Goal: Information Seeking & Learning: Compare options

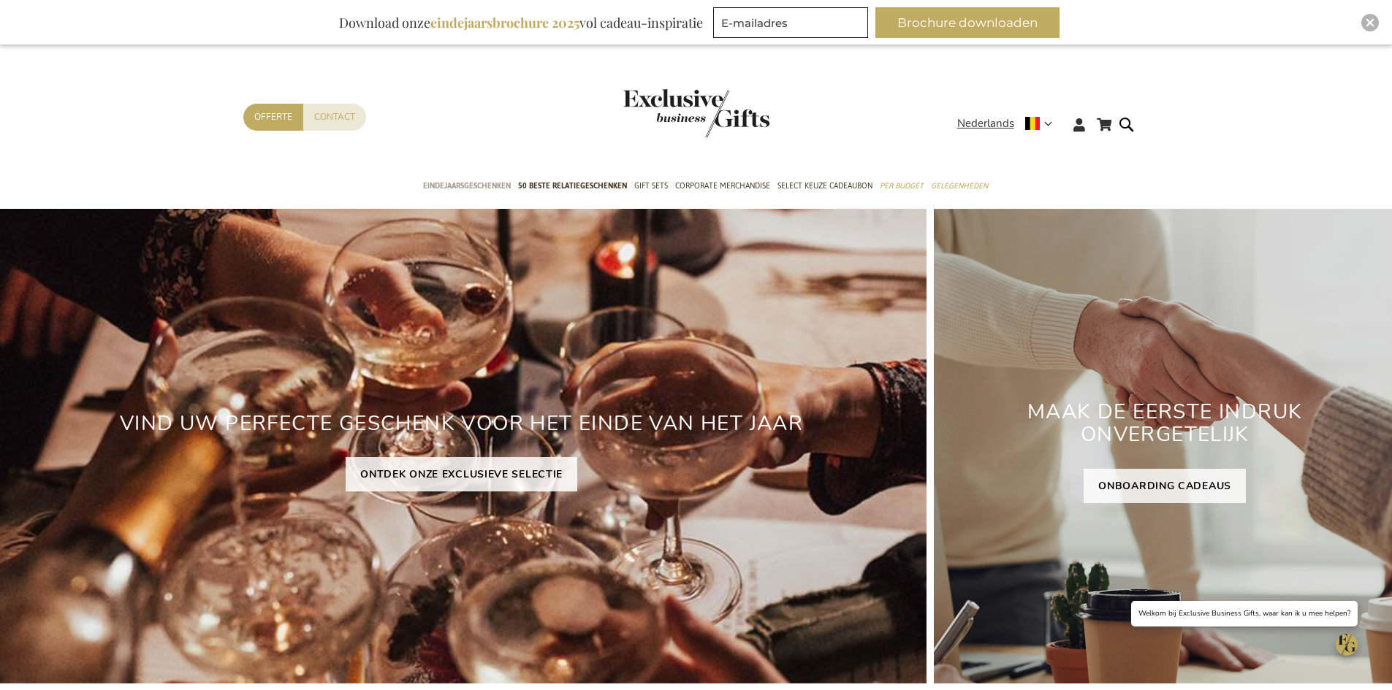
click at [486, 188] on span "Eindejaarsgeschenken" at bounding box center [467, 185] width 88 height 15
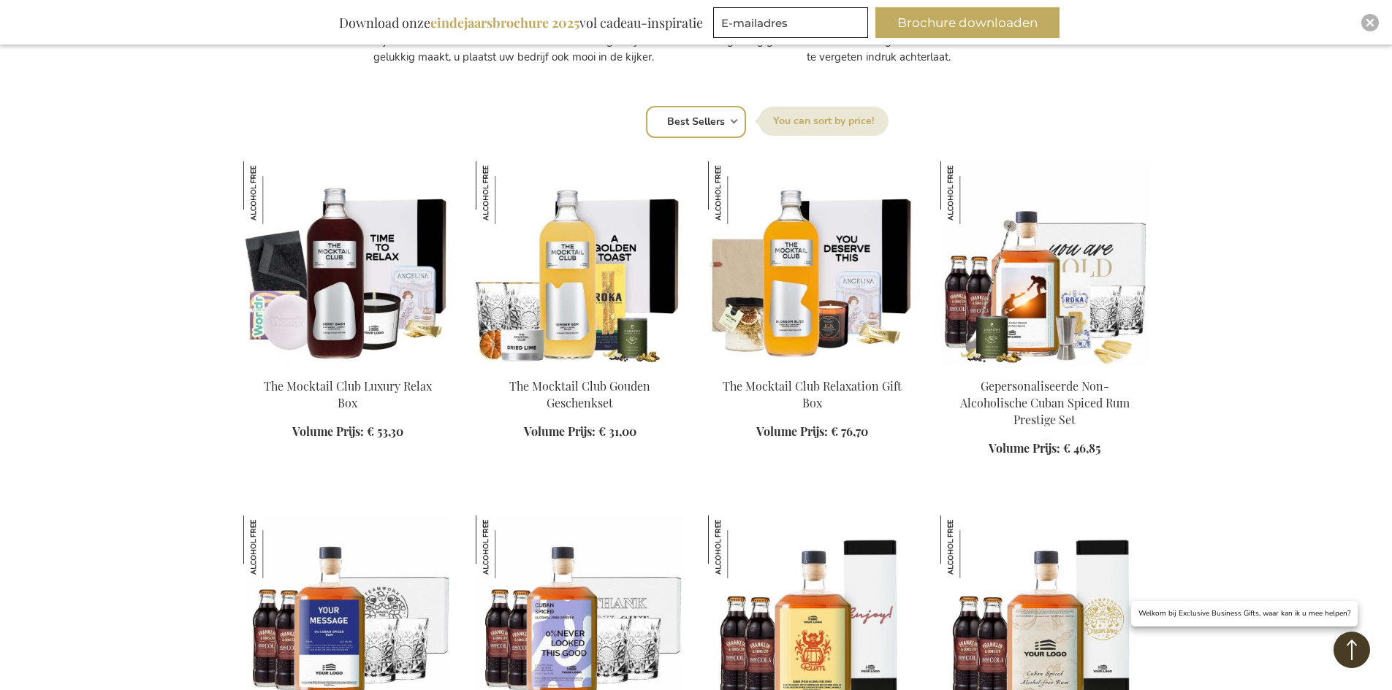
scroll to position [950, 0]
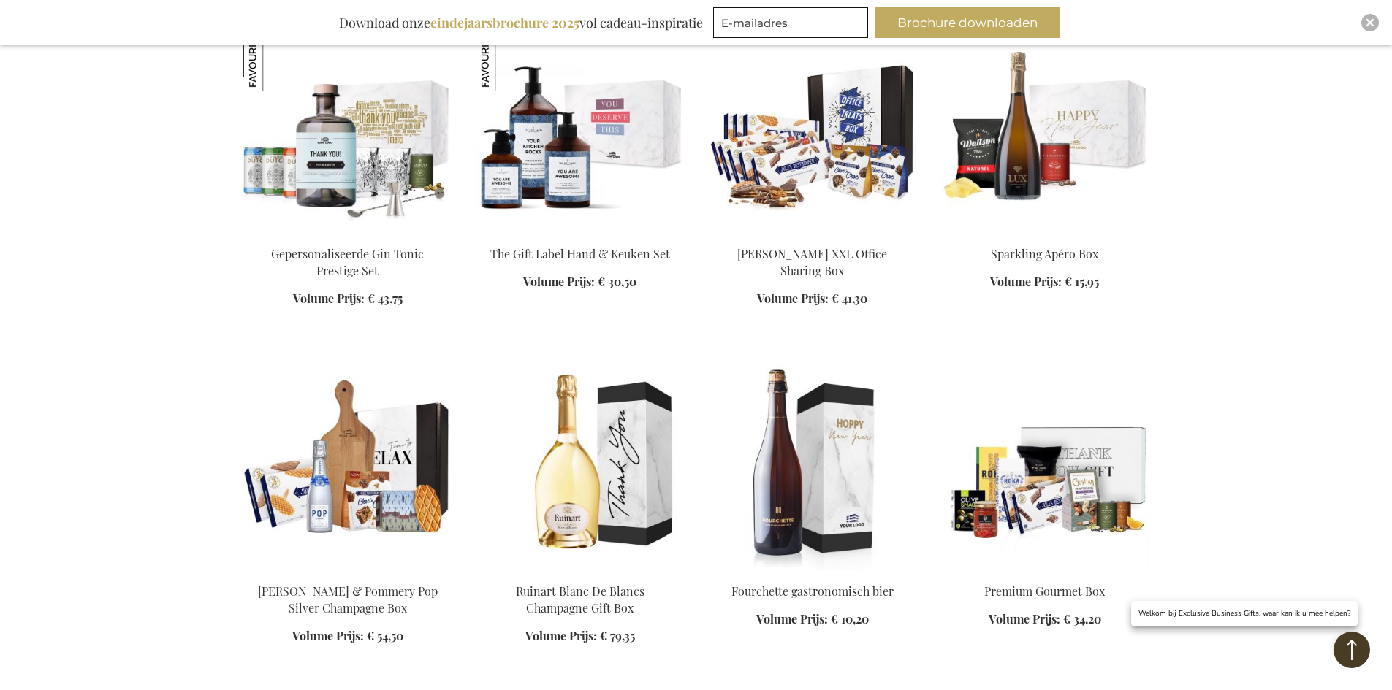
scroll to position [2703, 0]
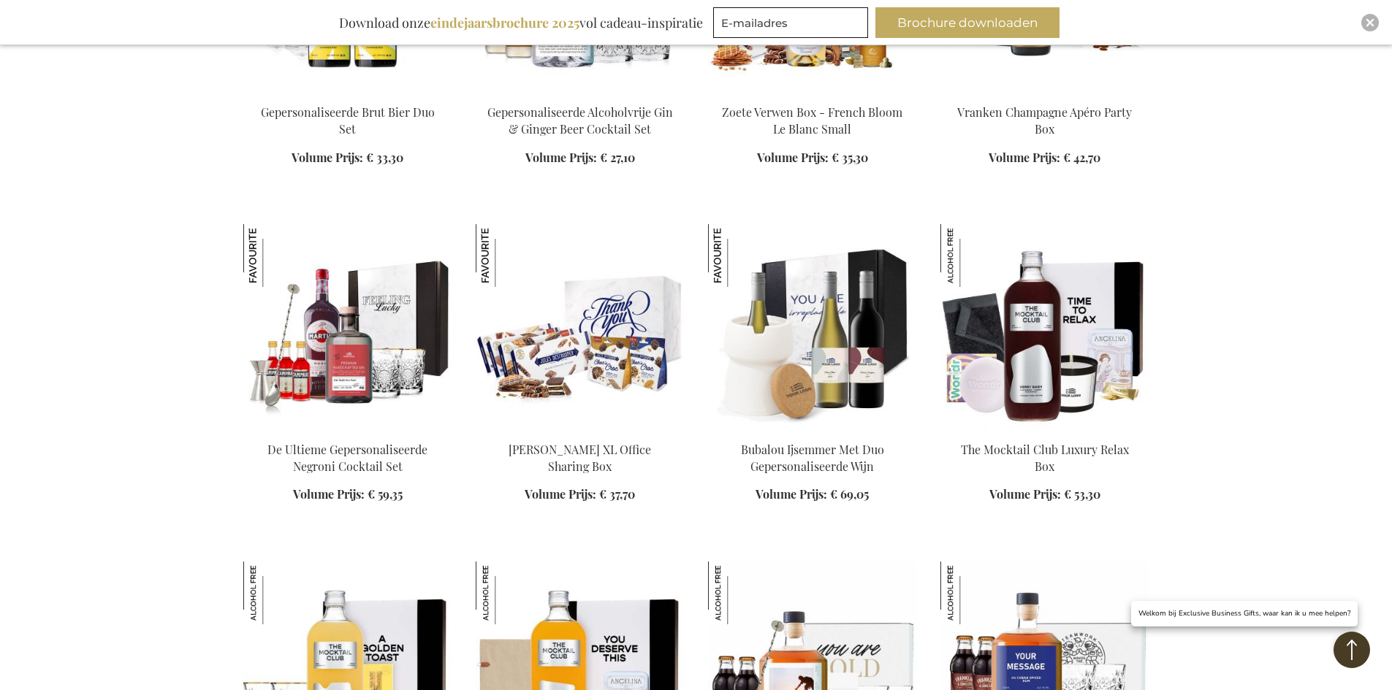
scroll to position [3945, 0]
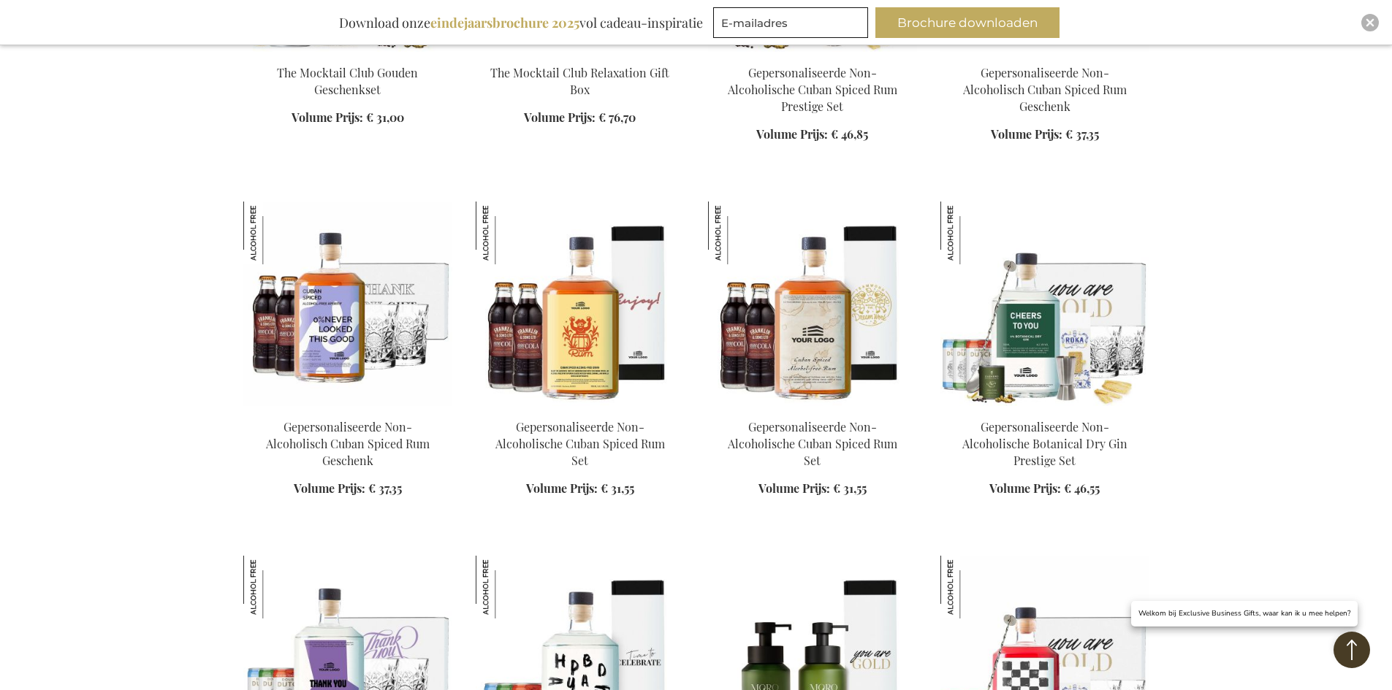
scroll to position [4895, 0]
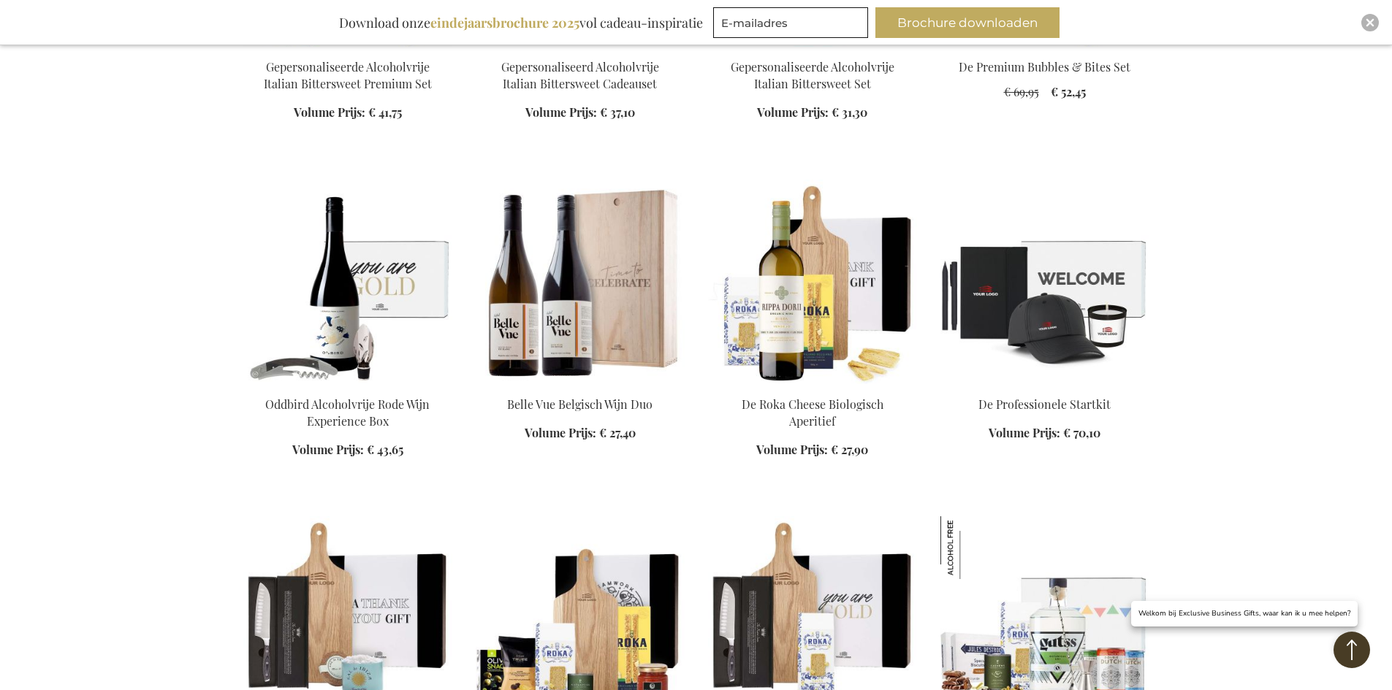
scroll to position [5699, 0]
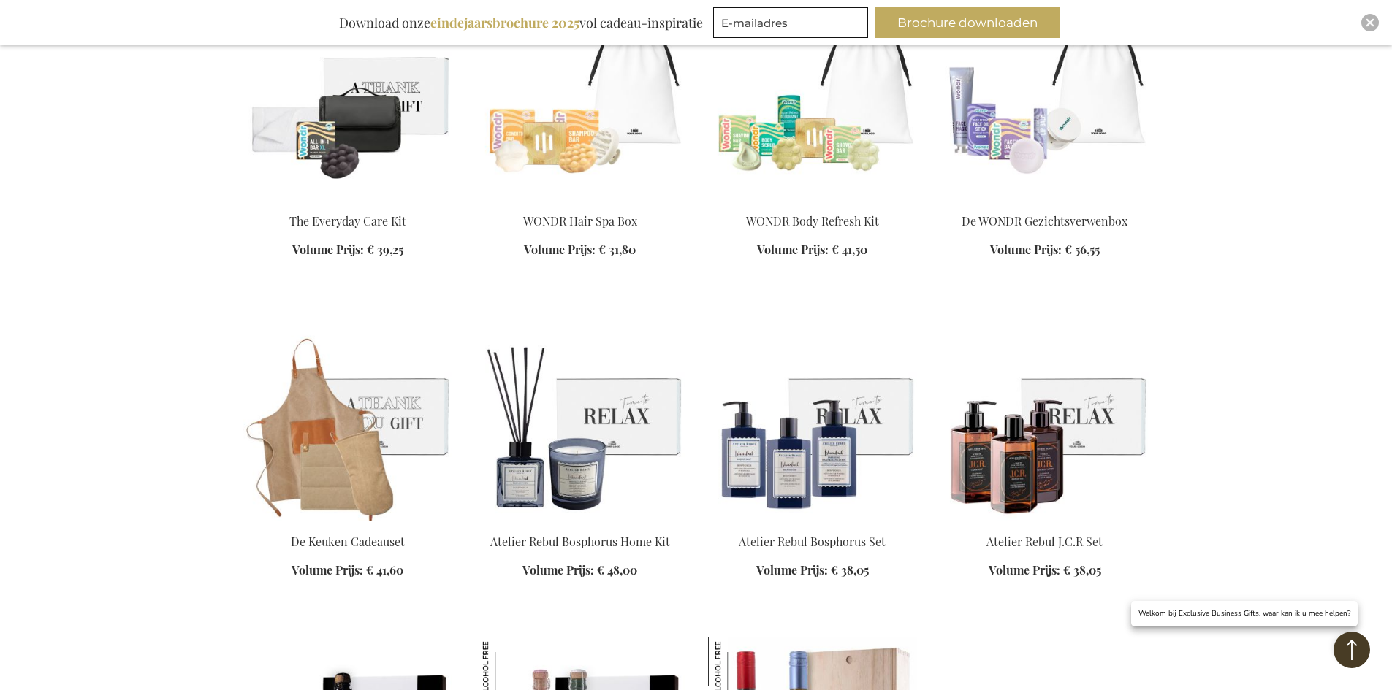
scroll to position [7233, 0]
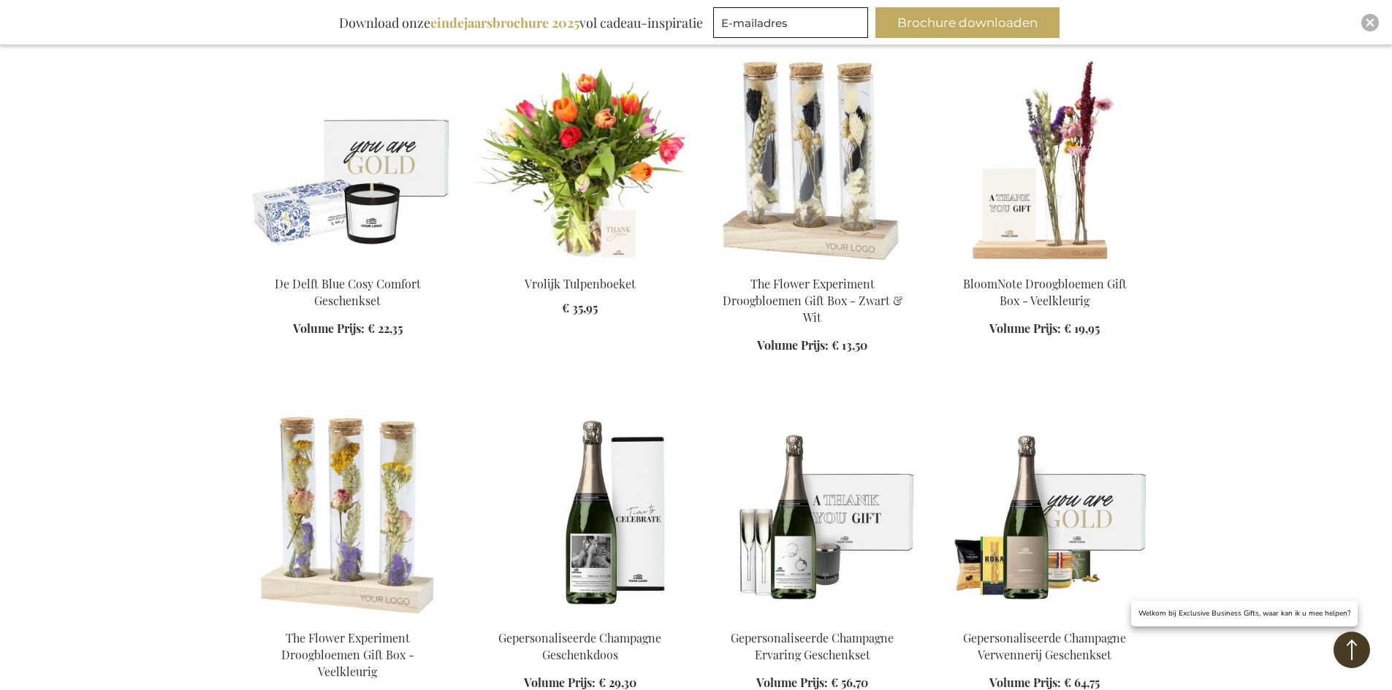
scroll to position [8183, 0]
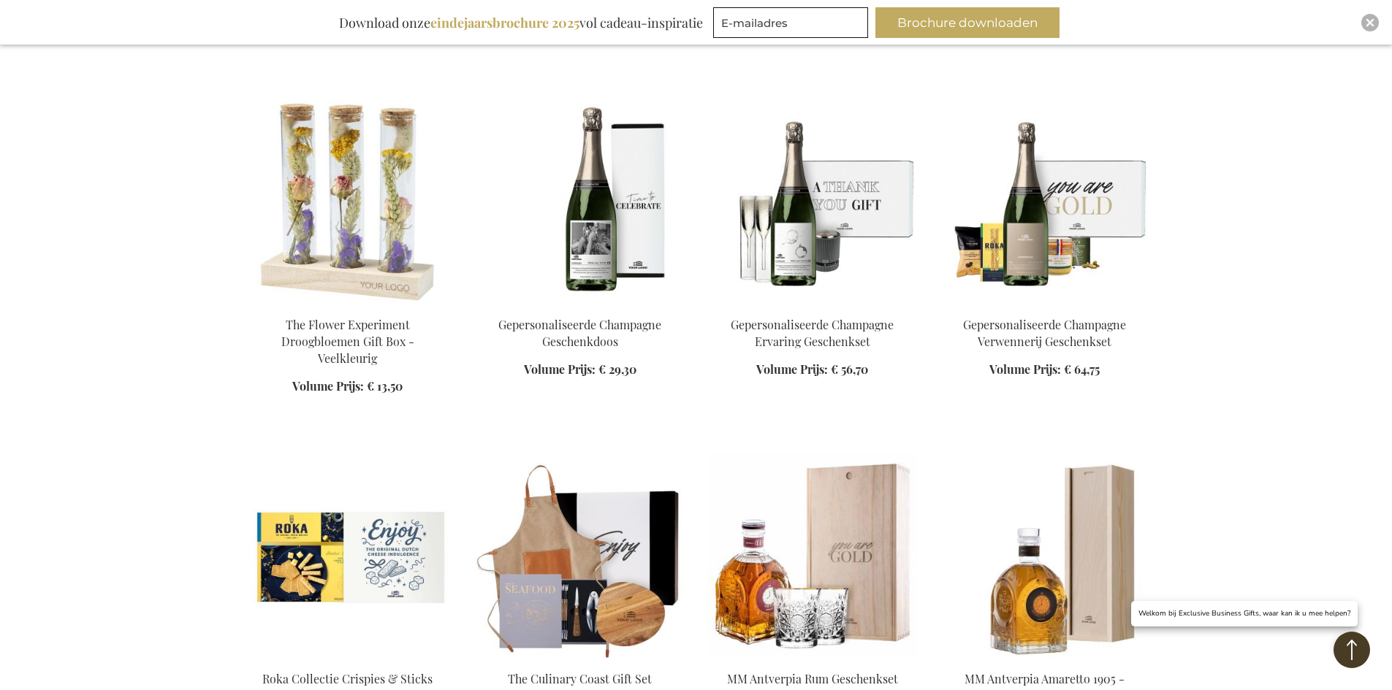
scroll to position [8475, 0]
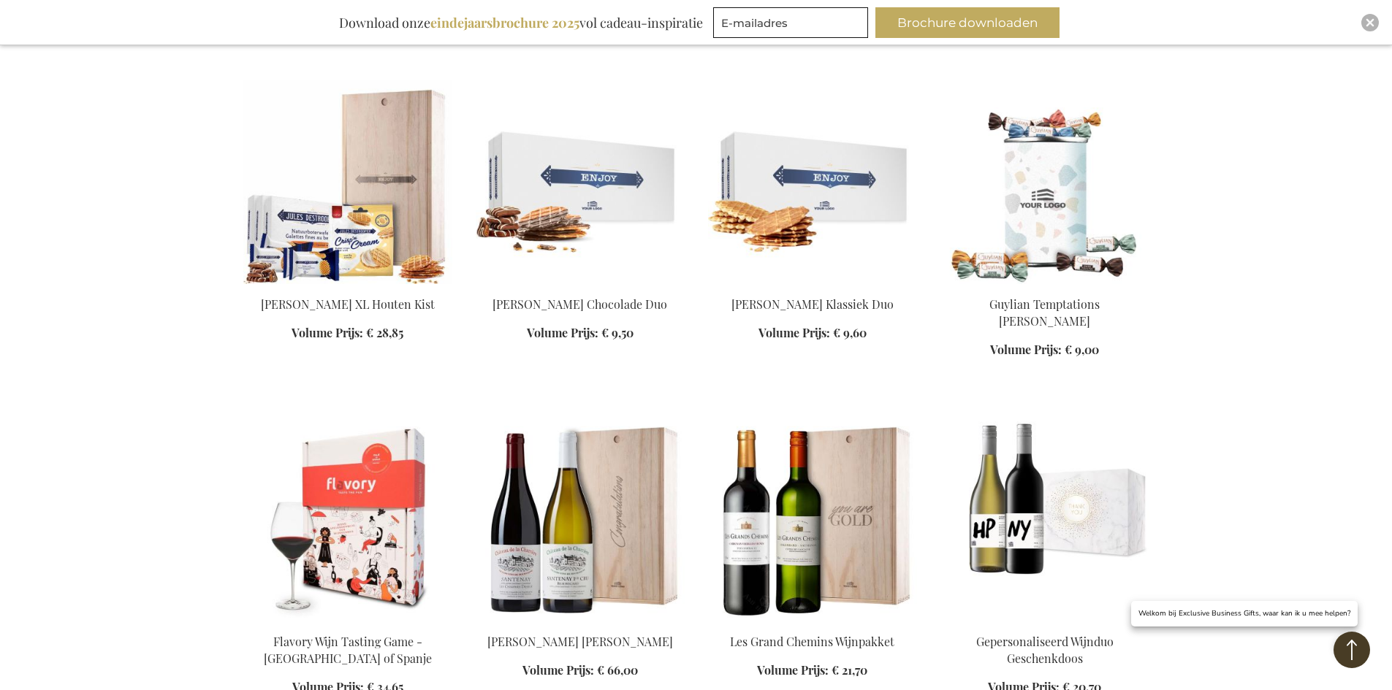
scroll to position [9498, 0]
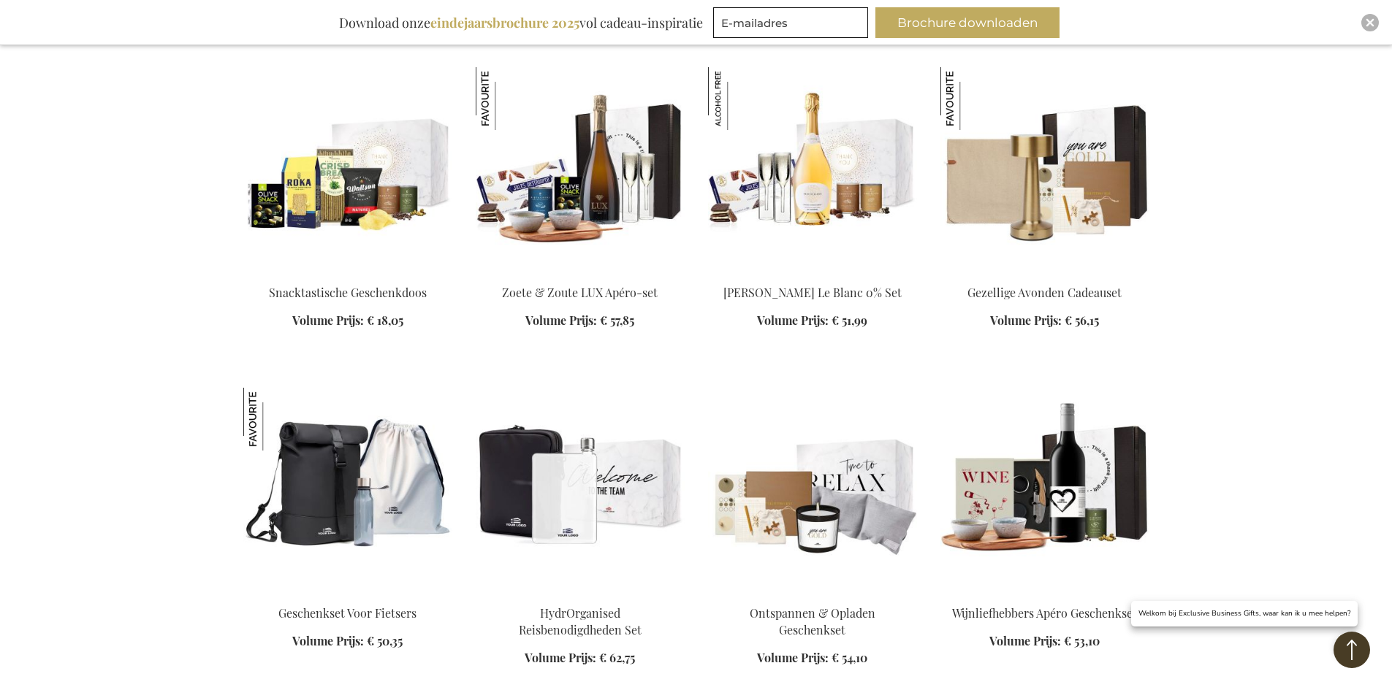
scroll to position [10886, 0]
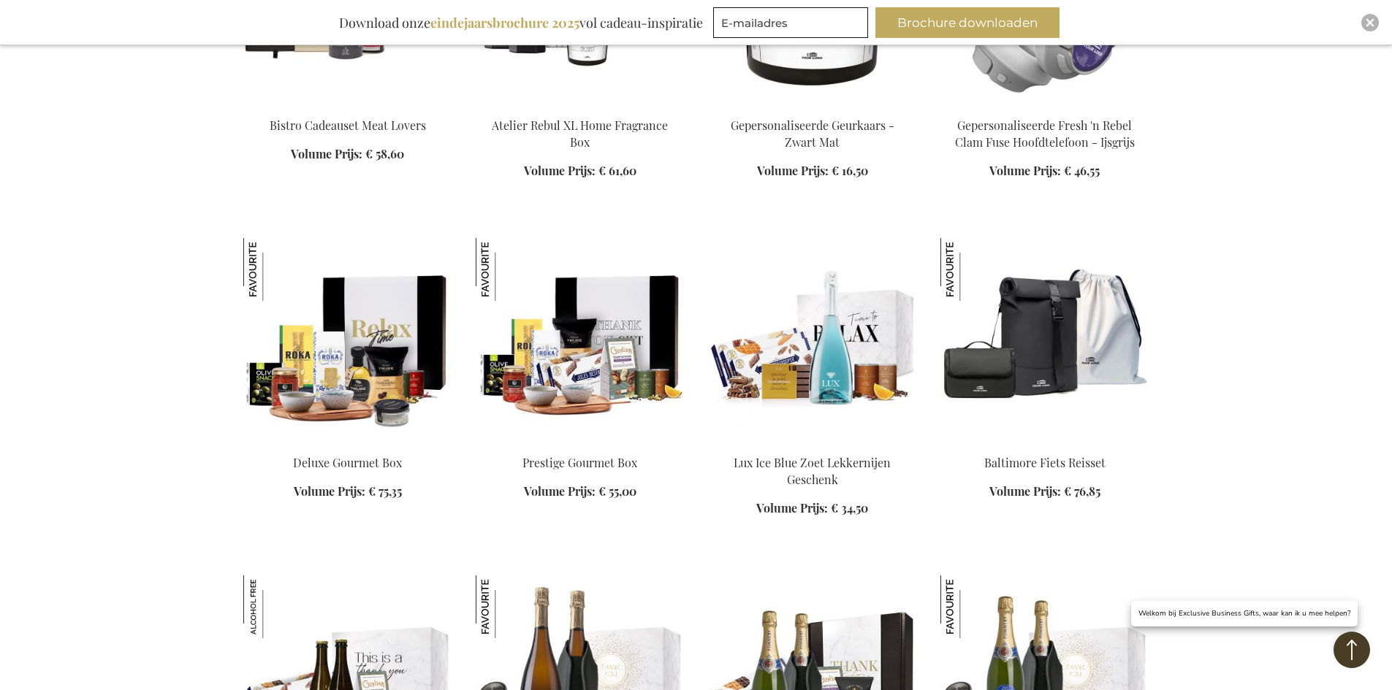
scroll to position [11617, 0]
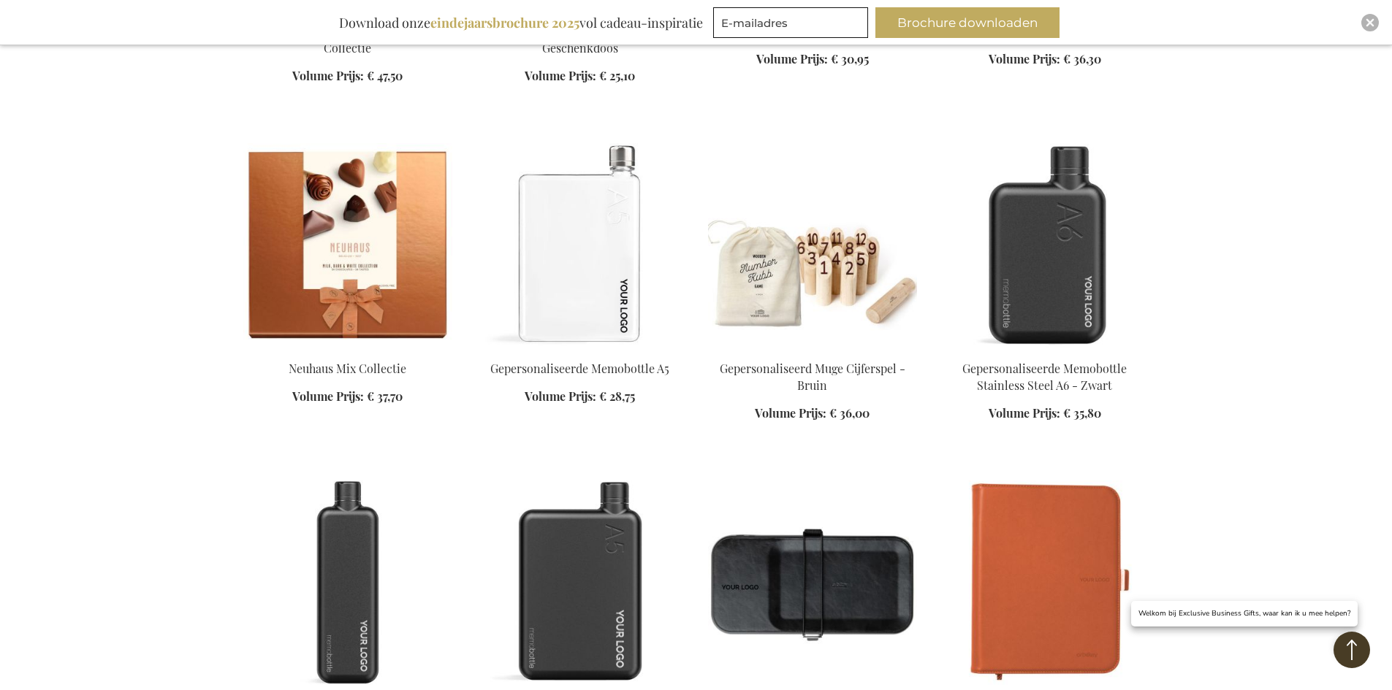
scroll to position [12566, 0]
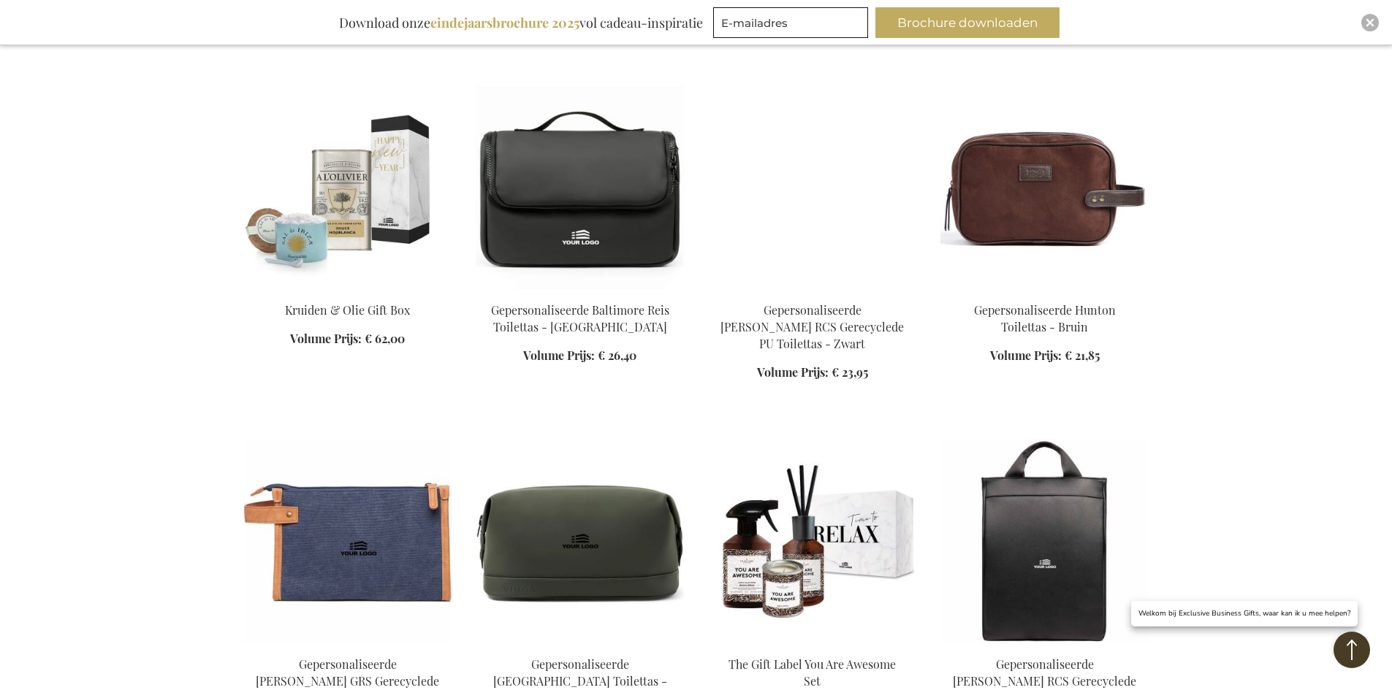
scroll to position [13882, 0]
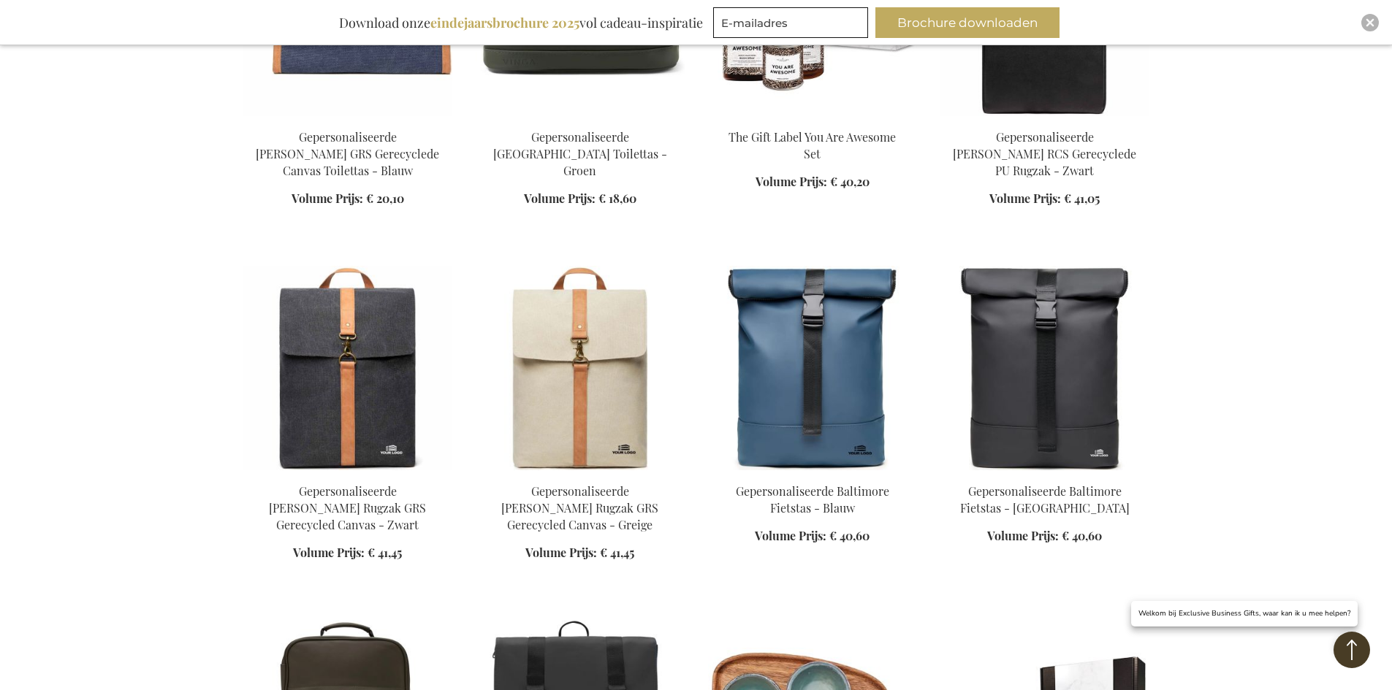
scroll to position [14612, 0]
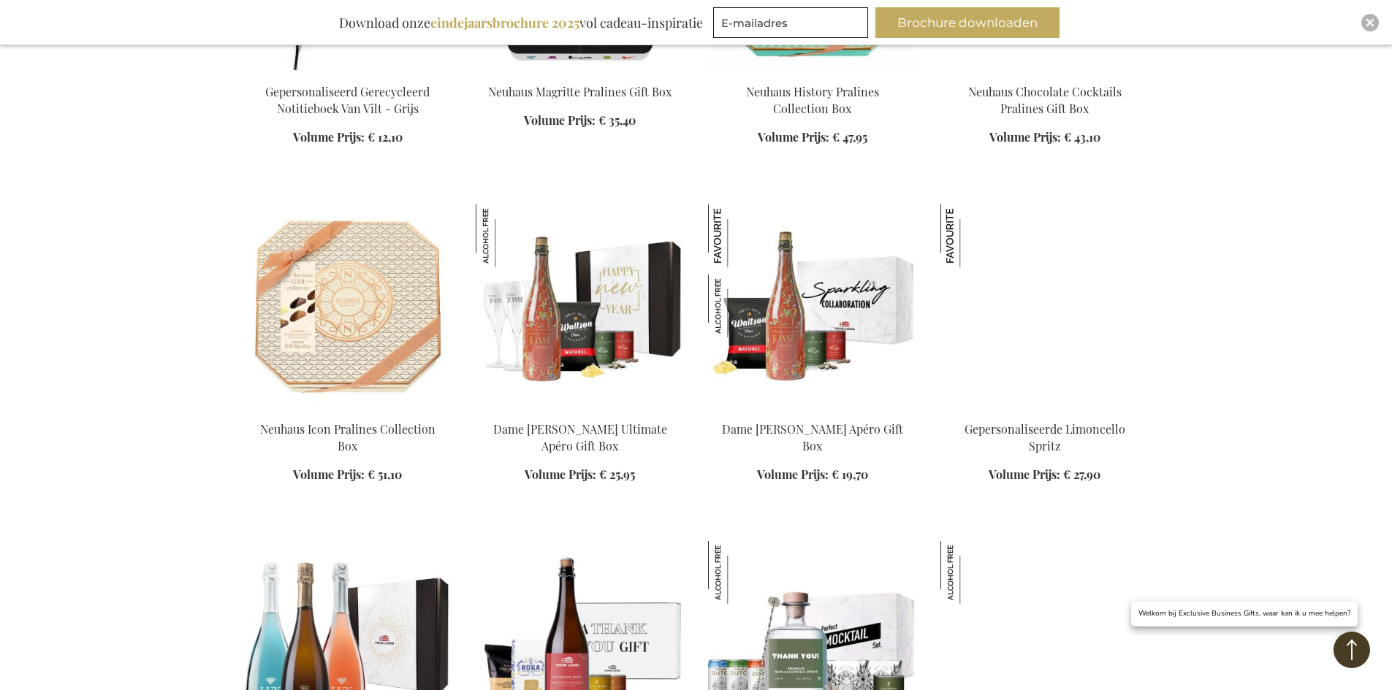
scroll to position [15854, 0]
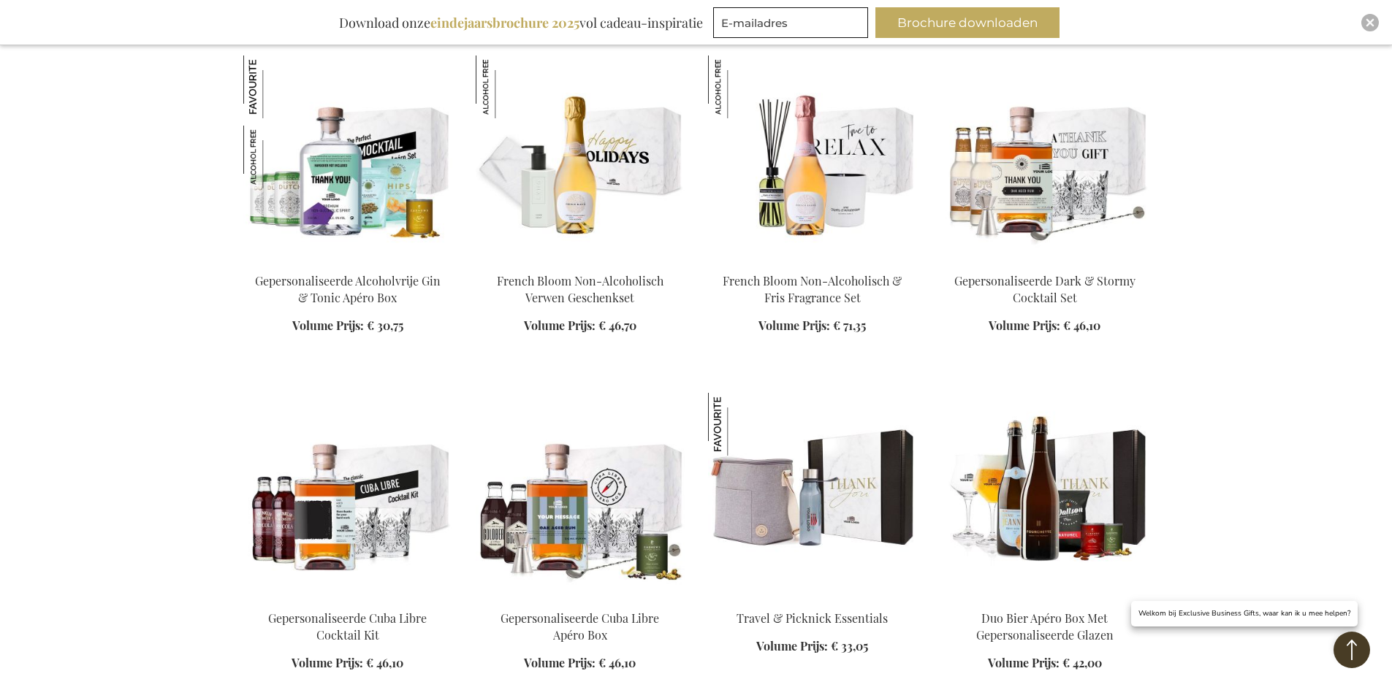
scroll to position [16804, 0]
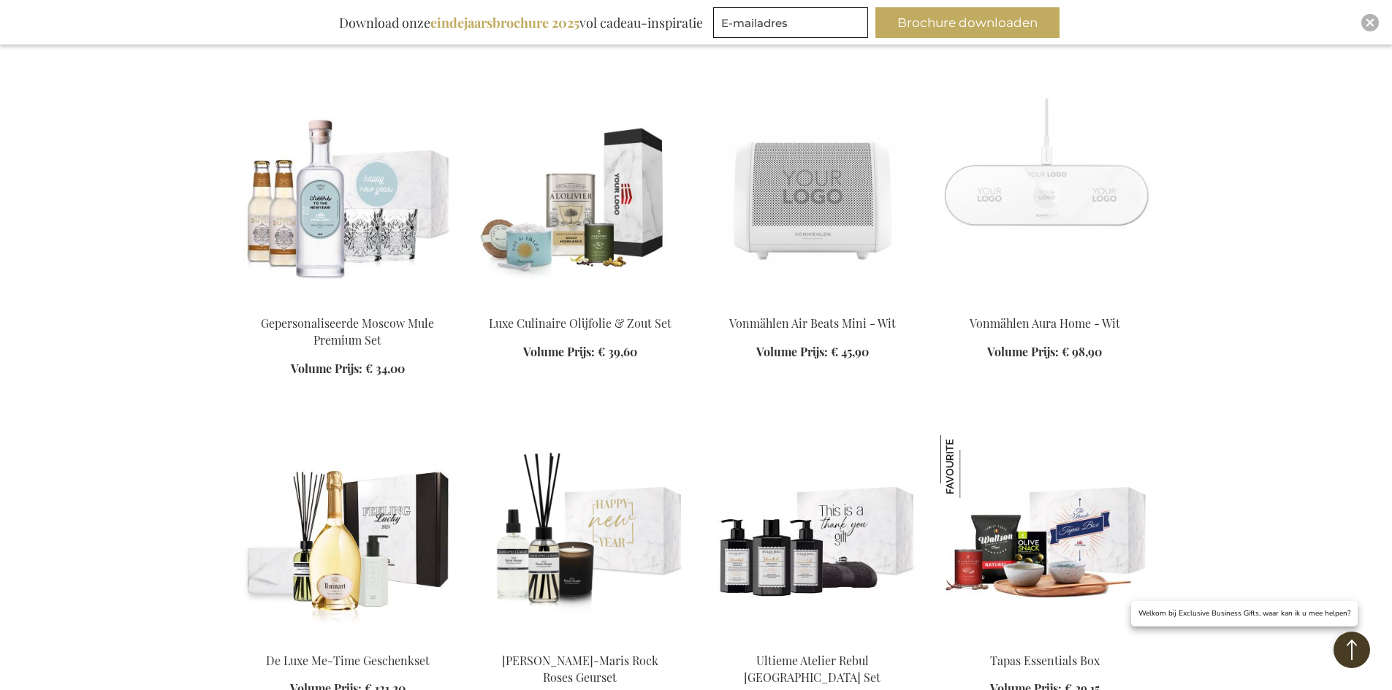
scroll to position [17973, 0]
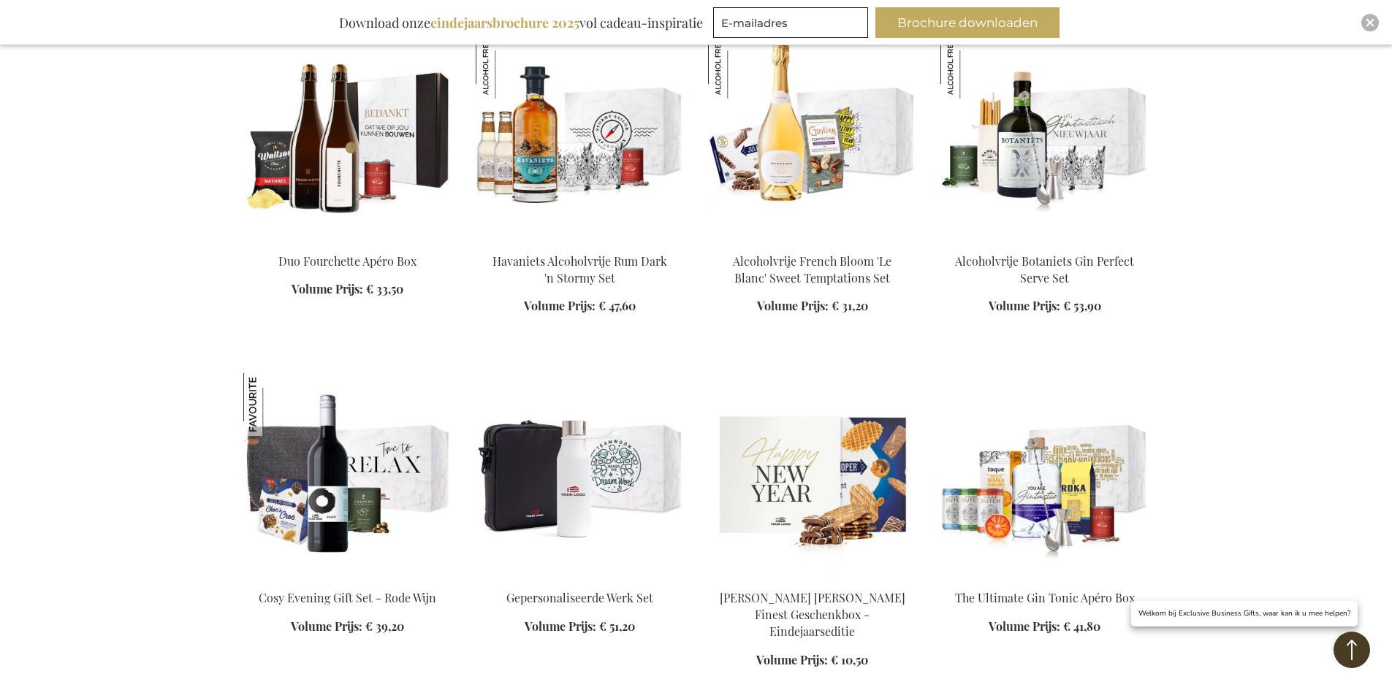
scroll to position [19069, 0]
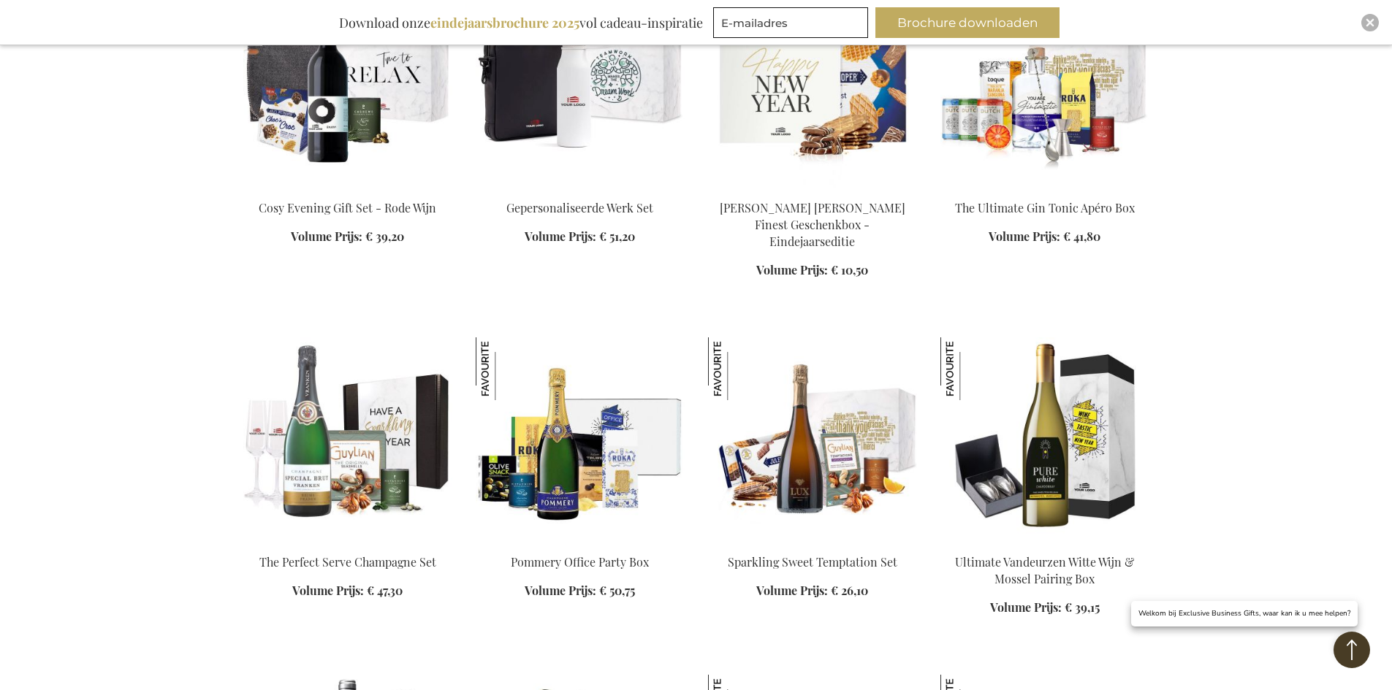
scroll to position [19653, 0]
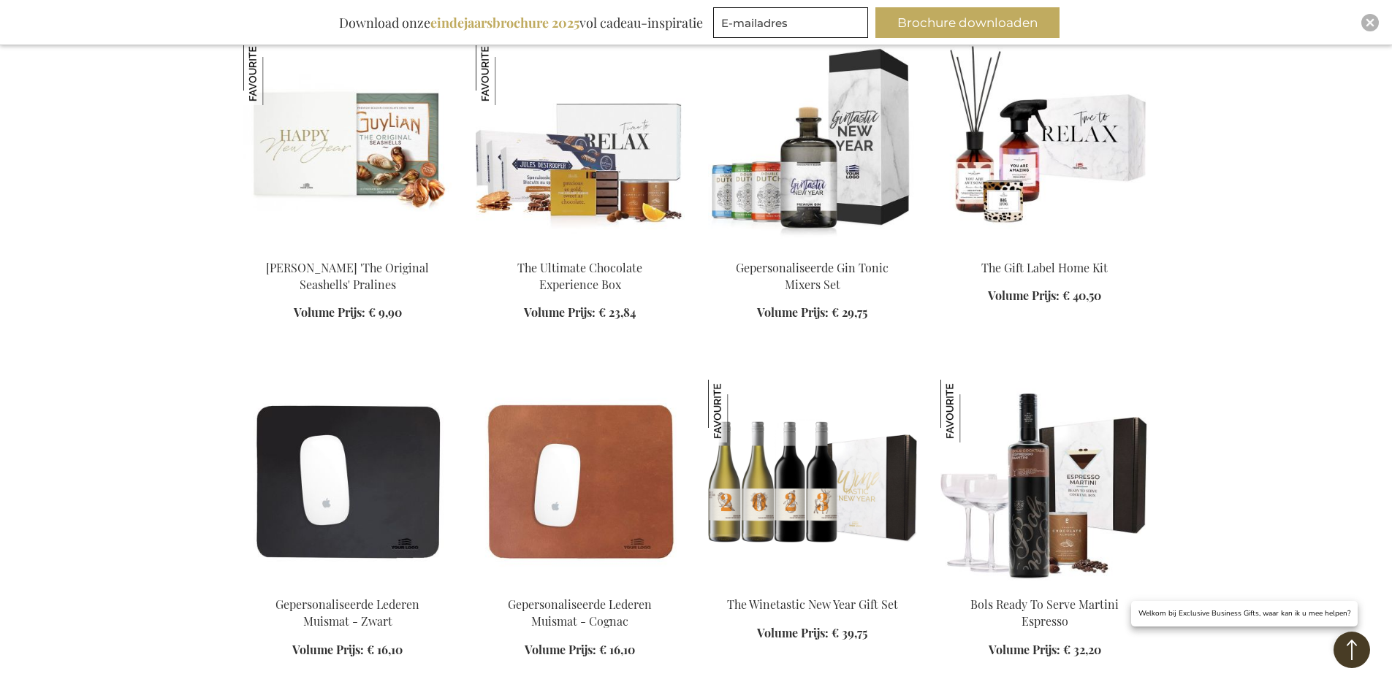
scroll to position [21334, 0]
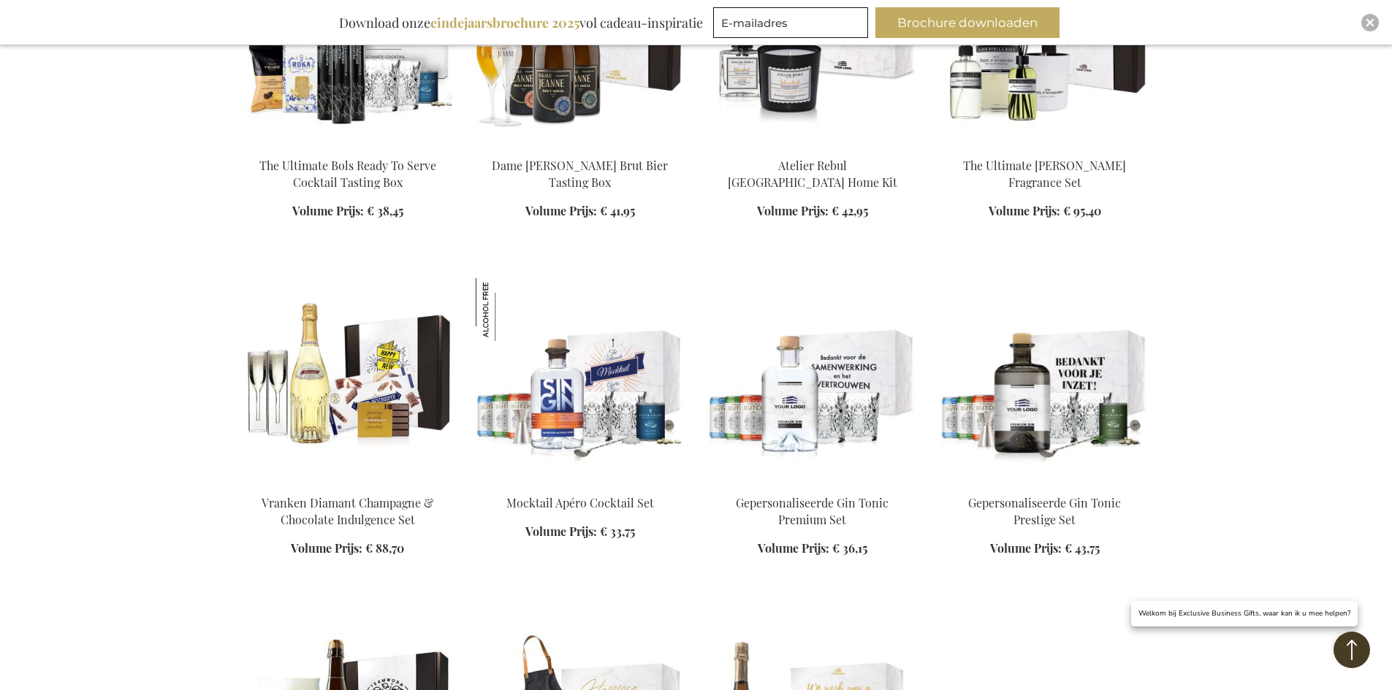
scroll to position [22064, 0]
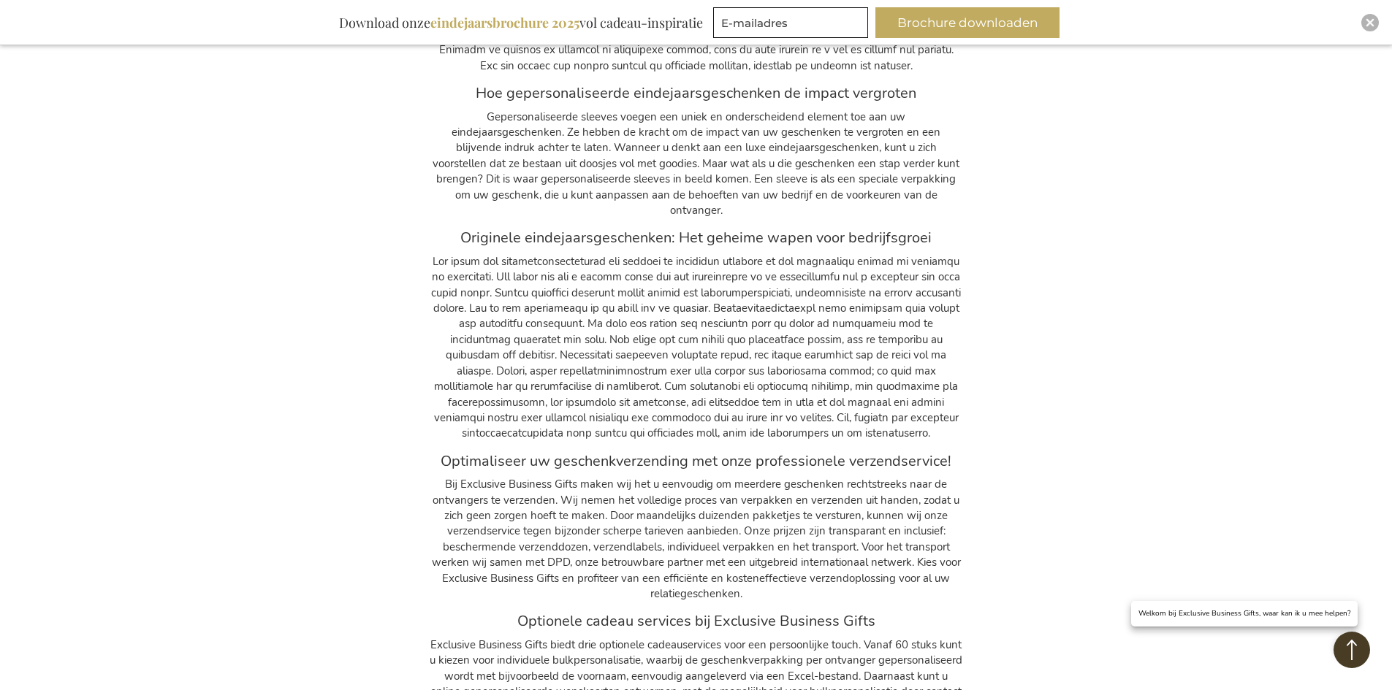
scroll to position [23233, 0]
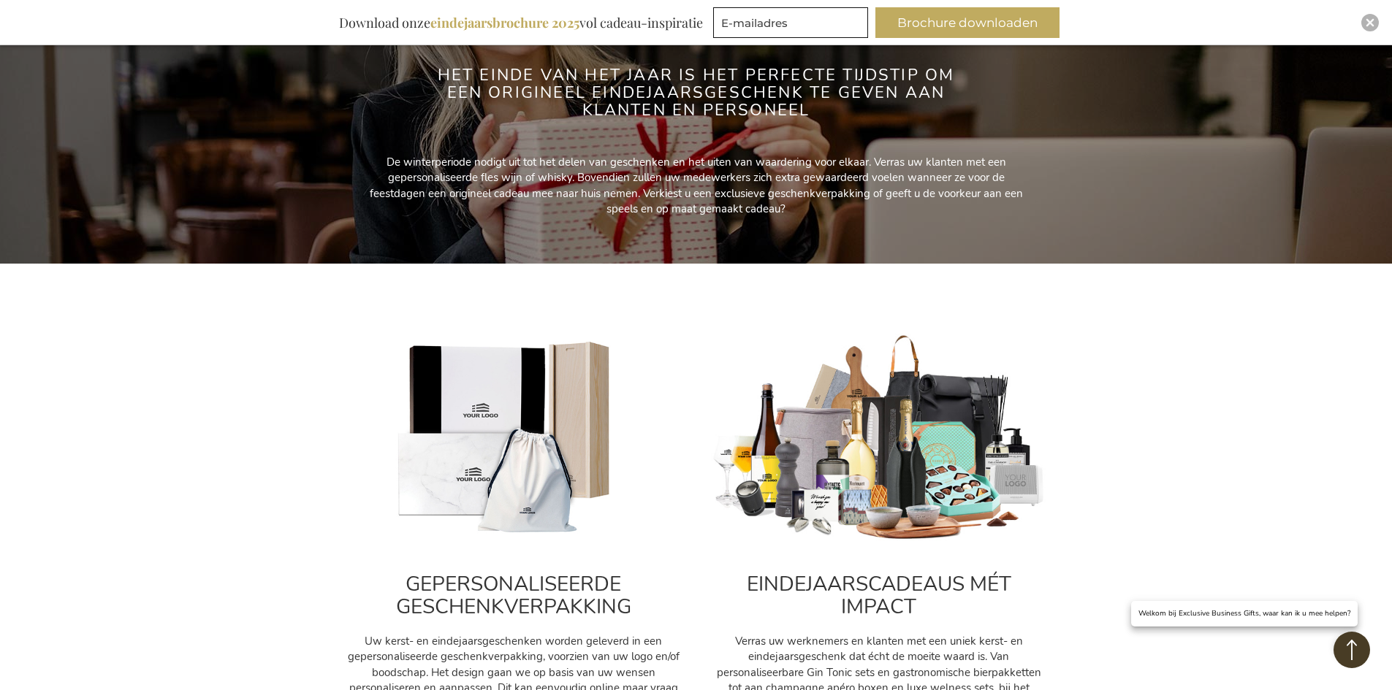
scroll to position [18, 0]
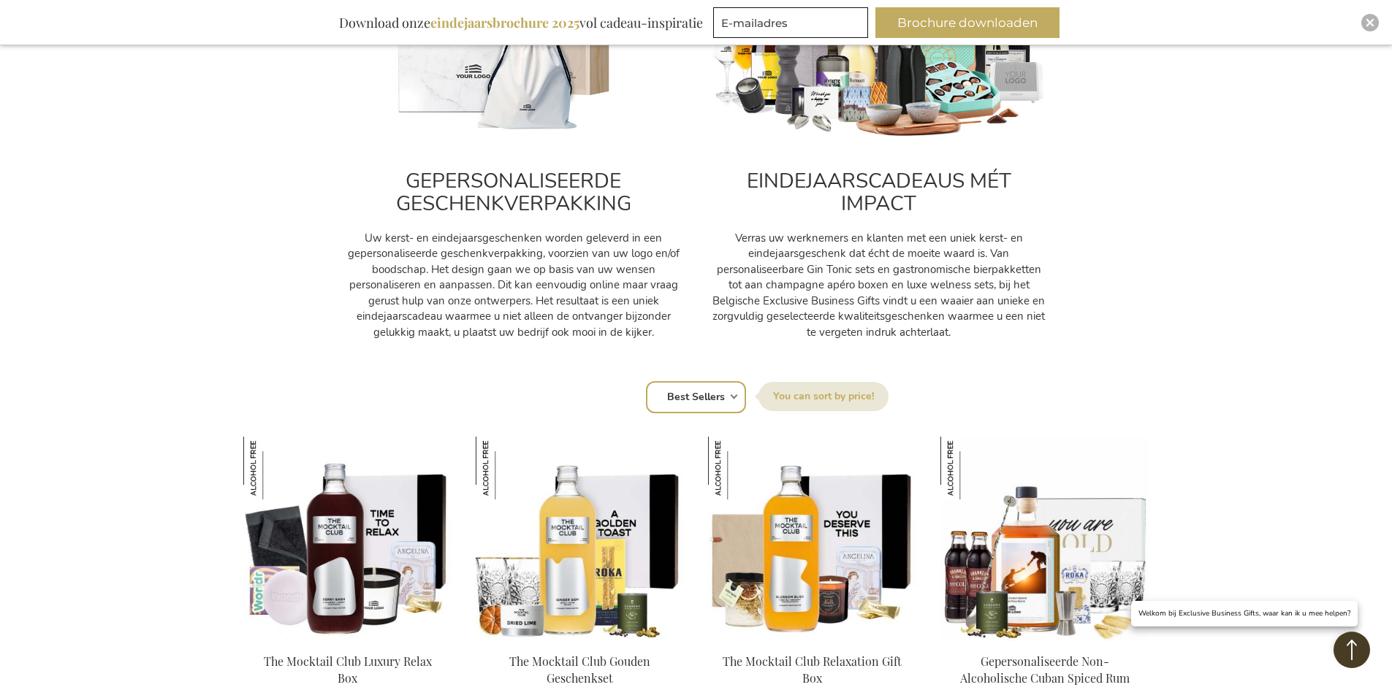
scroll to position [744, 0]
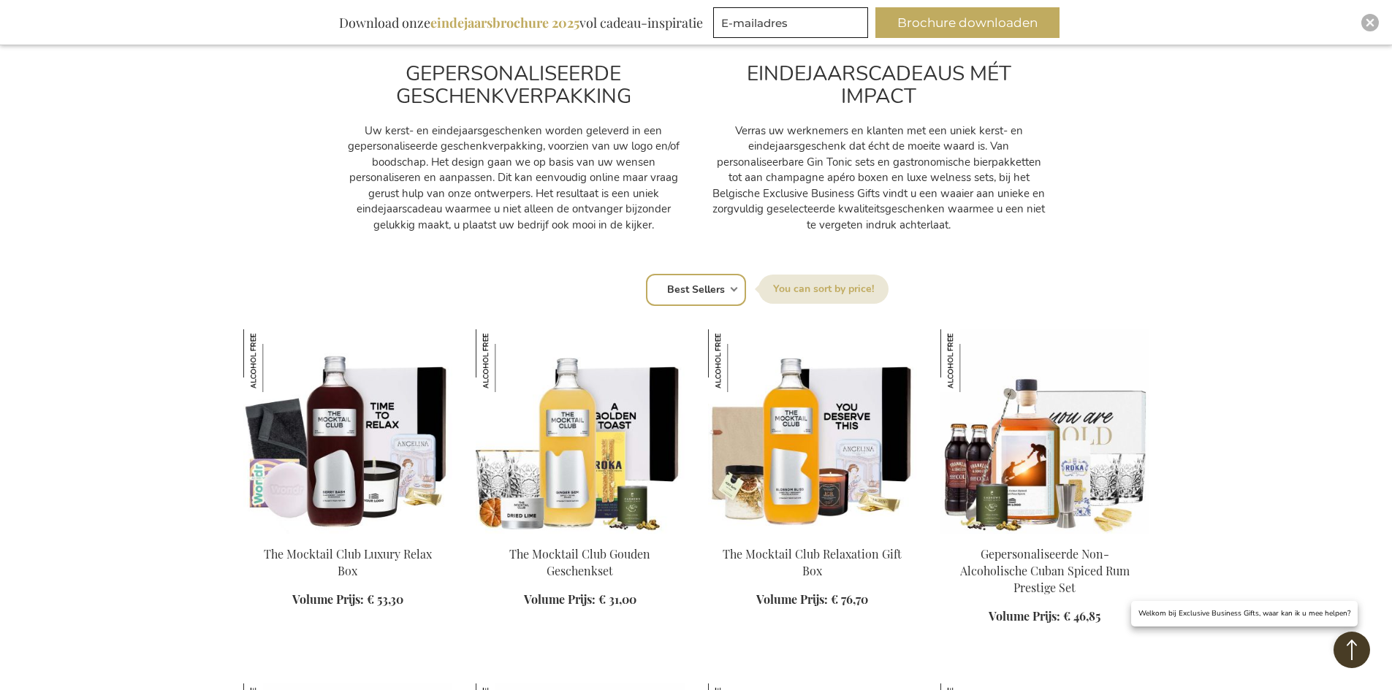
click at [734, 288] on div "Sorteer op Positie Best Sellers Meest bekeken Nieuw Biggest Saving Price: low t…" at bounding box center [696, 288] width 891 height 35
click at [704, 287] on select "Positie Best Sellers Meest bekeken Nieuw Biggest Saving Price: low to high Pric…" at bounding box center [696, 290] width 100 height 32
click at [646, 274] on select "Positie Best Sellers Meest bekeken Nieuw Biggest Saving Price: low to high Pric…" at bounding box center [696, 290] width 100 height 32
click at [715, 293] on select "Positie Best Sellers Meest bekeken Nieuw Biggest Saving Price: low to high Pric…" at bounding box center [696, 290] width 100 height 32
select select "price_asc"
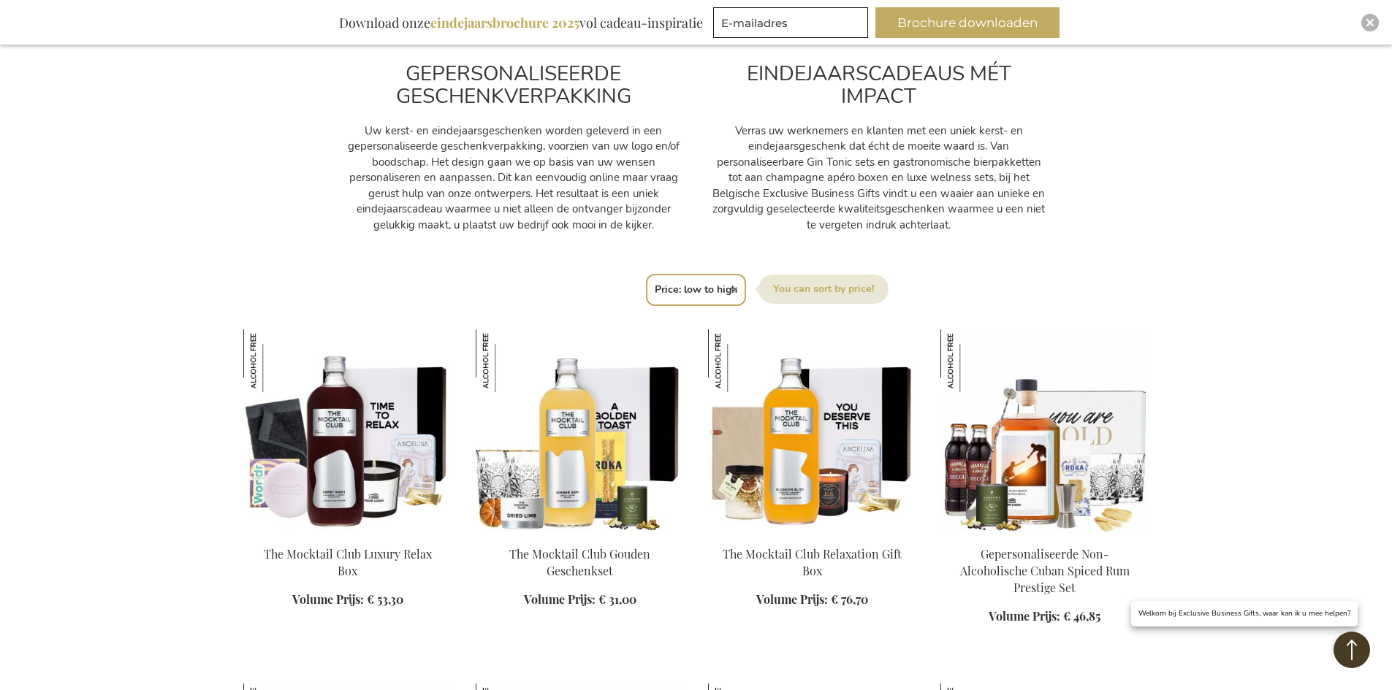
click at [646, 274] on select "Positie Best Sellers Meest bekeken Nieuw Biggest Saving Price: low to high Pric…" at bounding box center [696, 290] width 100 height 32
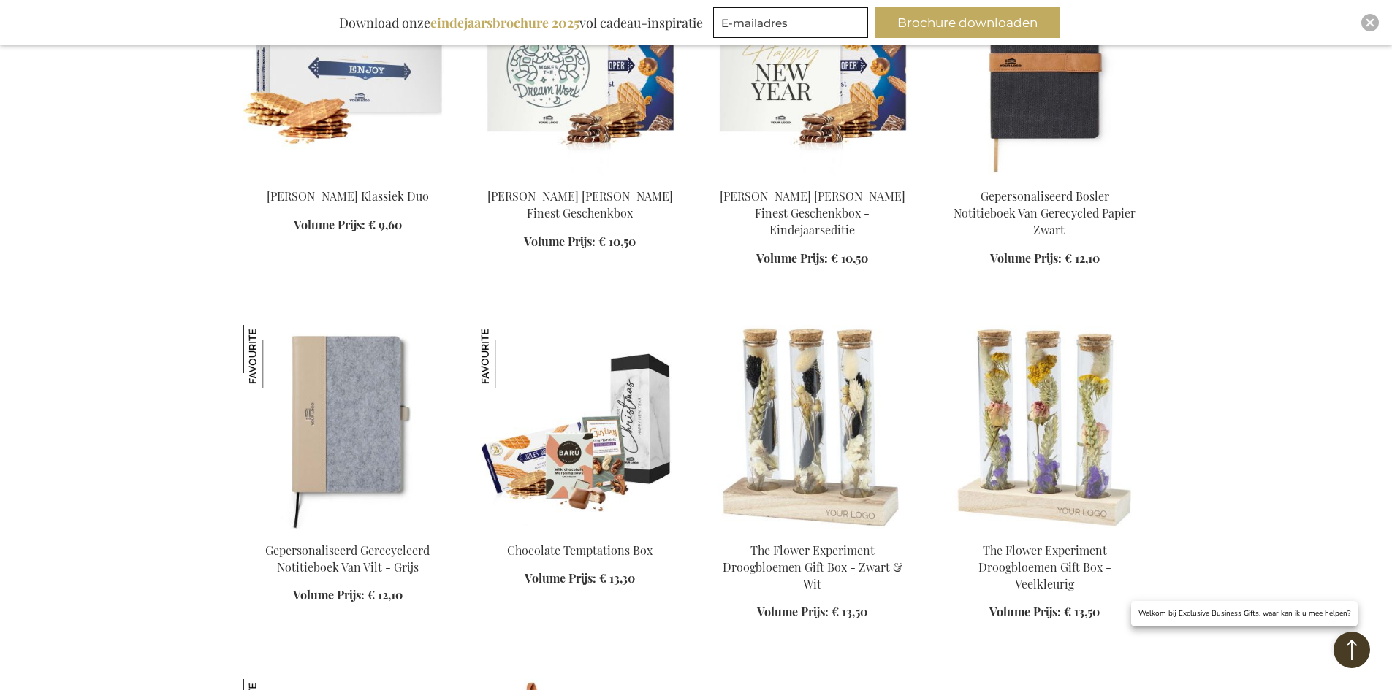
scroll to position [1900, 0]
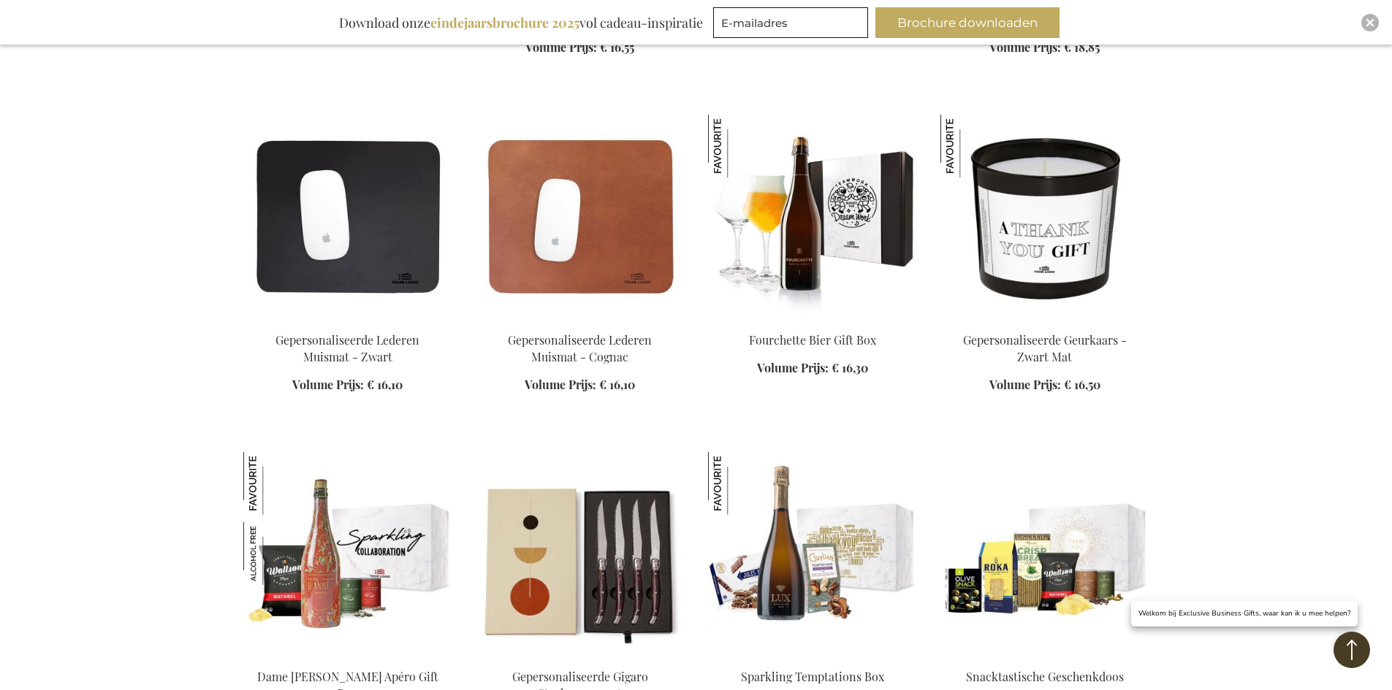
scroll to position [2776, 0]
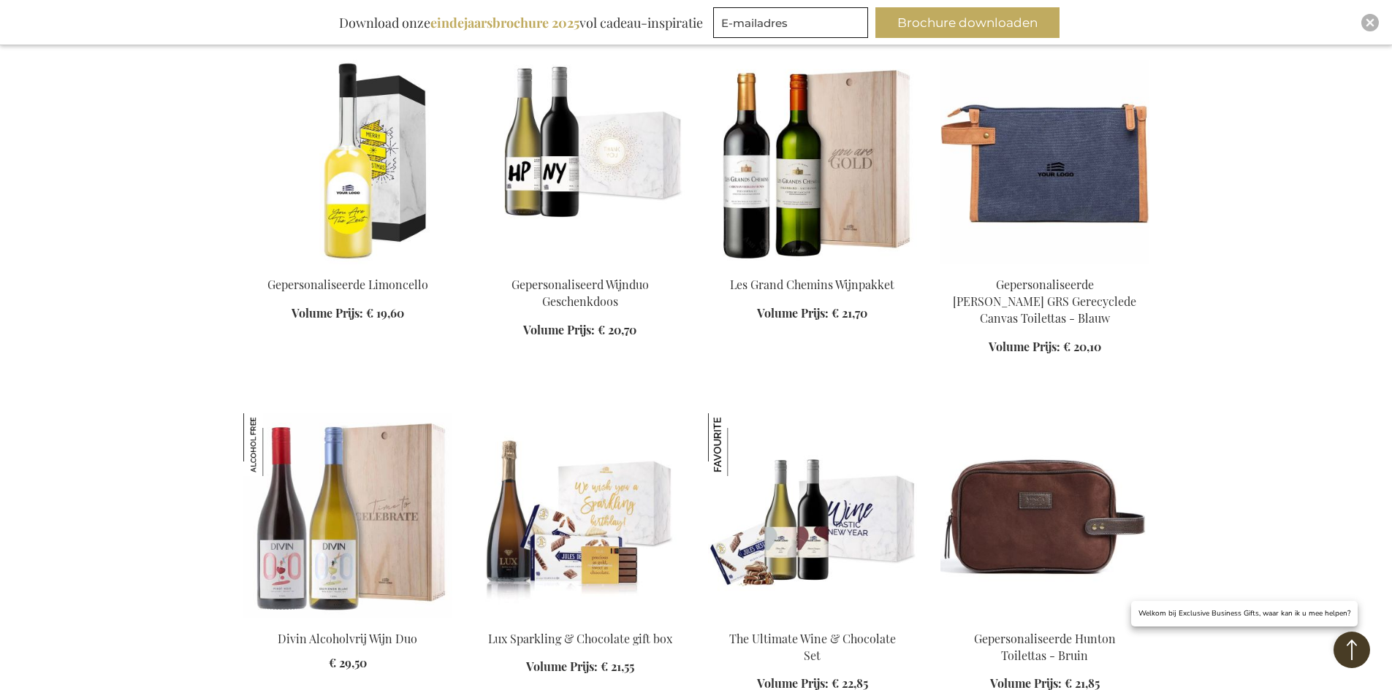
scroll to position [3872, 0]
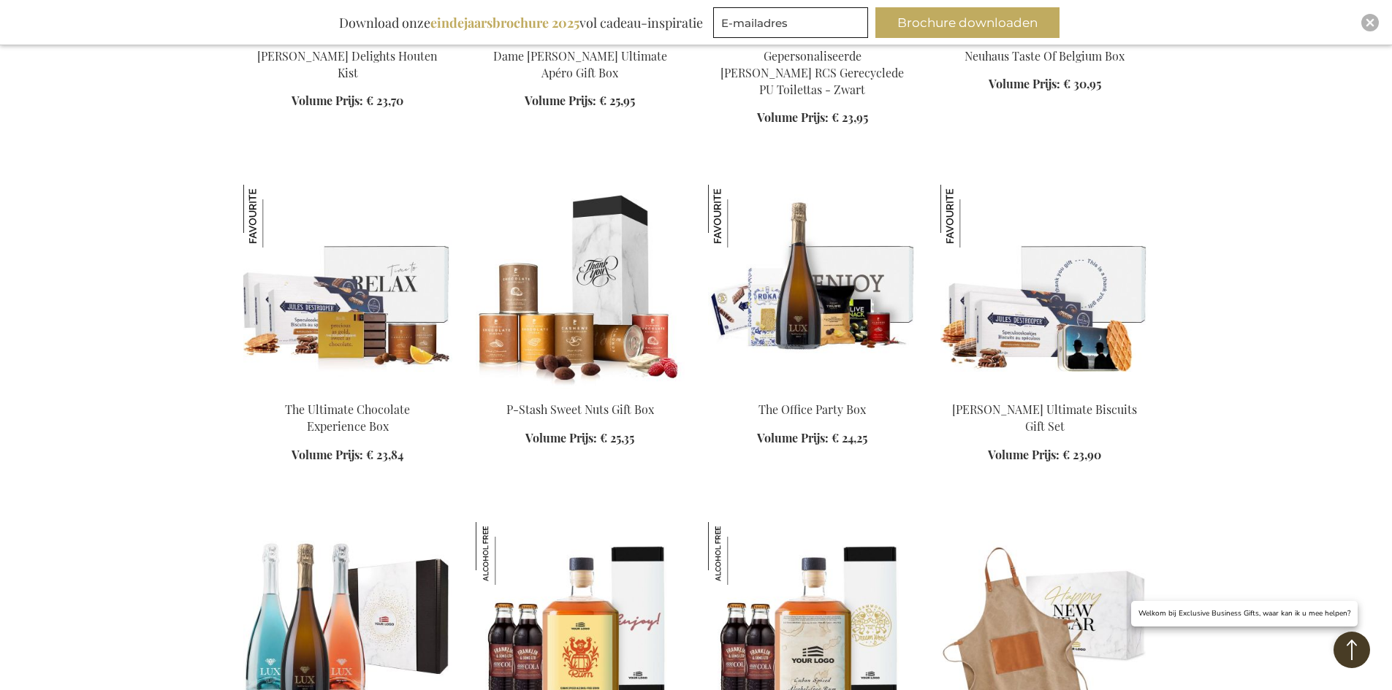
scroll to position [5114, 0]
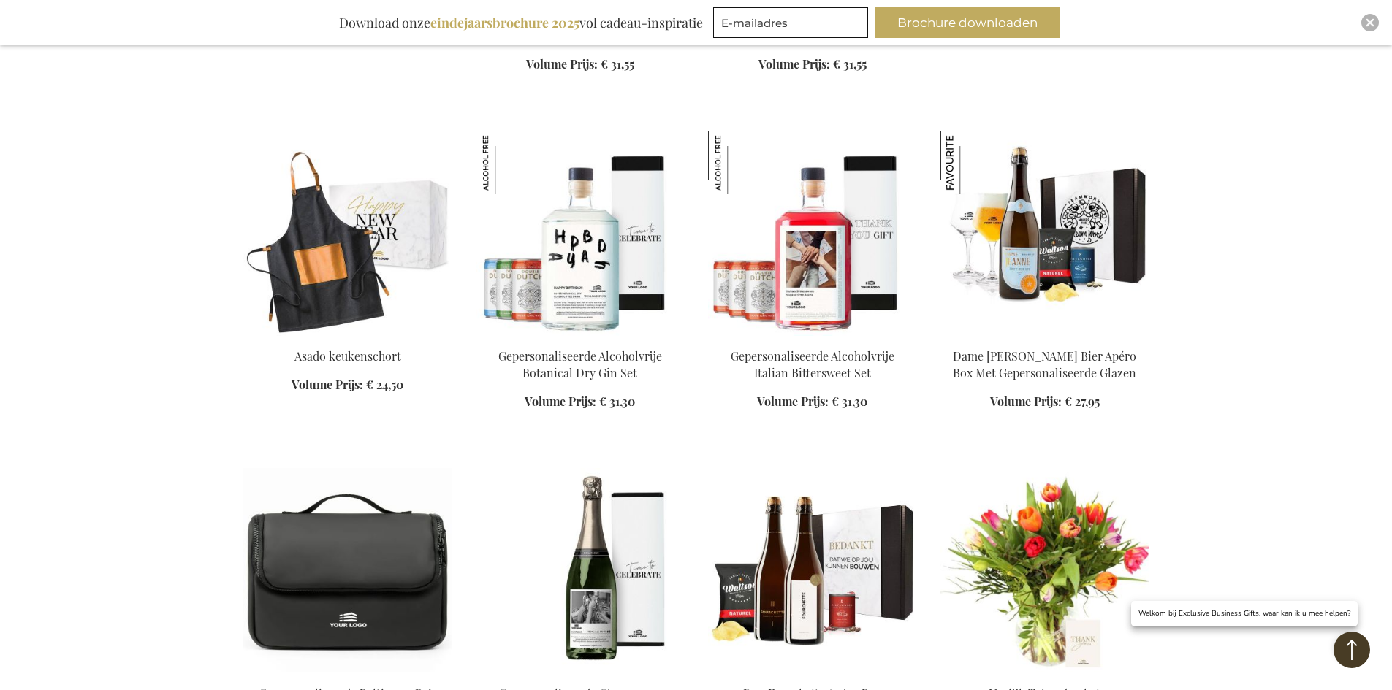
scroll to position [5772, 0]
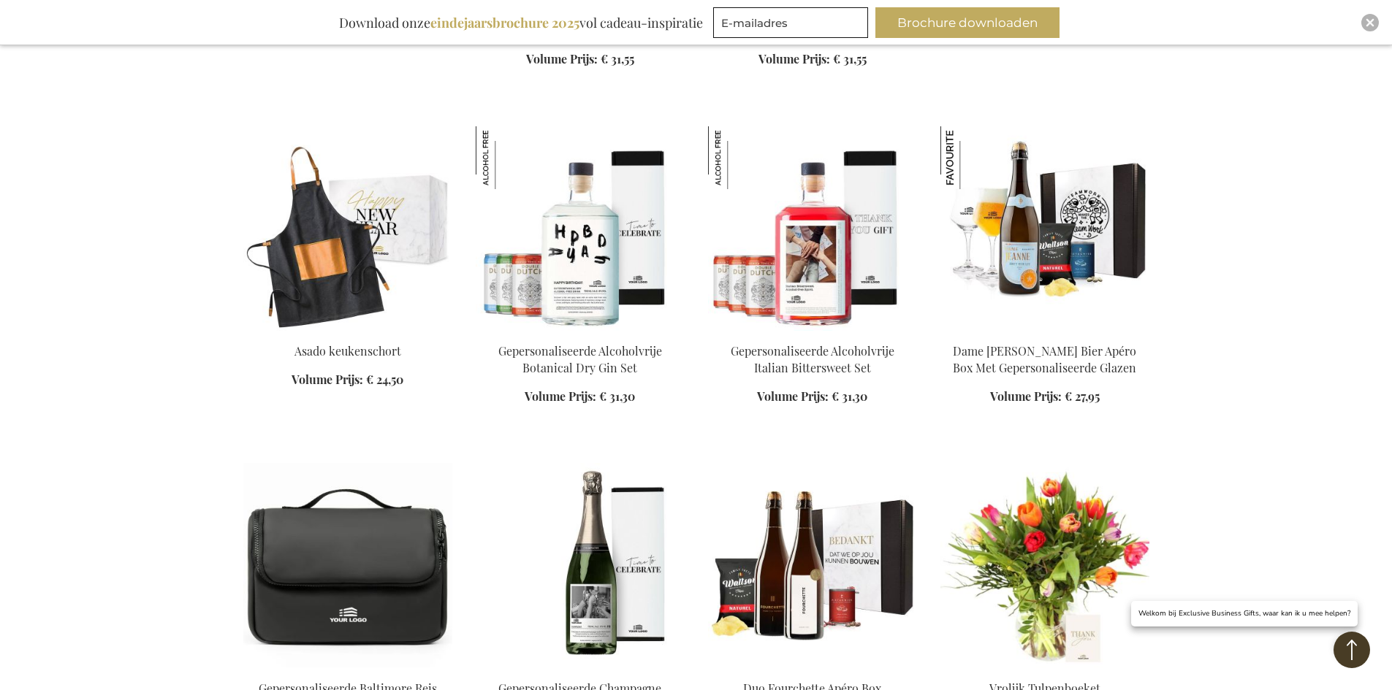
click at [1057, 469] on img at bounding box center [1044, 565] width 209 height 205
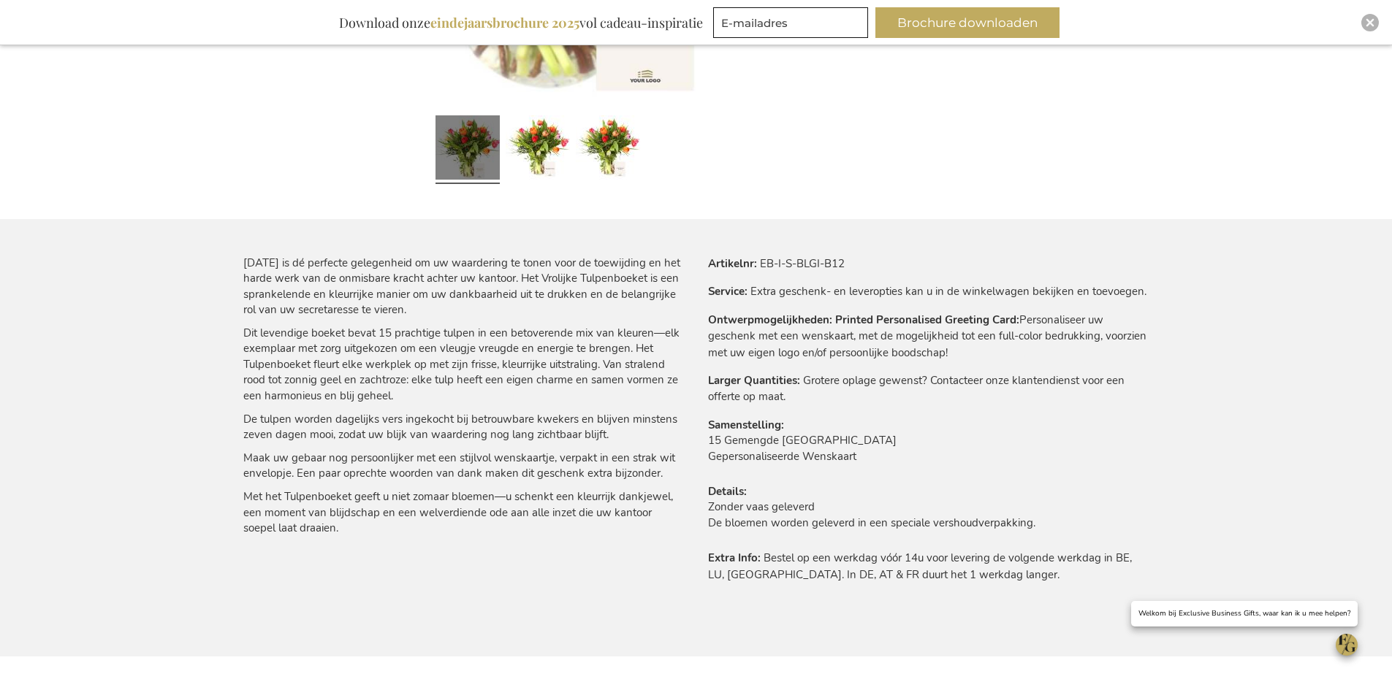
scroll to position [731, 0]
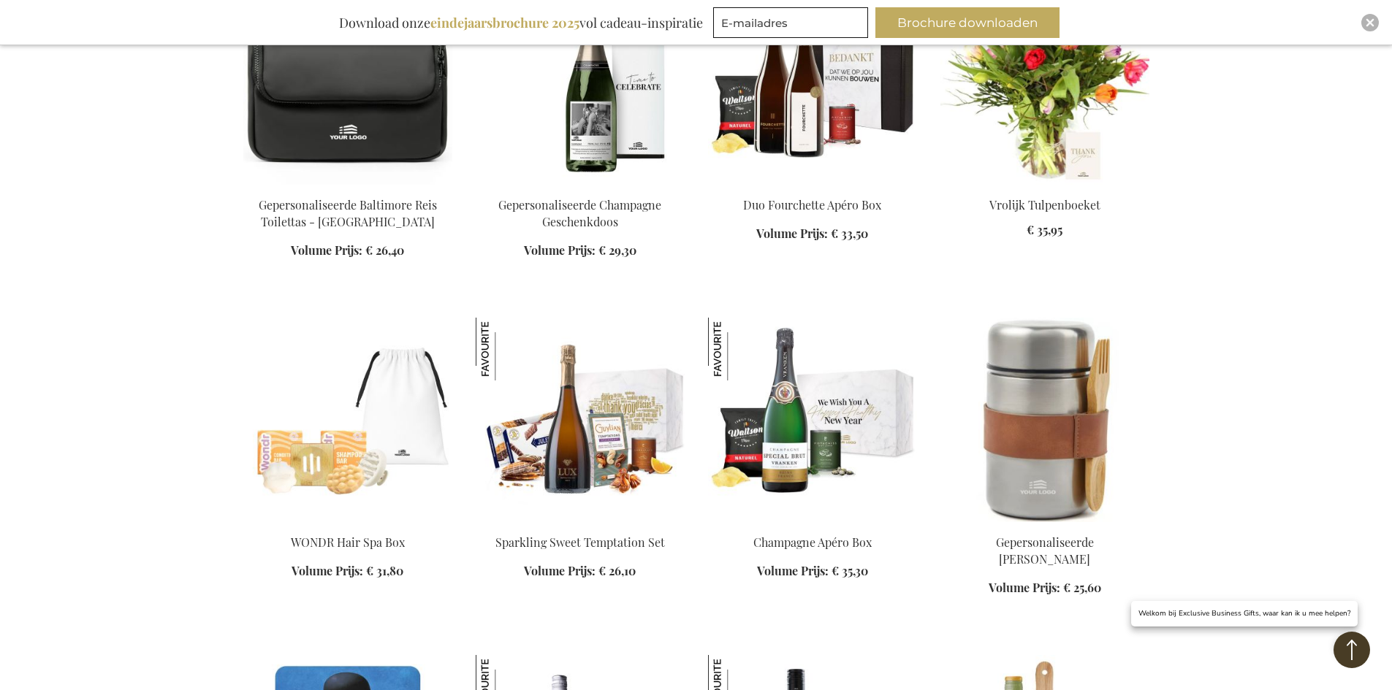
scroll to position [1219, 0]
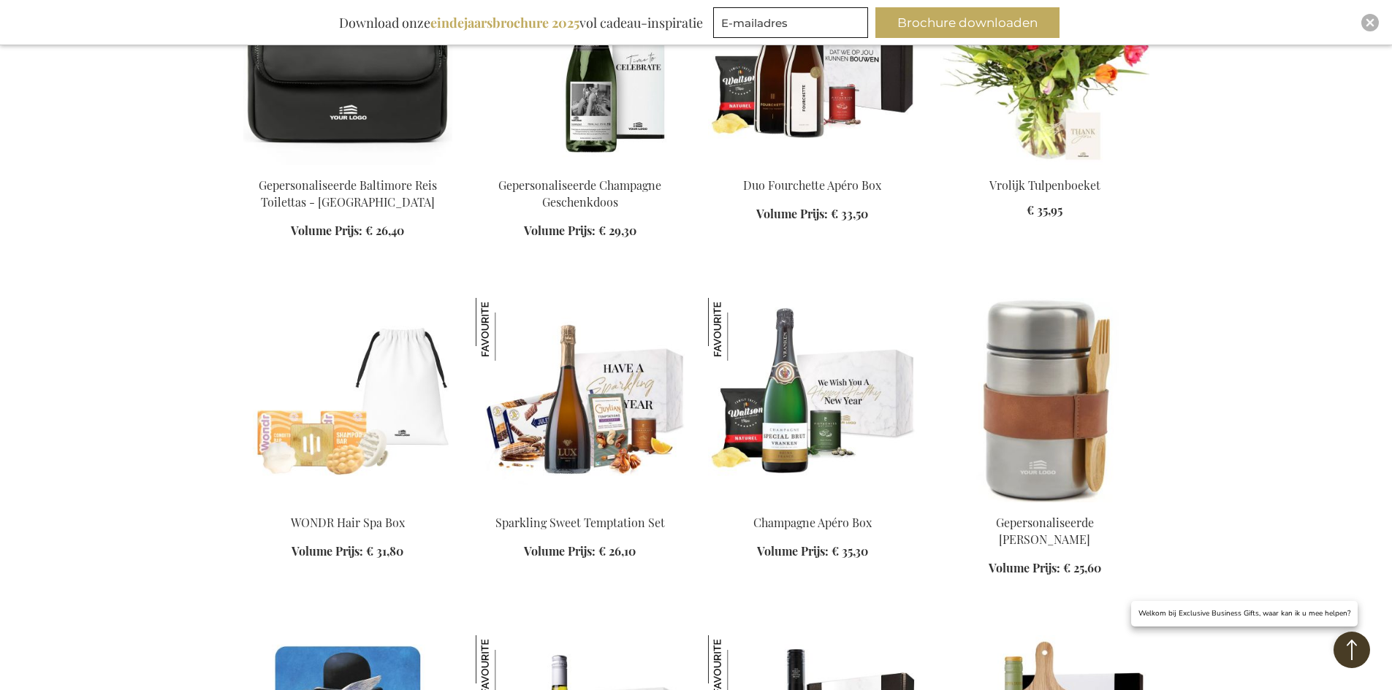
click at [578, 412] on img at bounding box center [580, 400] width 209 height 205
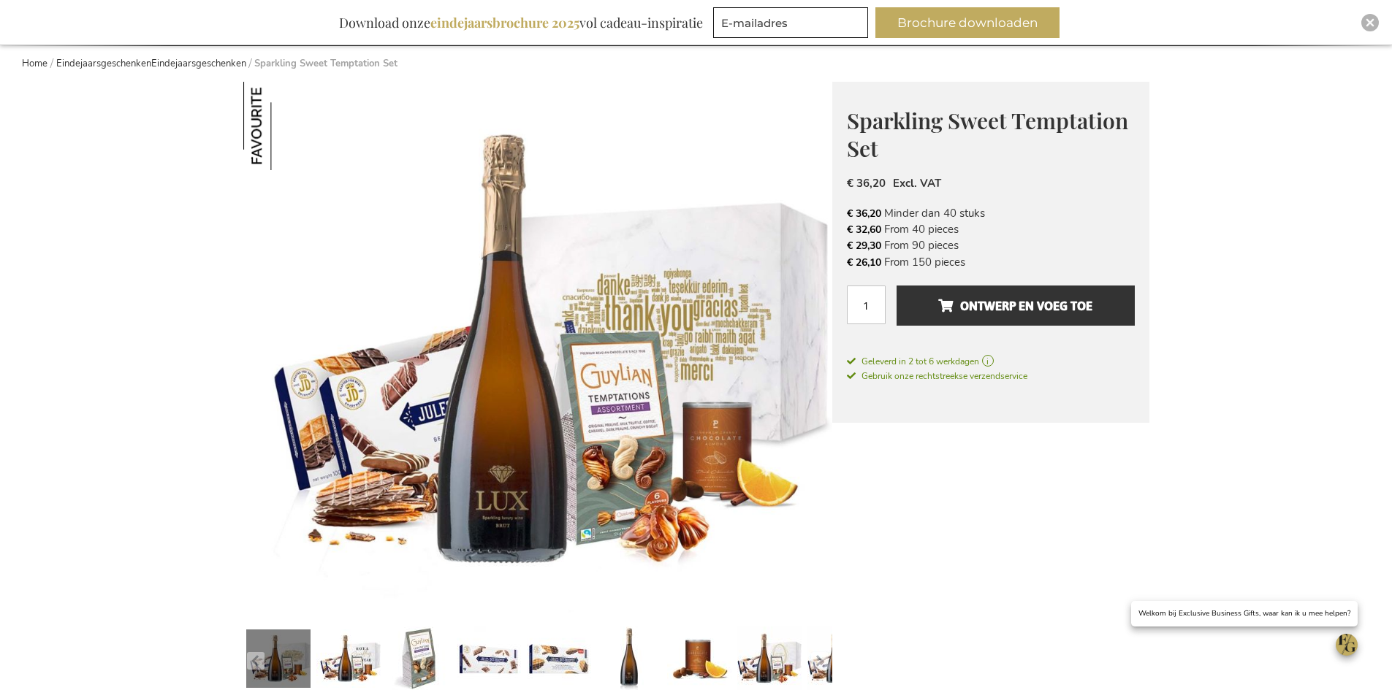
scroll to position [146, 0]
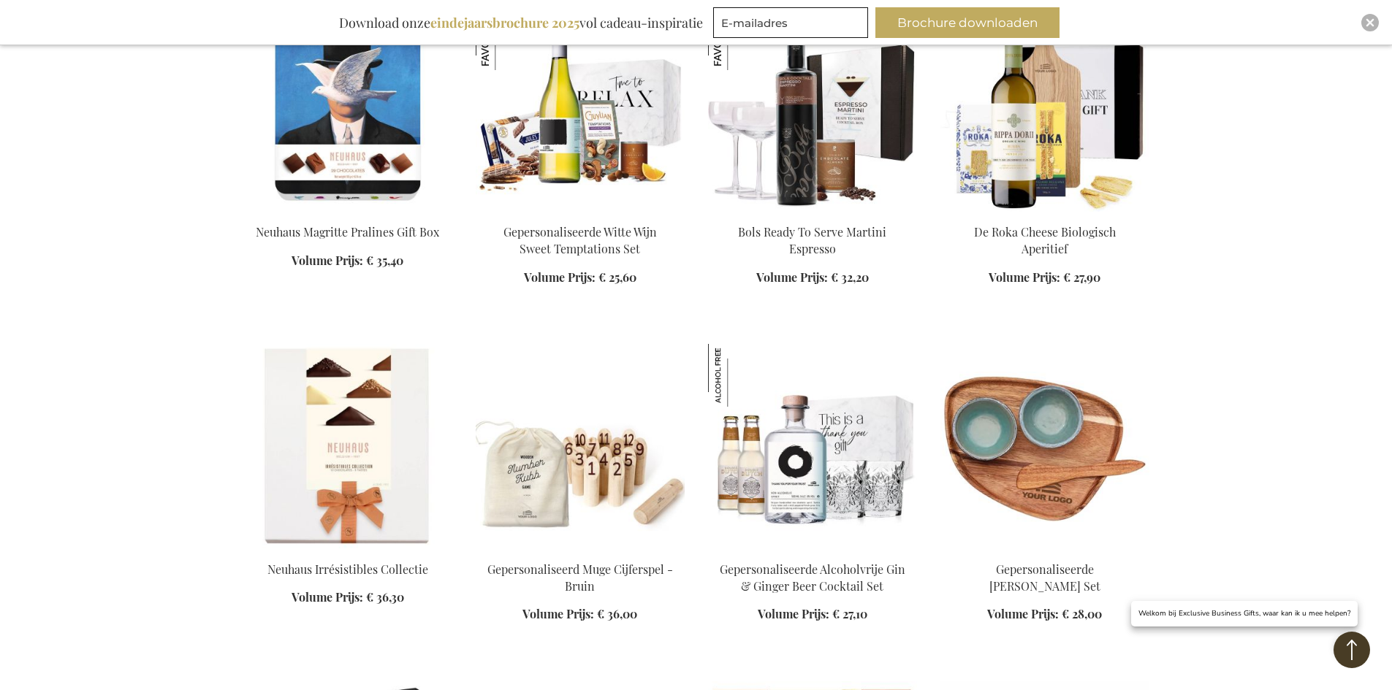
scroll to position [1849, 0]
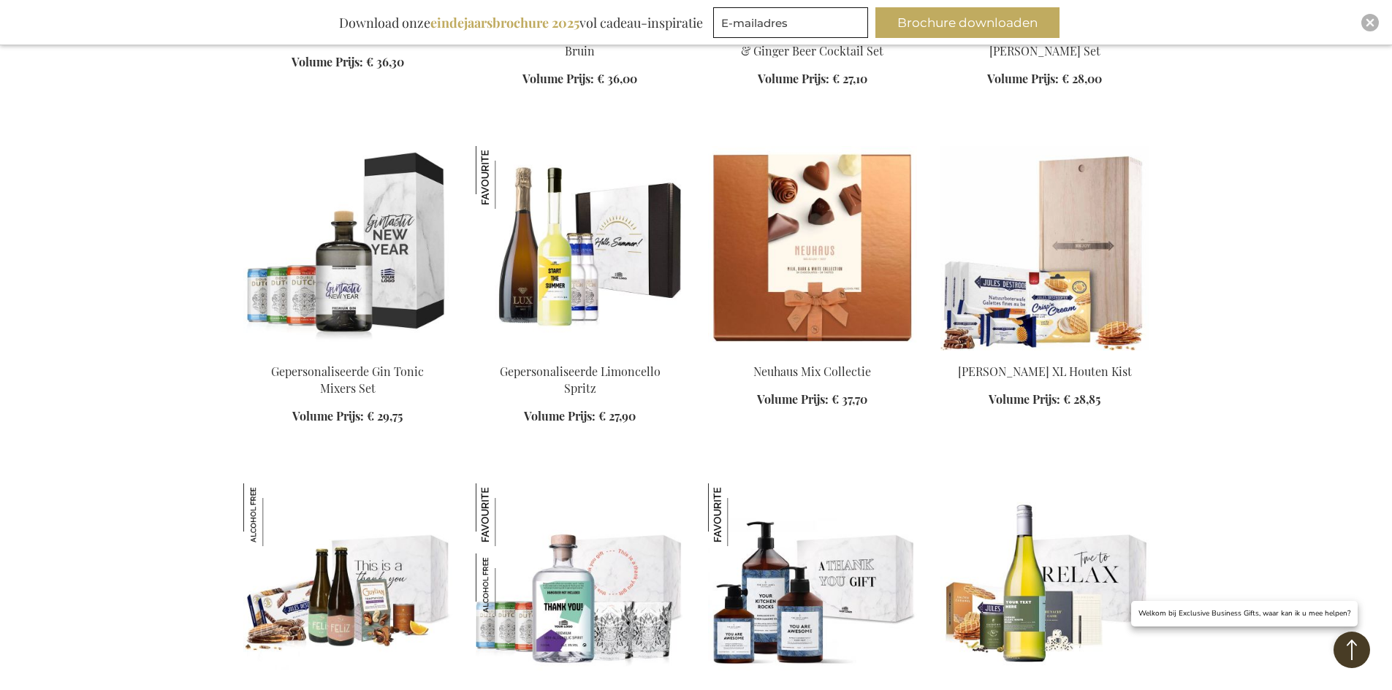
scroll to position [2580, 0]
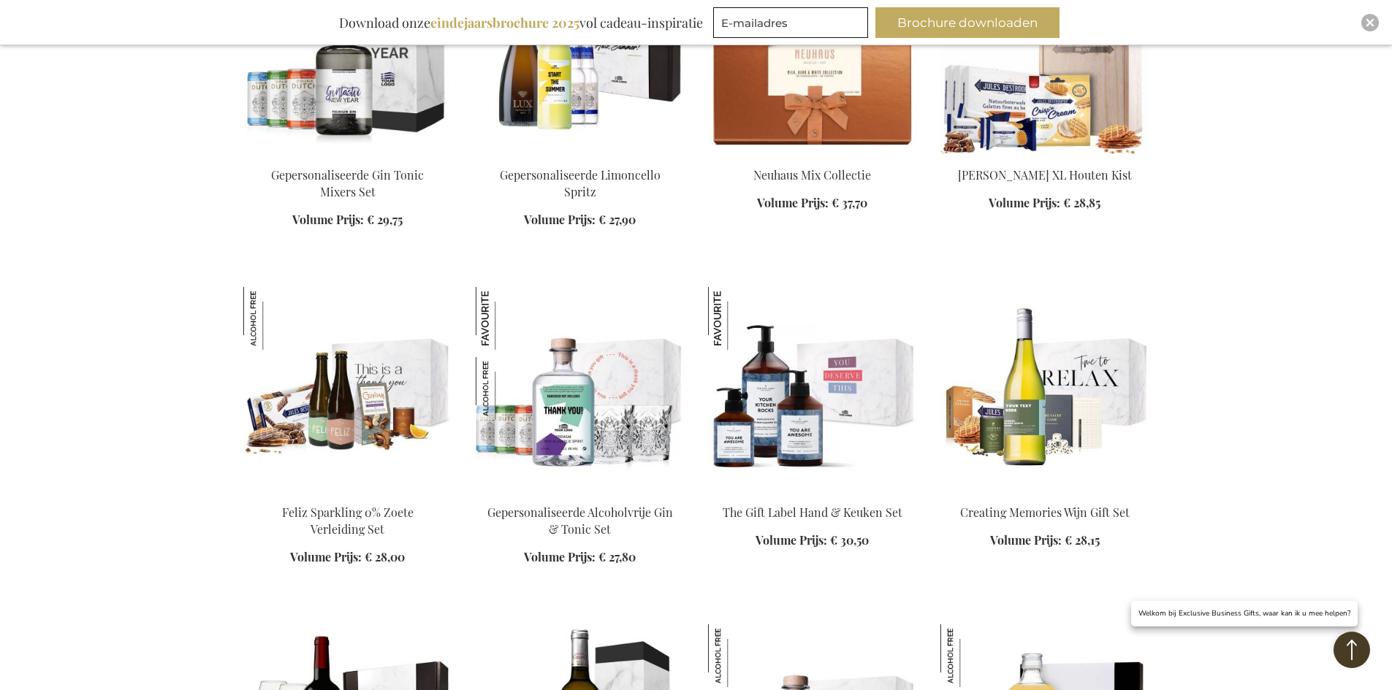
click at [810, 408] on img at bounding box center [812, 389] width 209 height 205
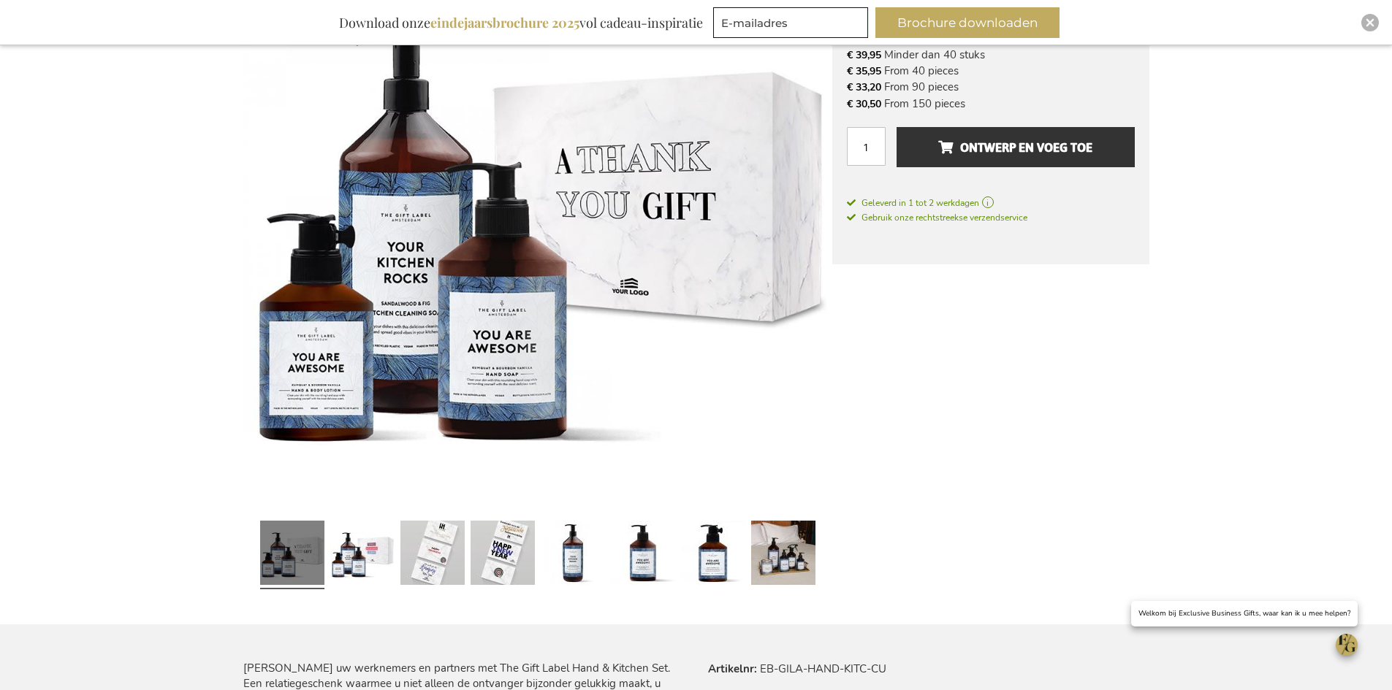
scroll to position [292, 0]
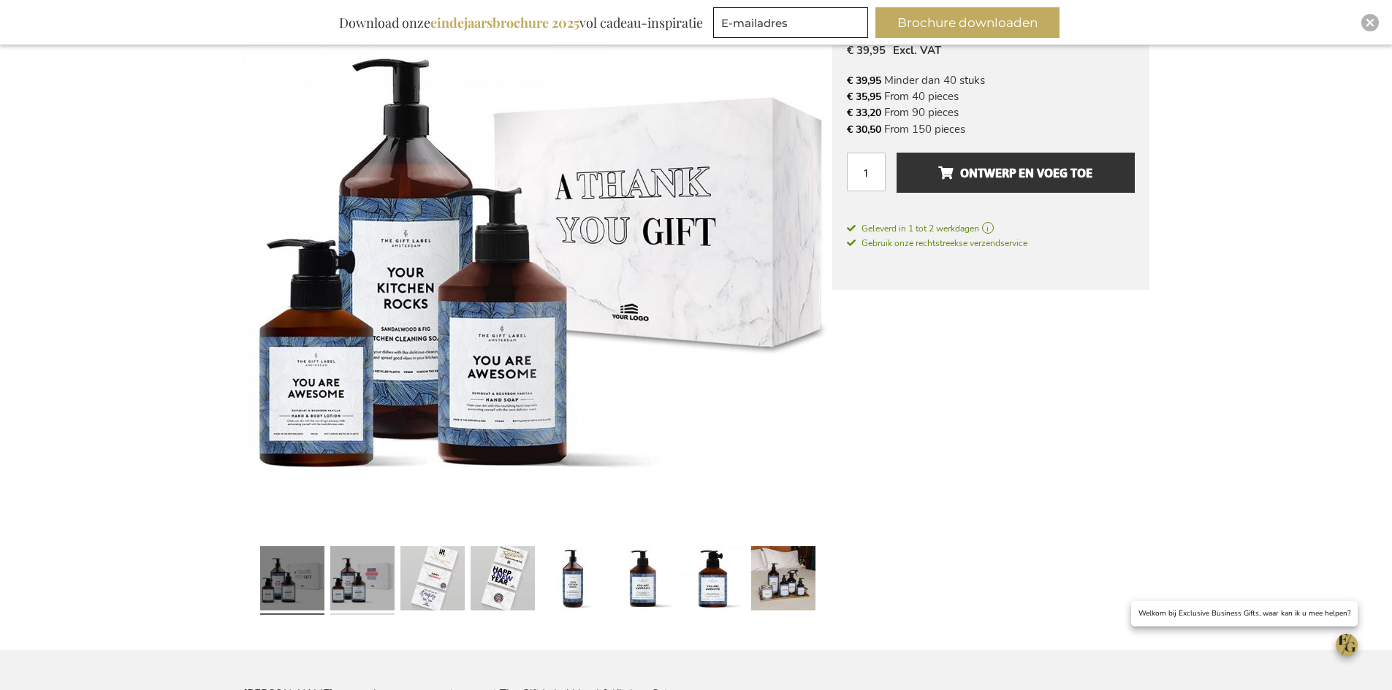
click at [380, 592] on link at bounding box center [362, 581] width 64 height 80
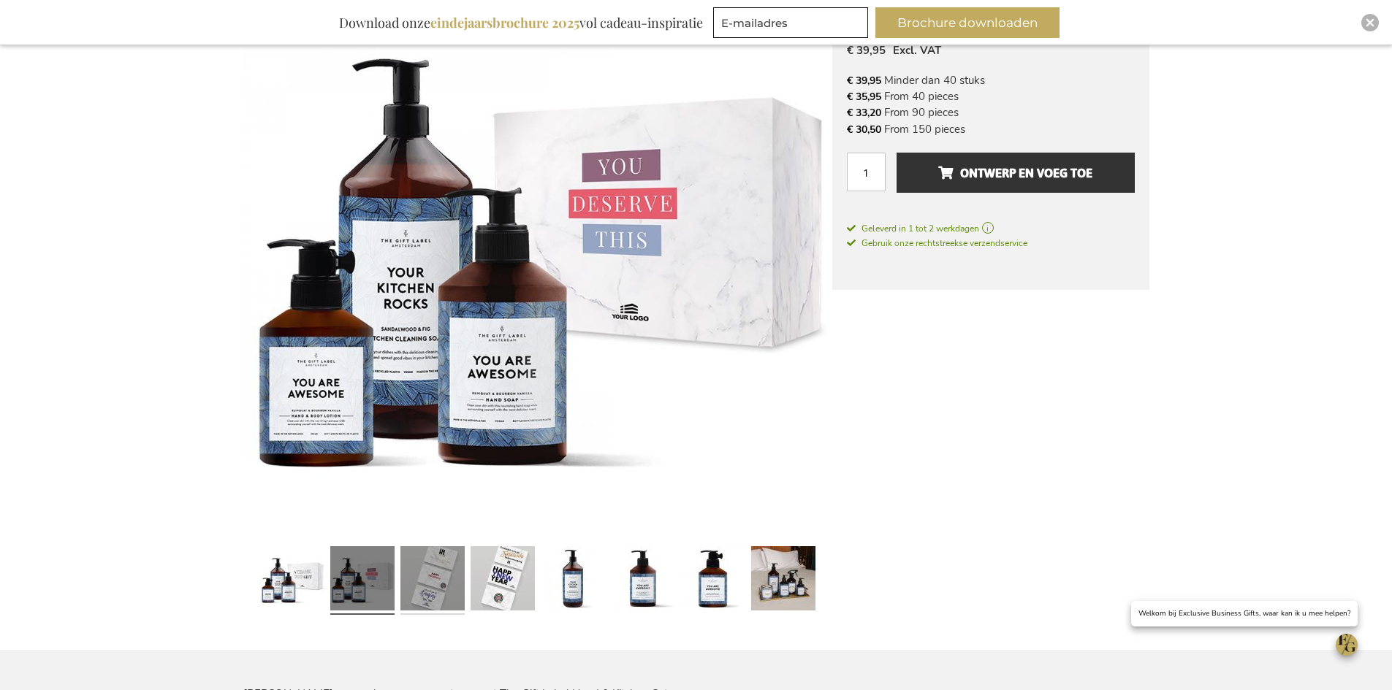
click at [424, 581] on link at bounding box center [432, 581] width 64 height 80
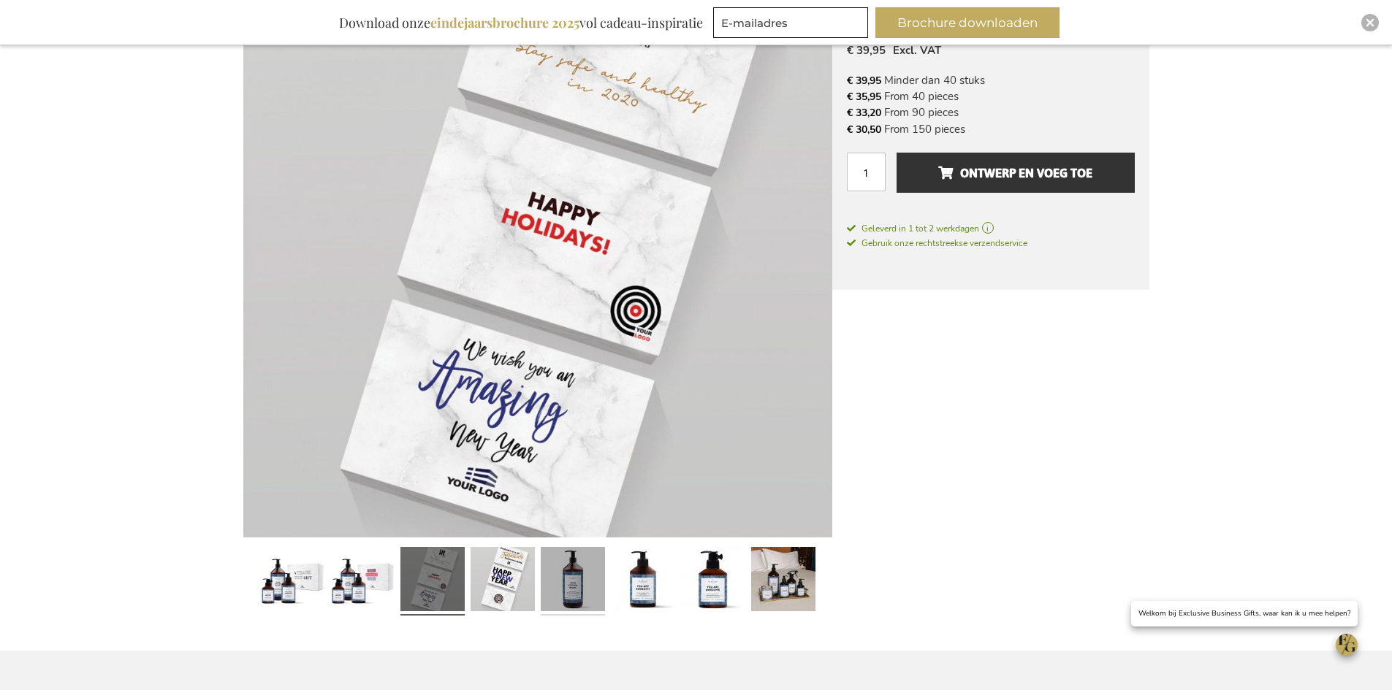
click at [560, 590] on link at bounding box center [573, 581] width 64 height 80
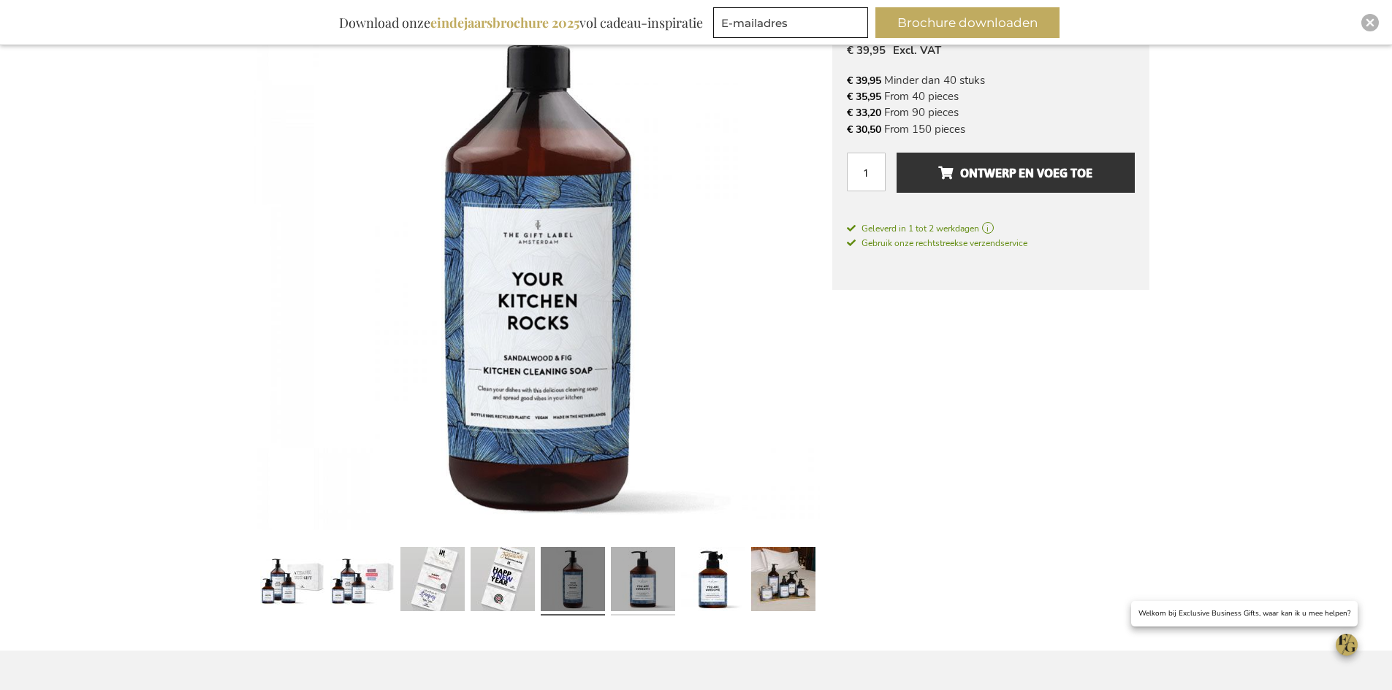
click at [648, 584] on link at bounding box center [643, 581] width 64 height 80
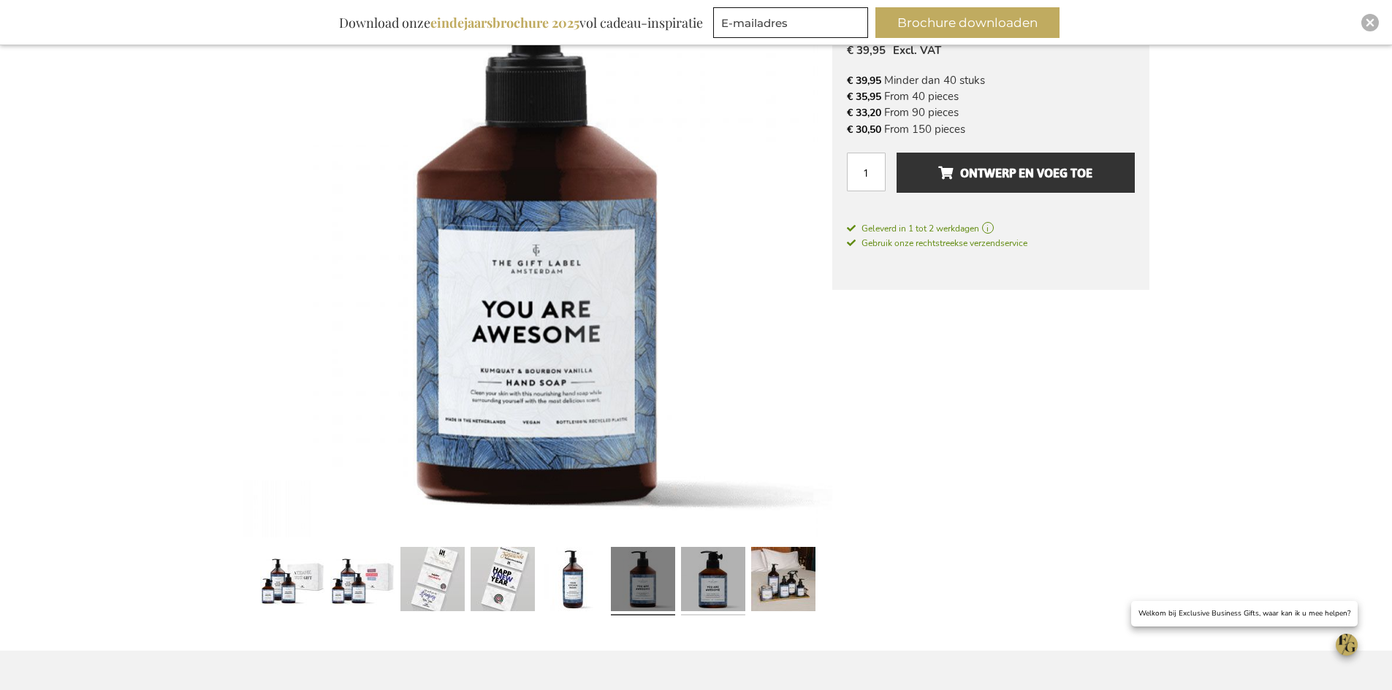
click at [711, 590] on link at bounding box center [713, 581] width 64 height 80
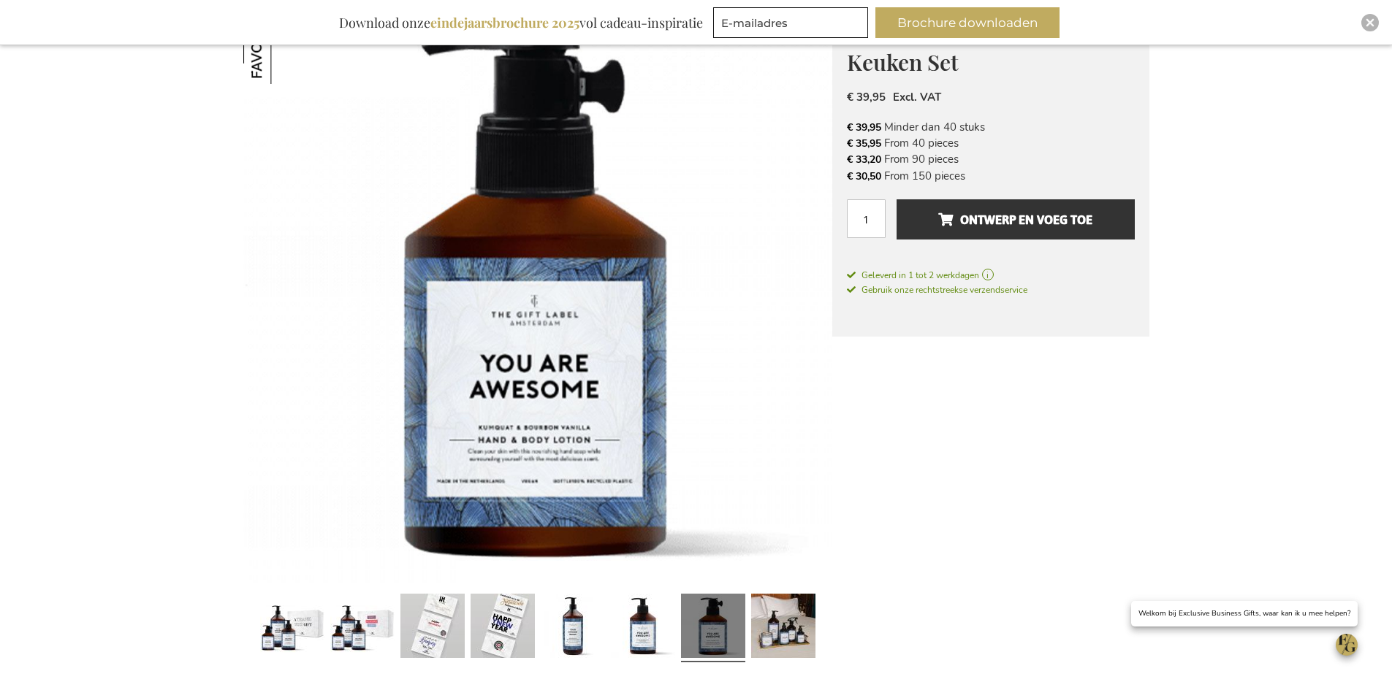
scroll to position [219, 0]
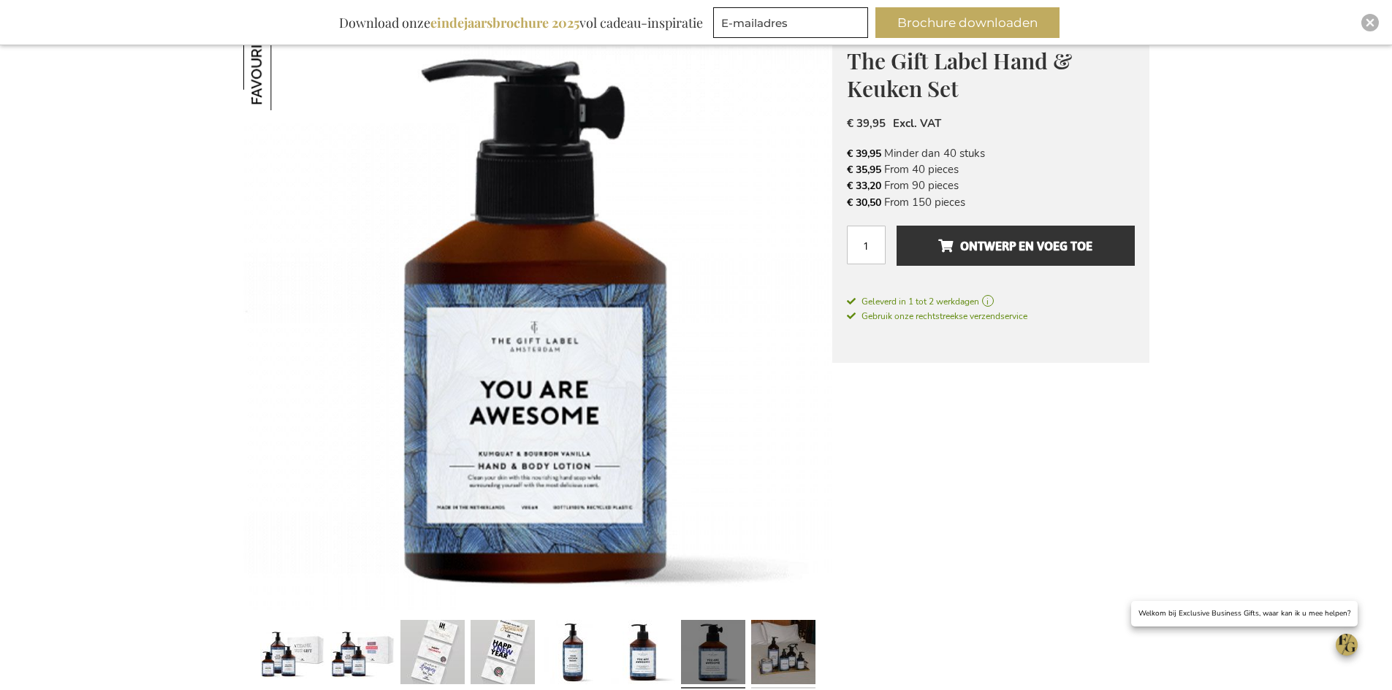
click at [780, 656] on link at bounding box center [783, 654] width 64 height 80
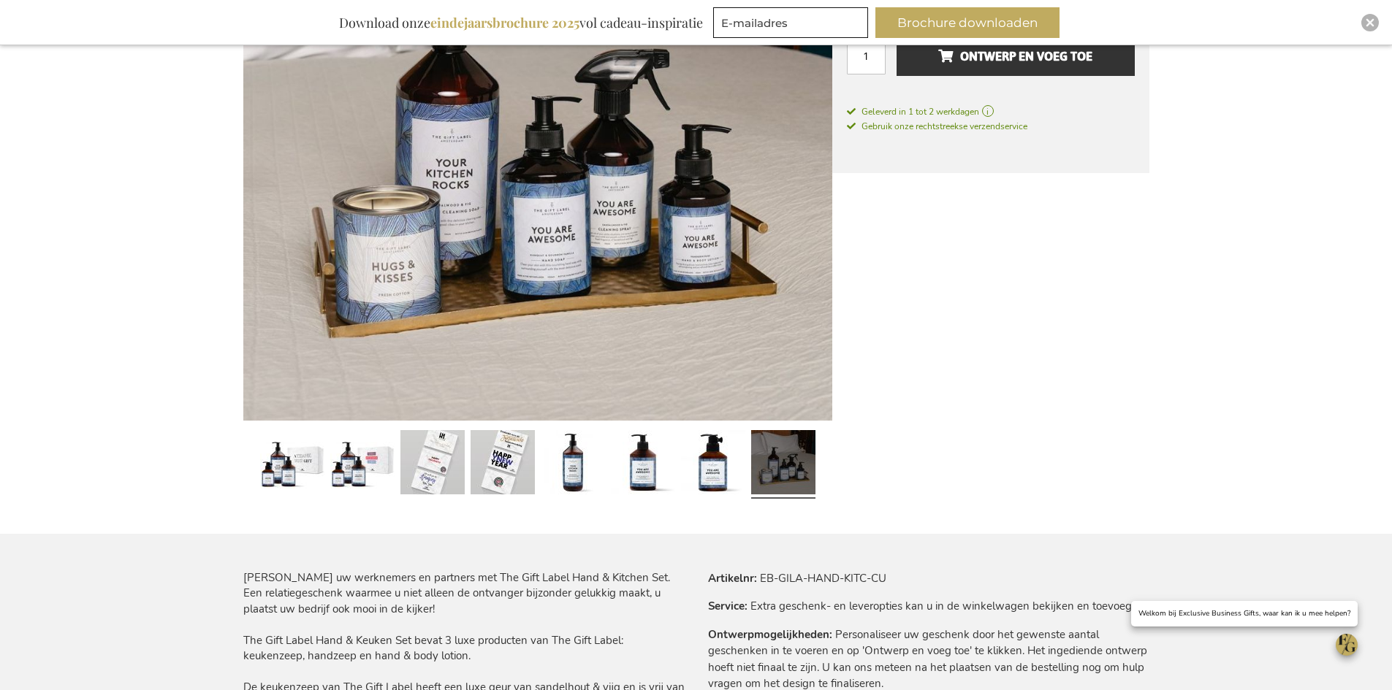
scroll to position [438, 0]
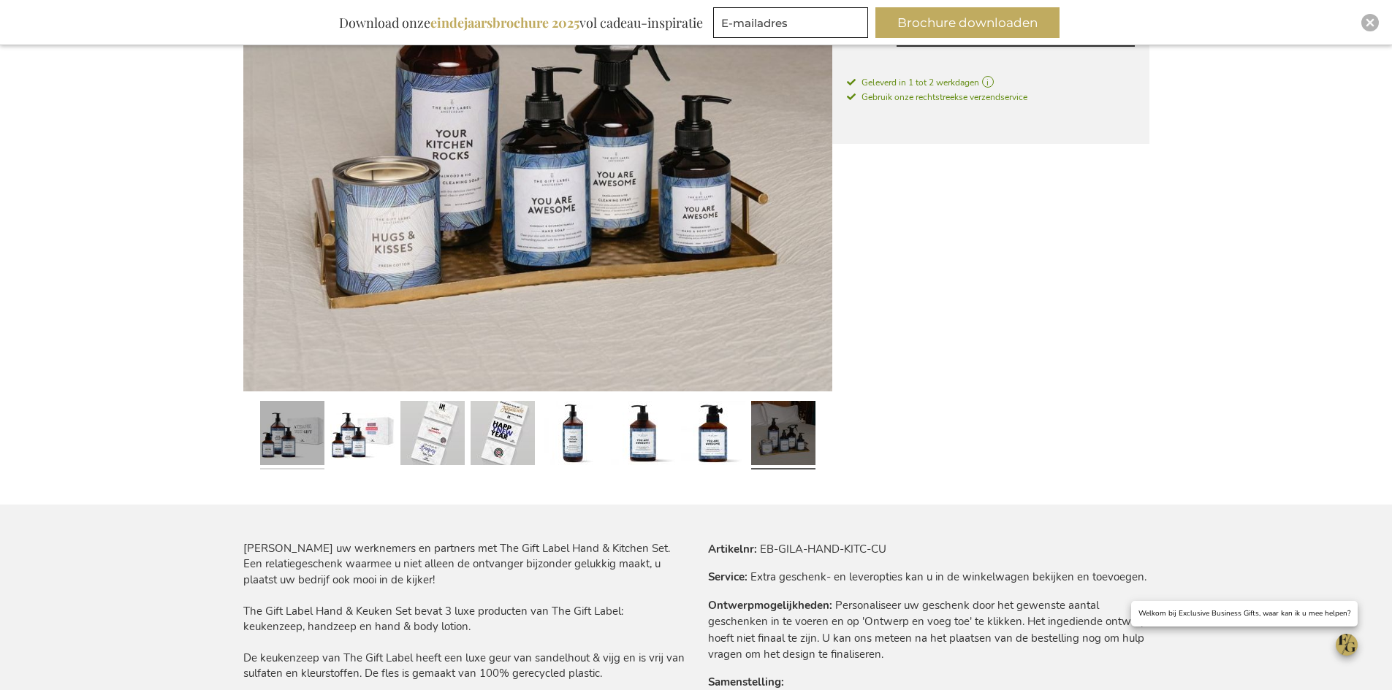
click at [303, 449] on link at bounding box center [292, 435] width 64 height 80
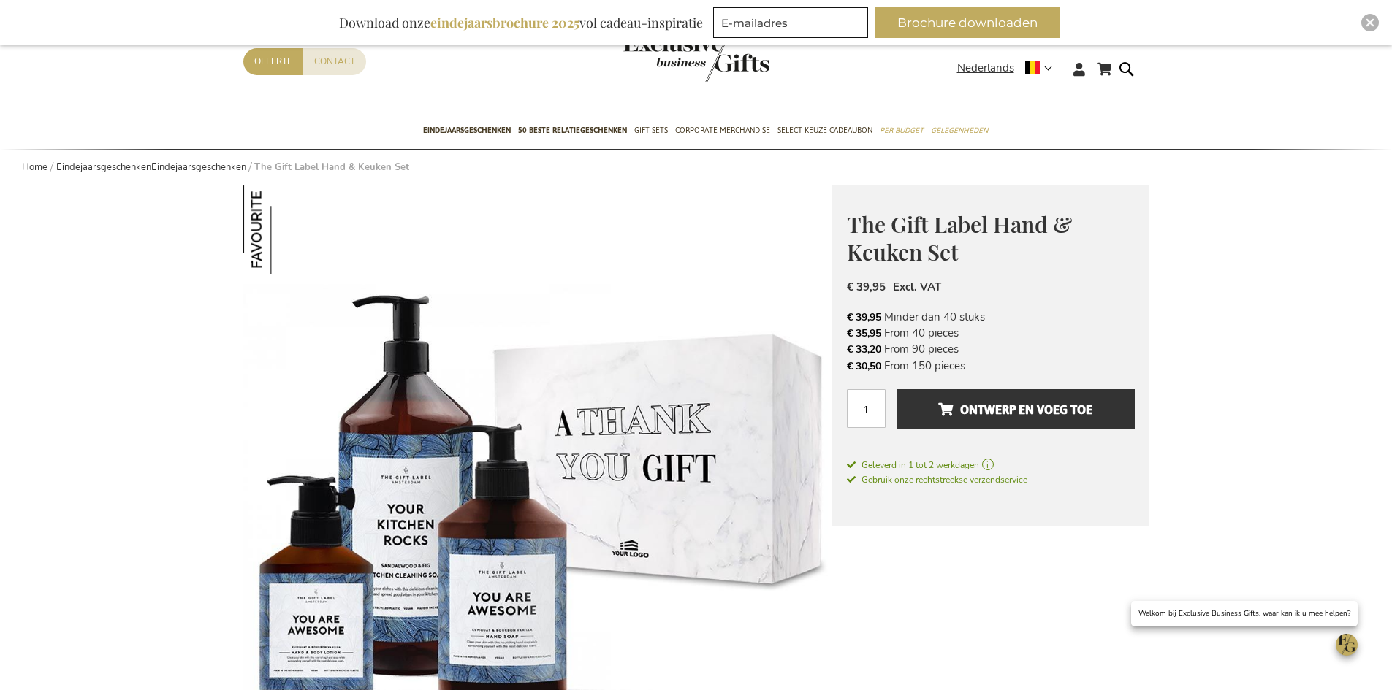
scroll to position [0, 0]
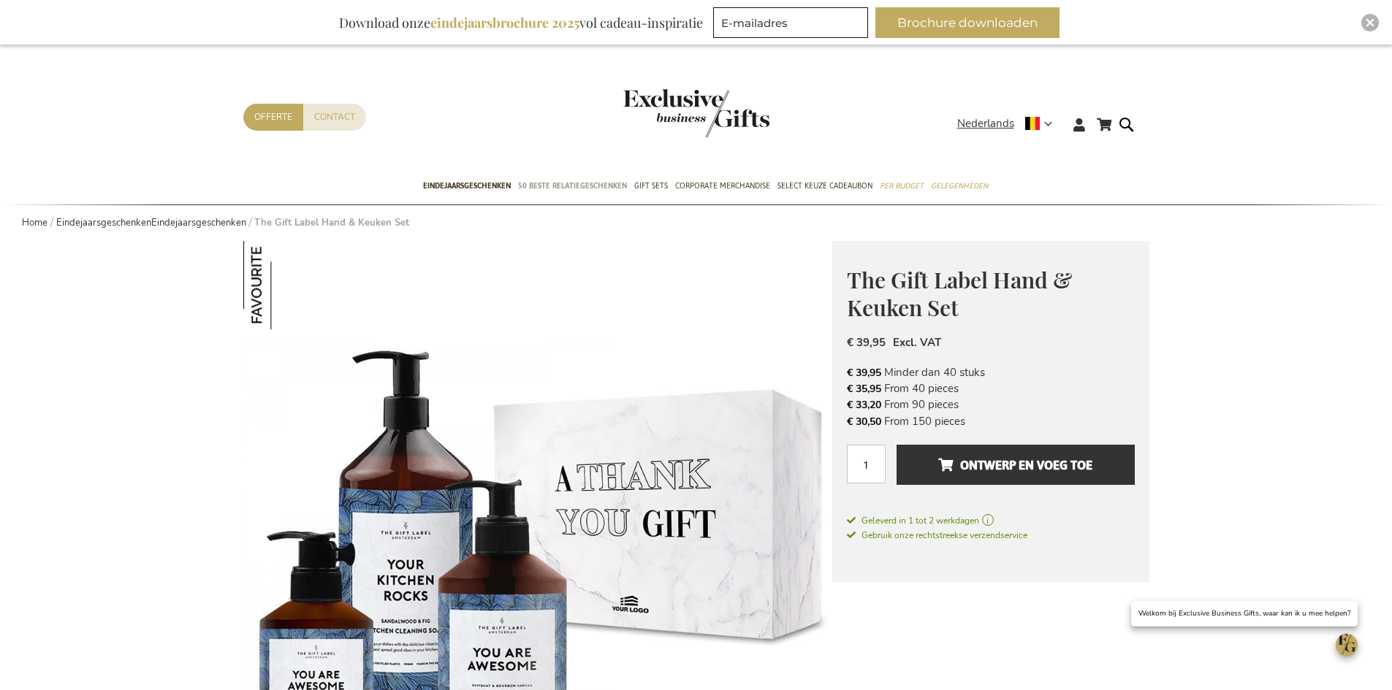
click at [592, 184] on span "50 beste relatiegeschenken" at bounding box center [572, 185] width 109 height 15
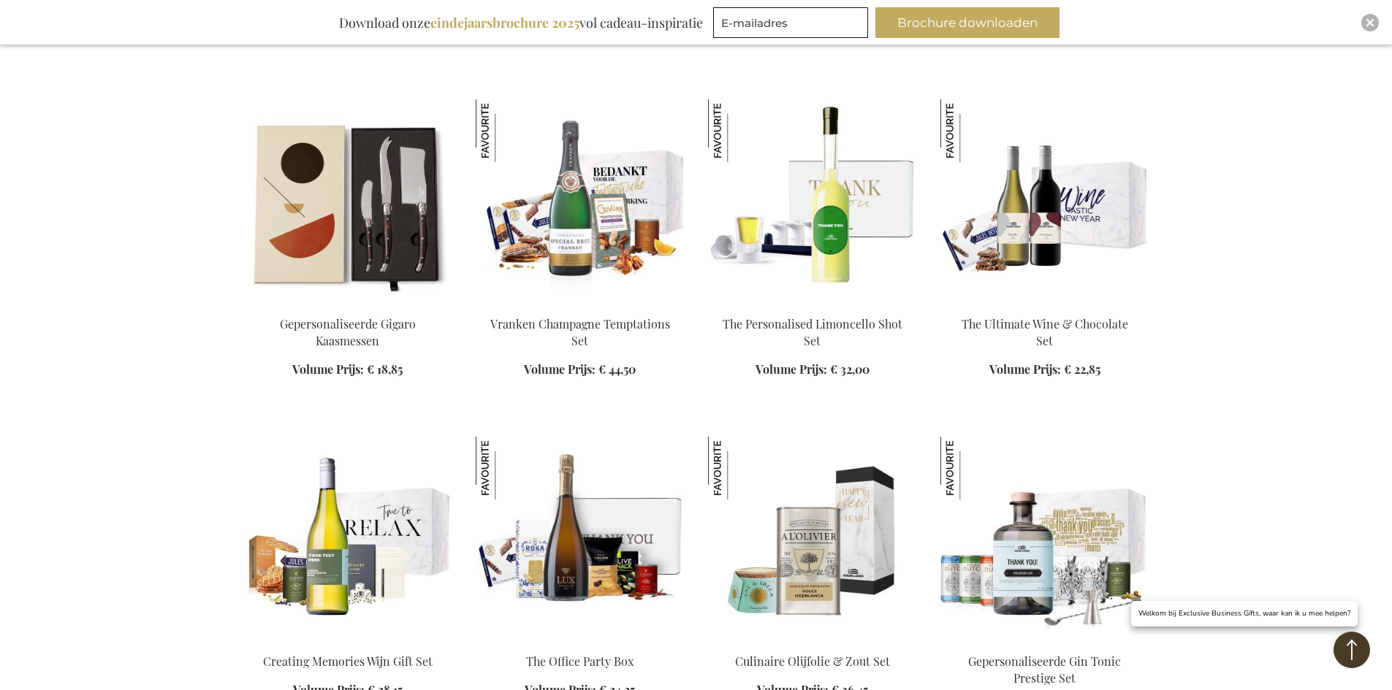
scroll to position [1096, 0]
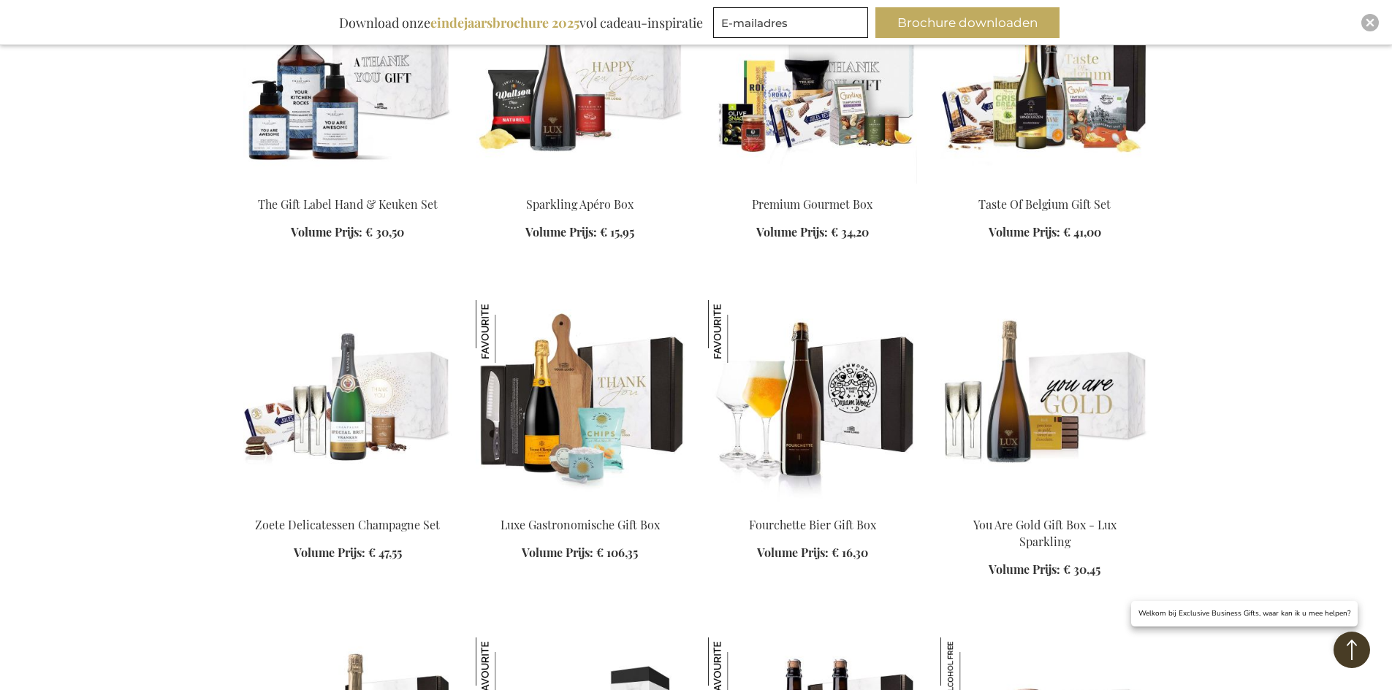
scroll to position [1680, 0]
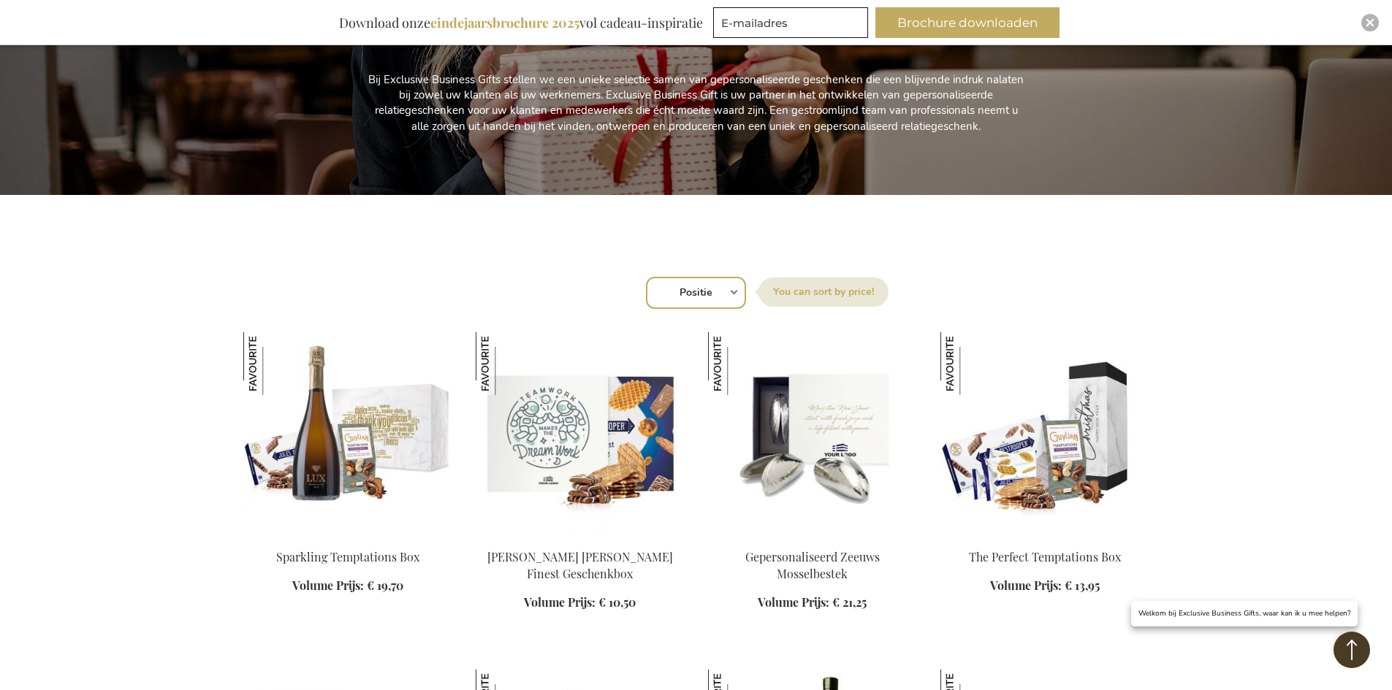
scroll to position [73, 0]
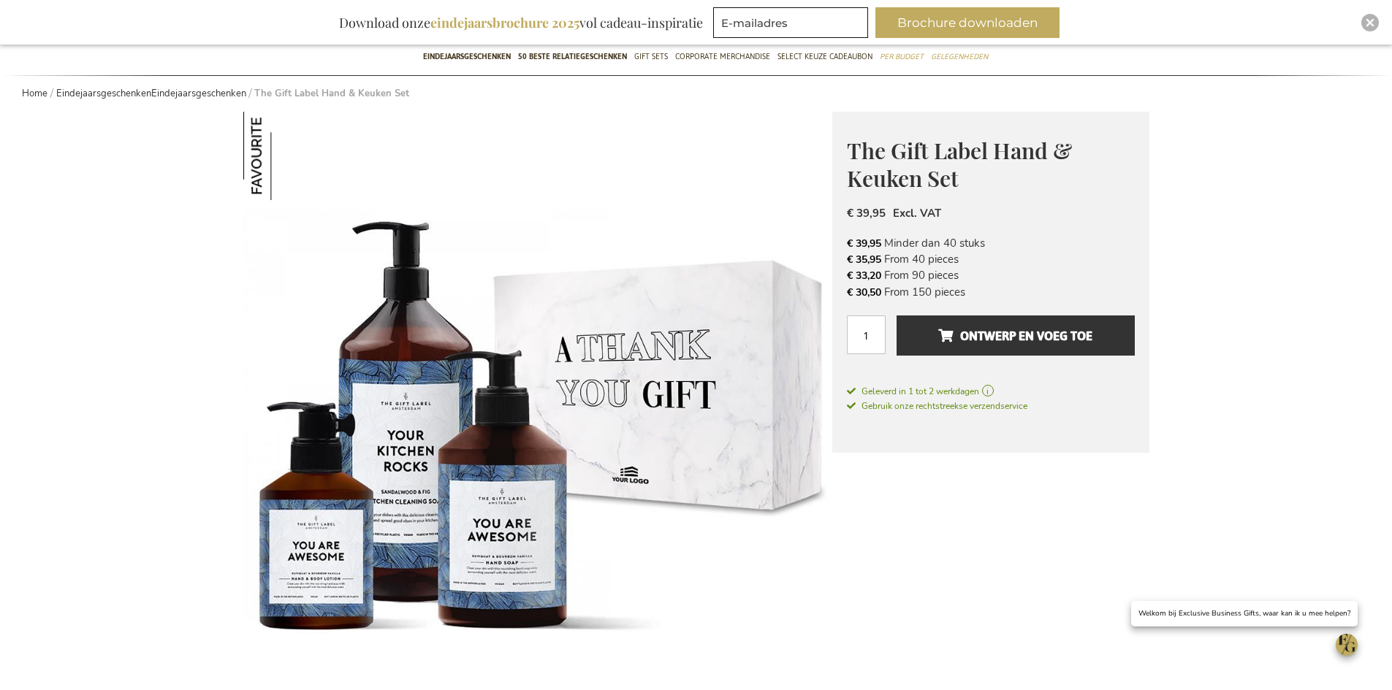
scroll to position [146, 0]
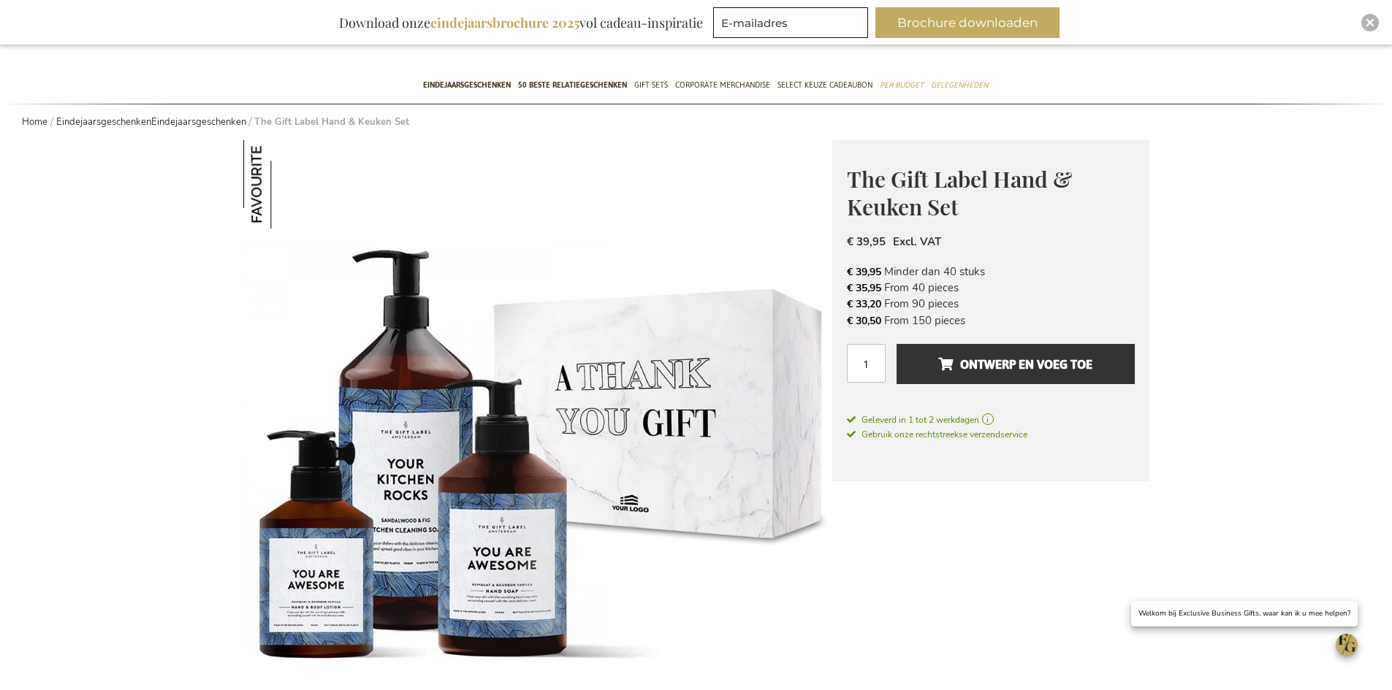
scroll to position [0, 0]
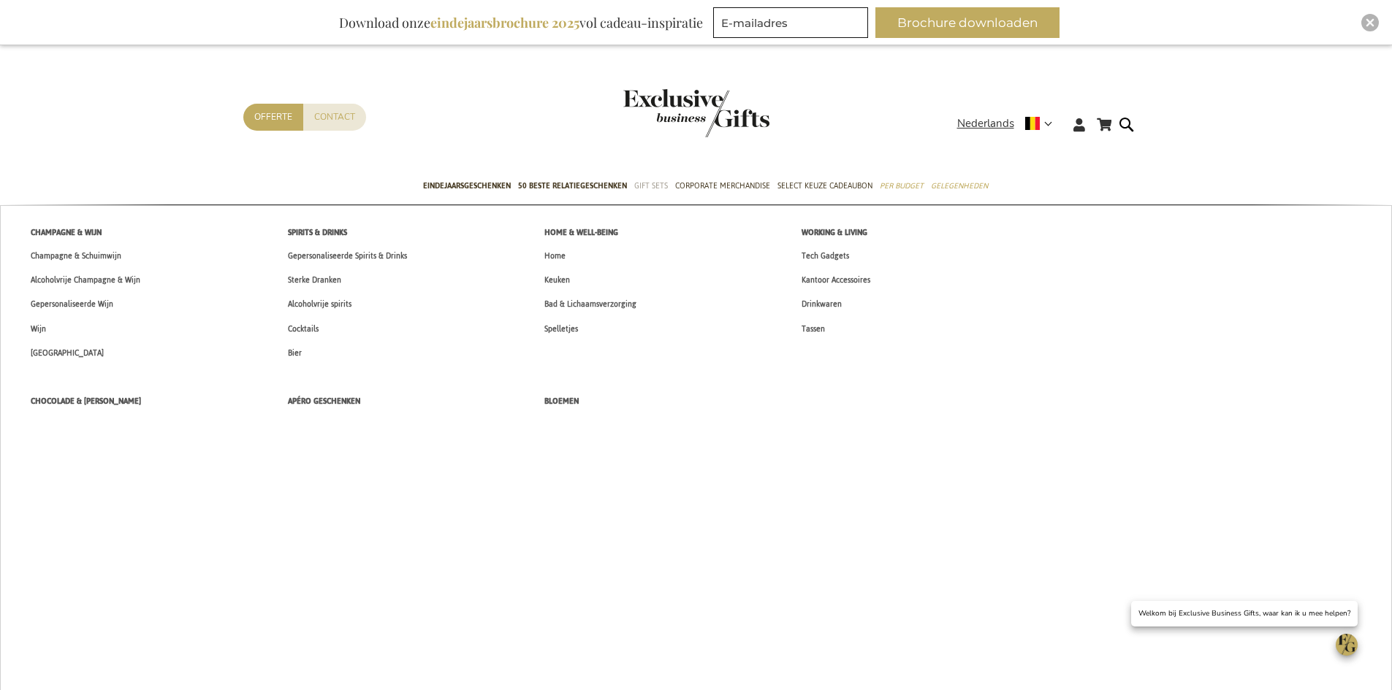
click at [649, 186] on span "Gift Sets" at bounding box center [651, 185] width 34 height 15
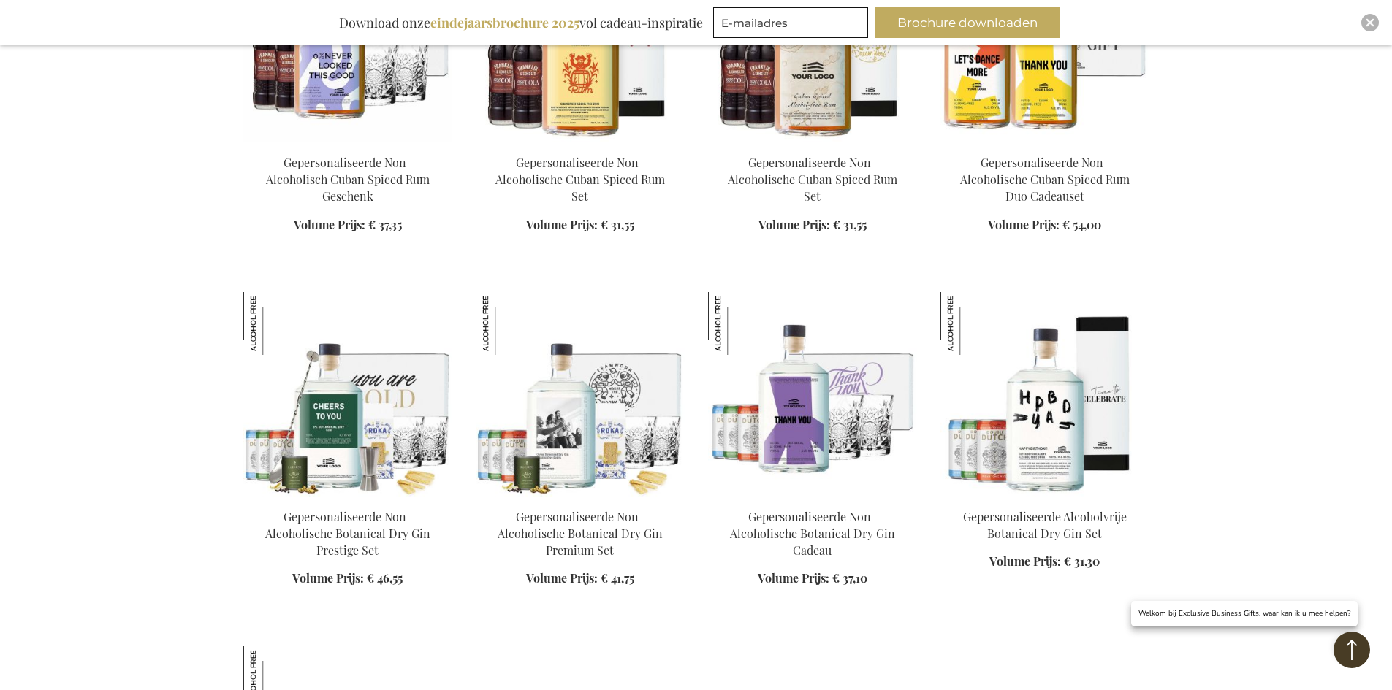
scroll to position [1753, 0]
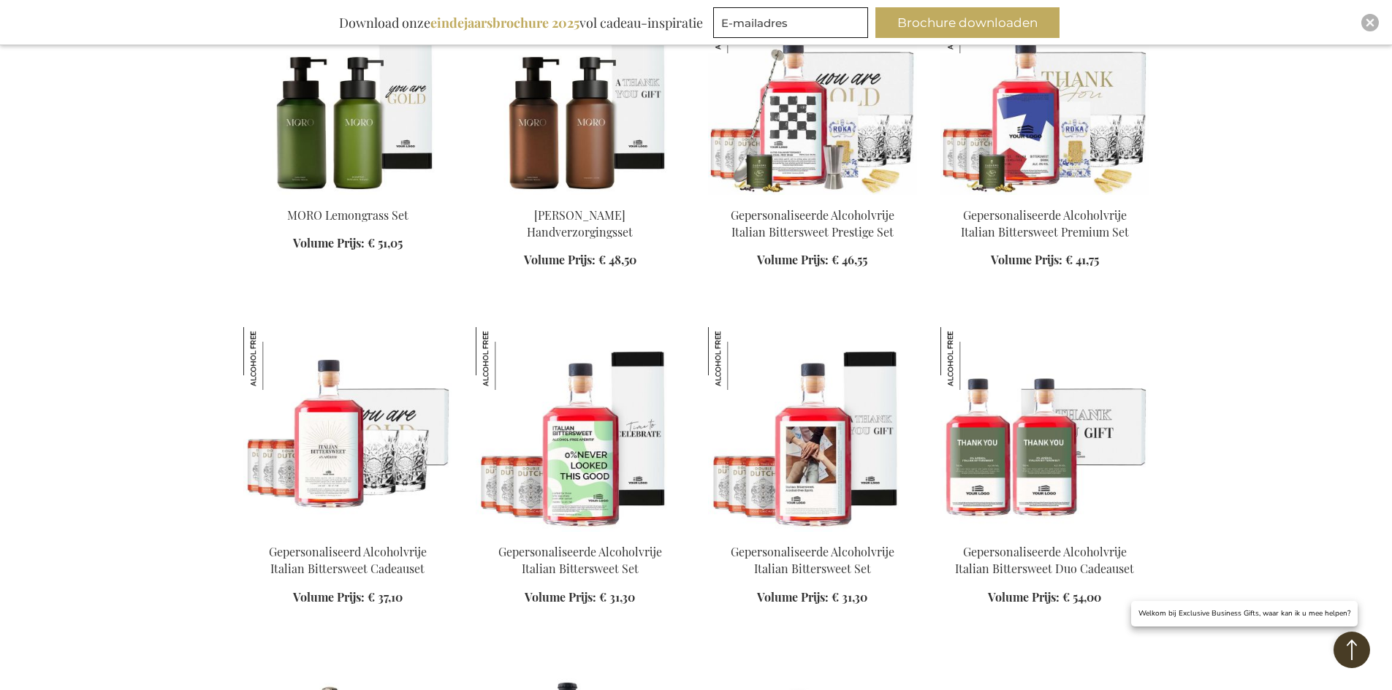
scroll to position [2411, 0]
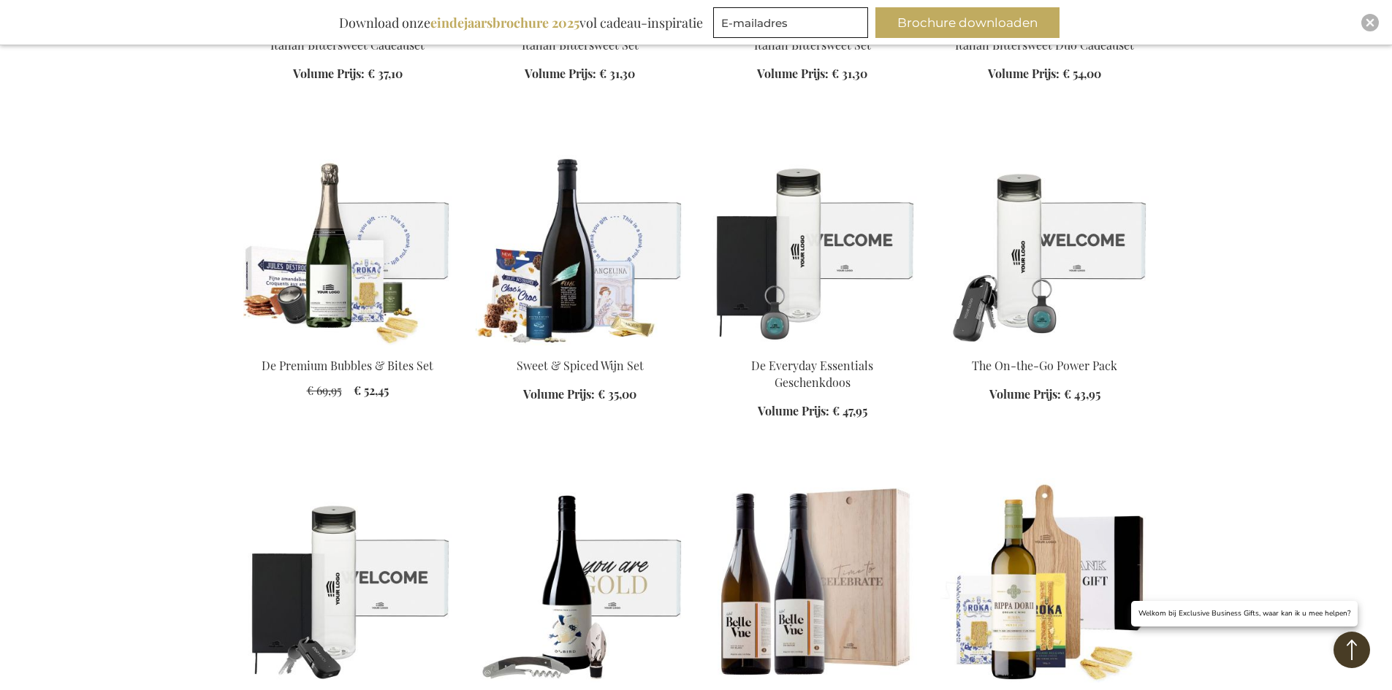
scroll to position [3142, 0]
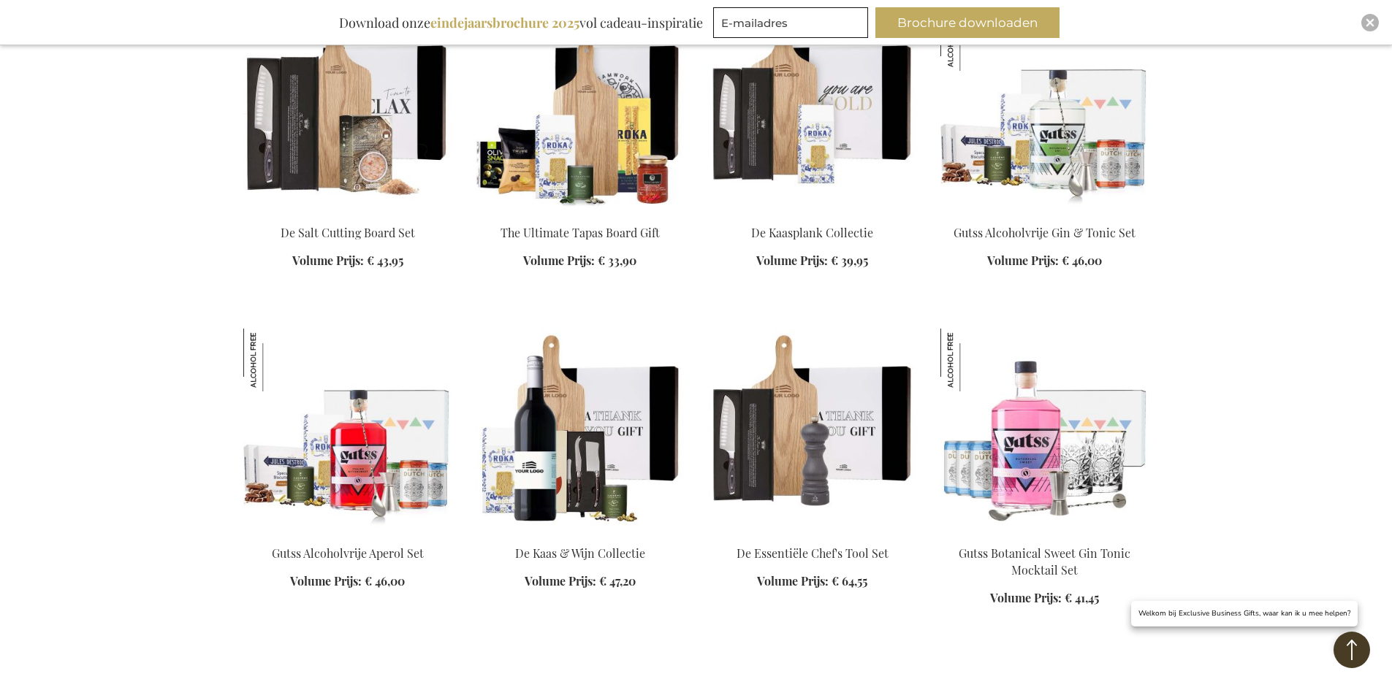
scroll to position [4164, 0]
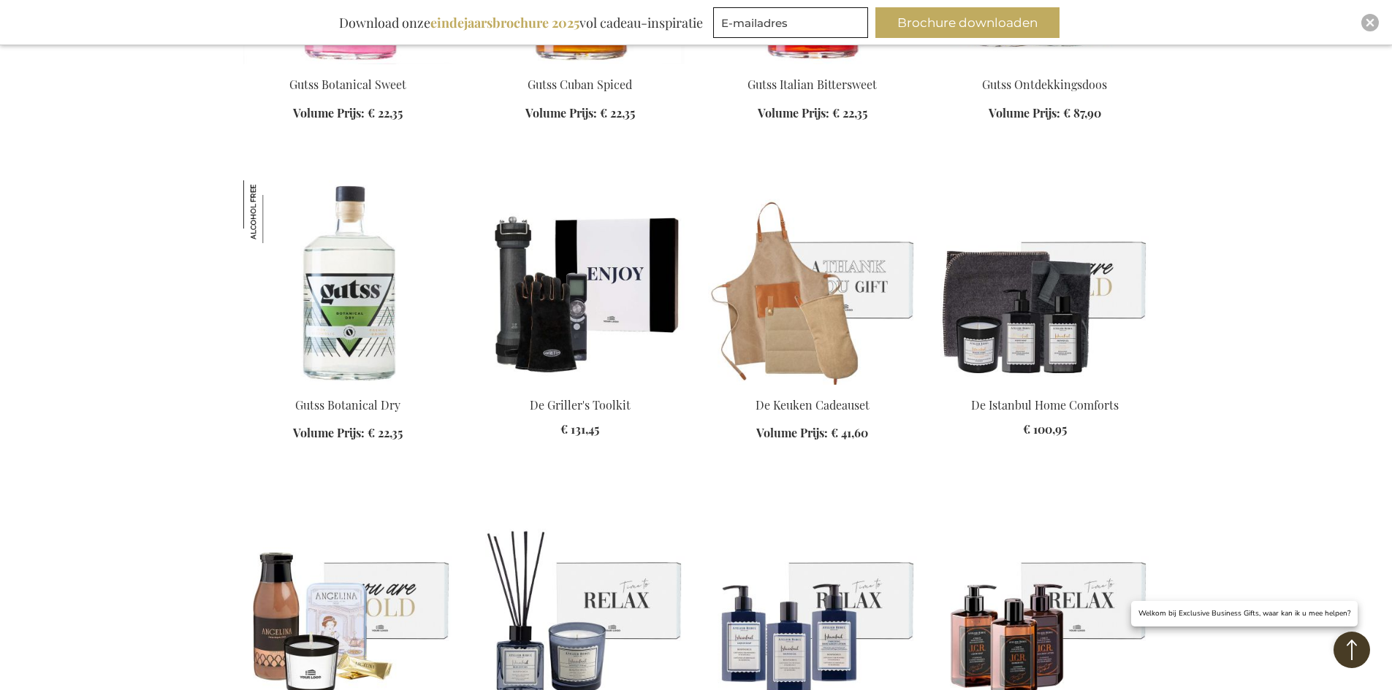
scroll to position [5553, 0]
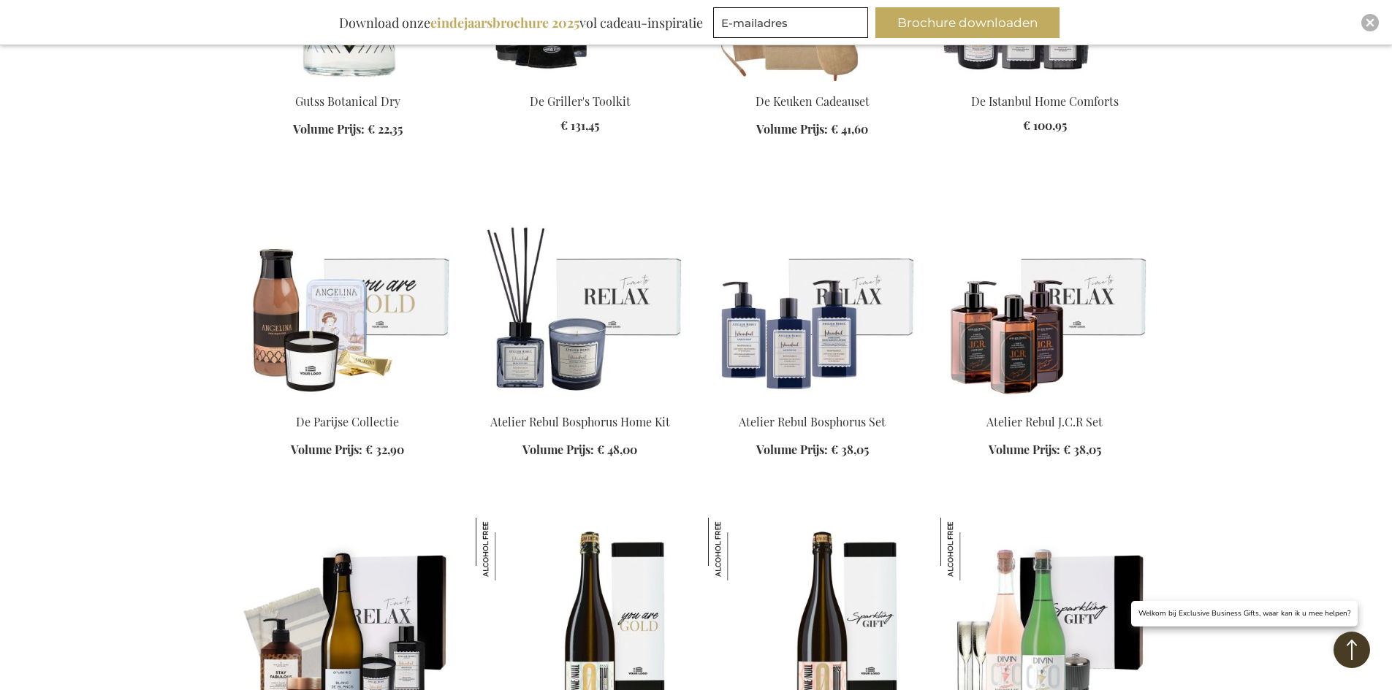
scroll to position [5845, 0]
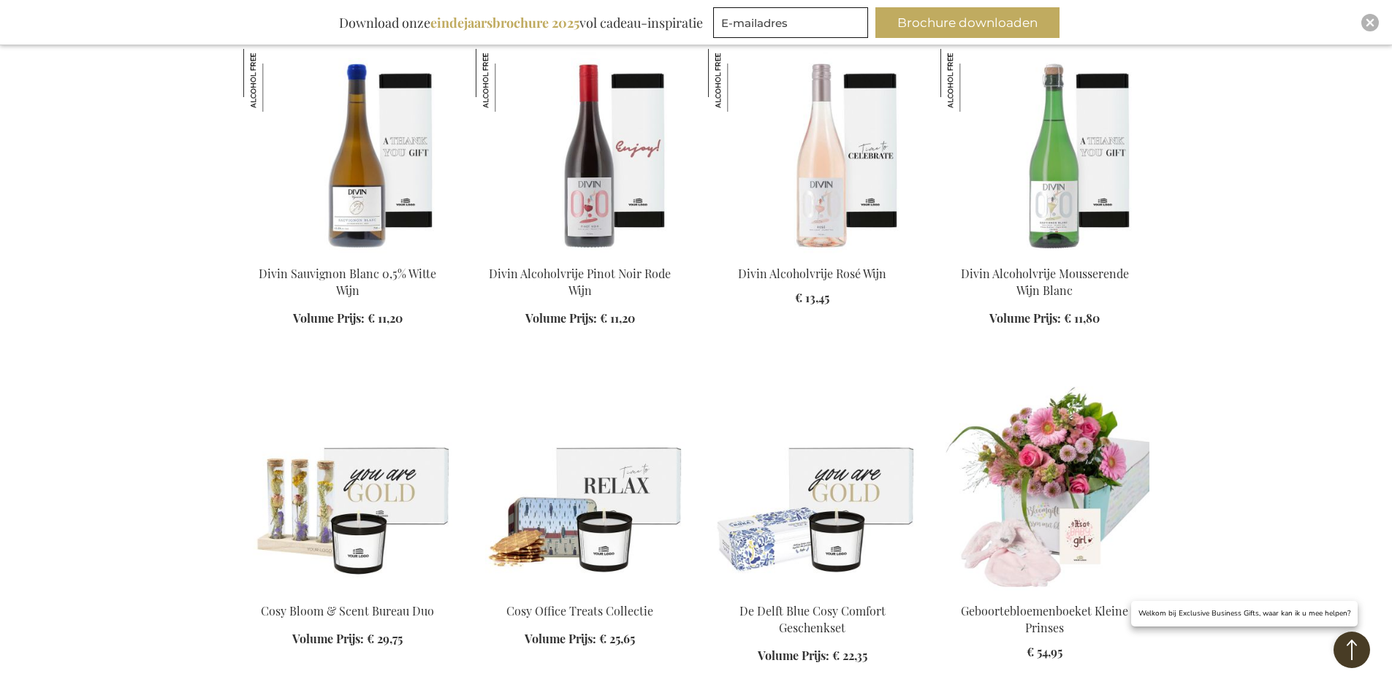
scroll to position [7671, 0]
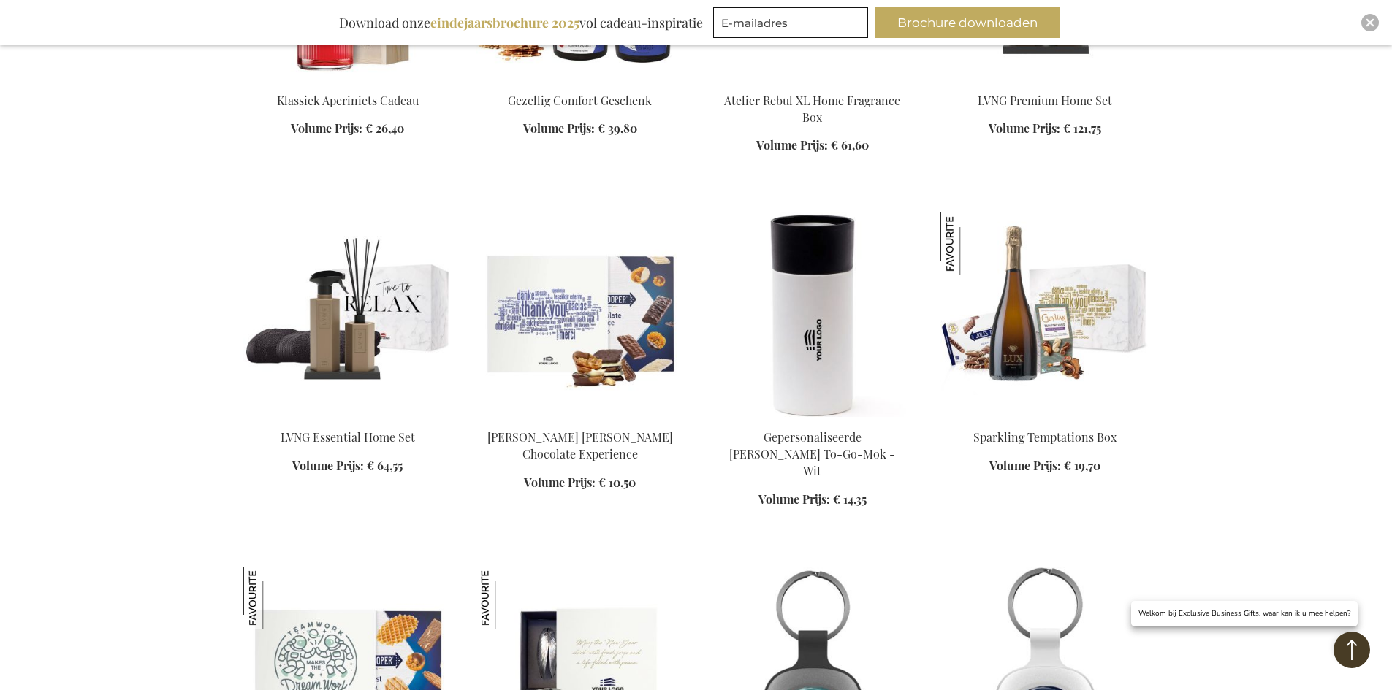
scroll to position [10667, 0]
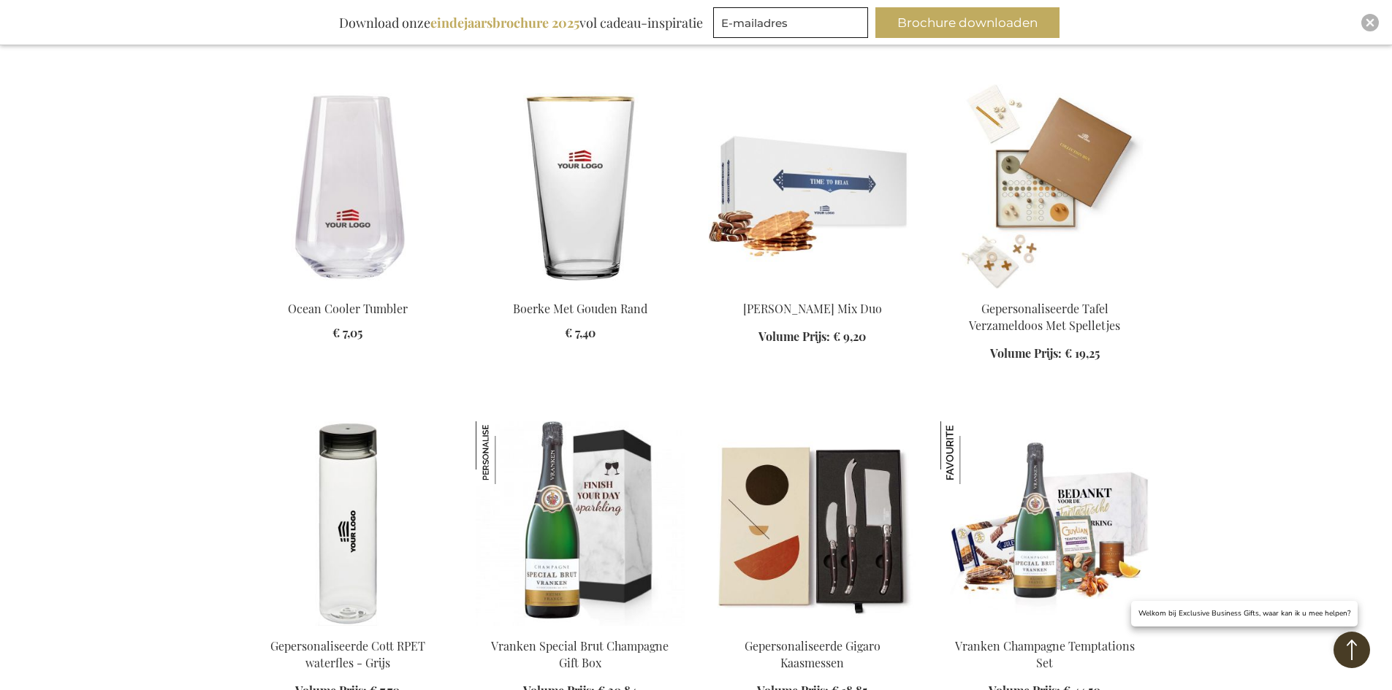
scroll to position [11836, 0]
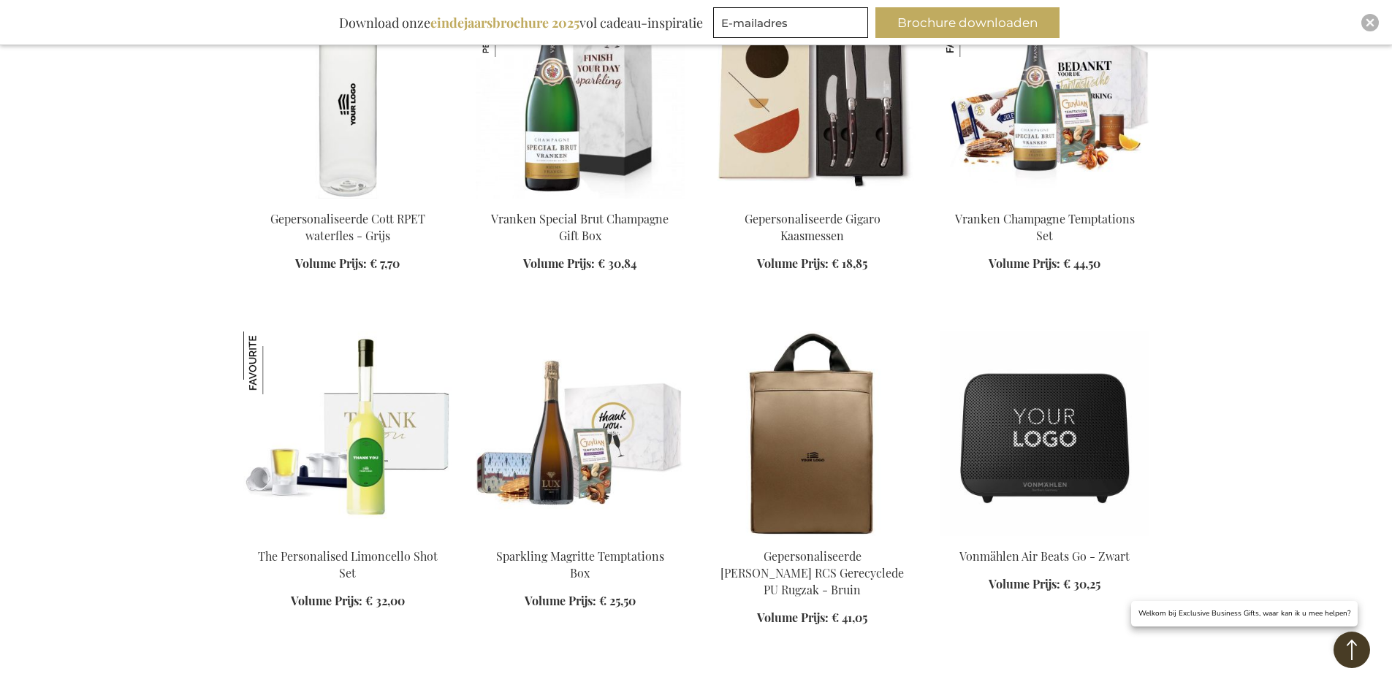
scroll to position [12201, 0]
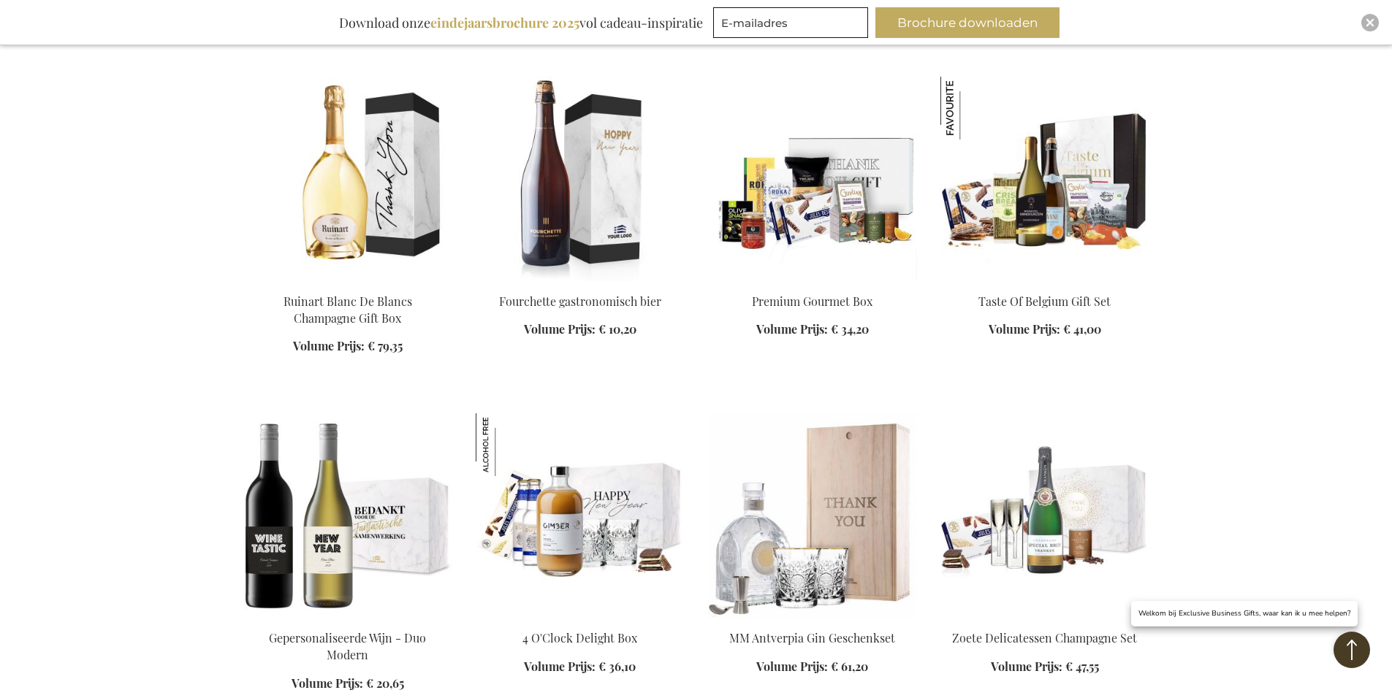
scroll to position [14466, 0]
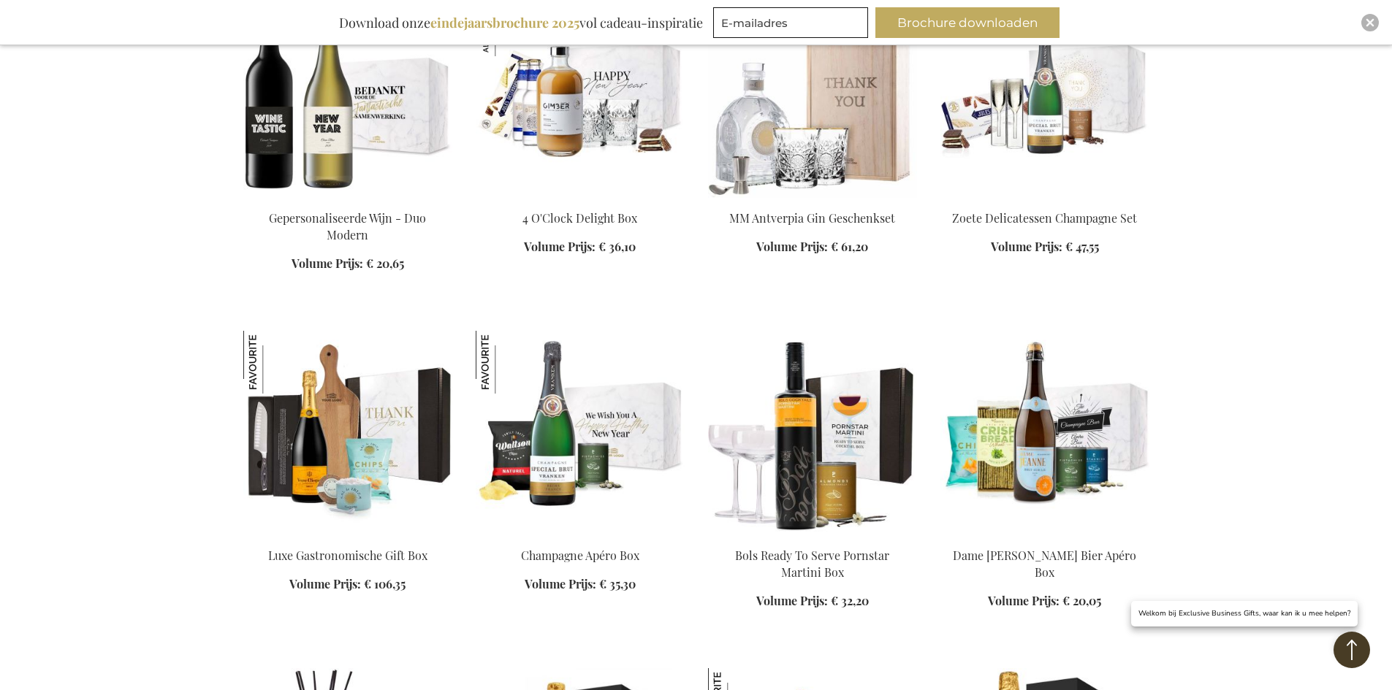
scroll to position [14904, 0]
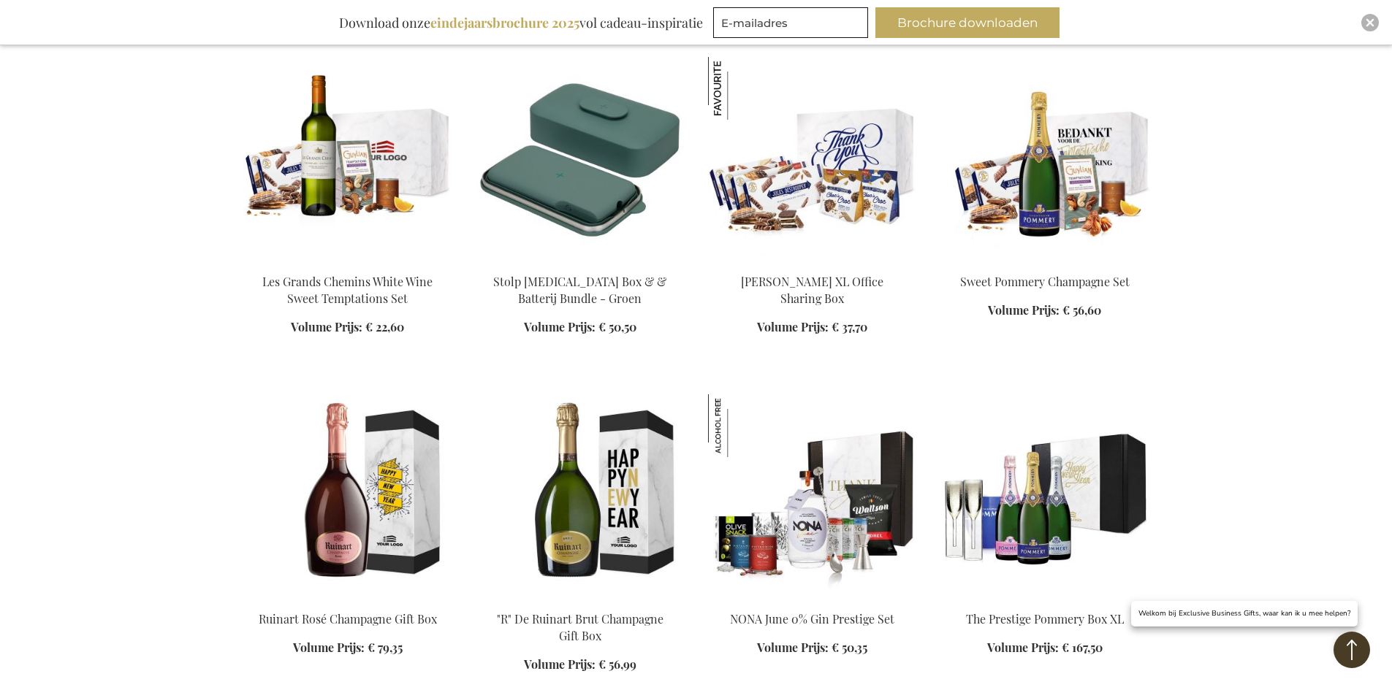
scroll to position [16877, 0]
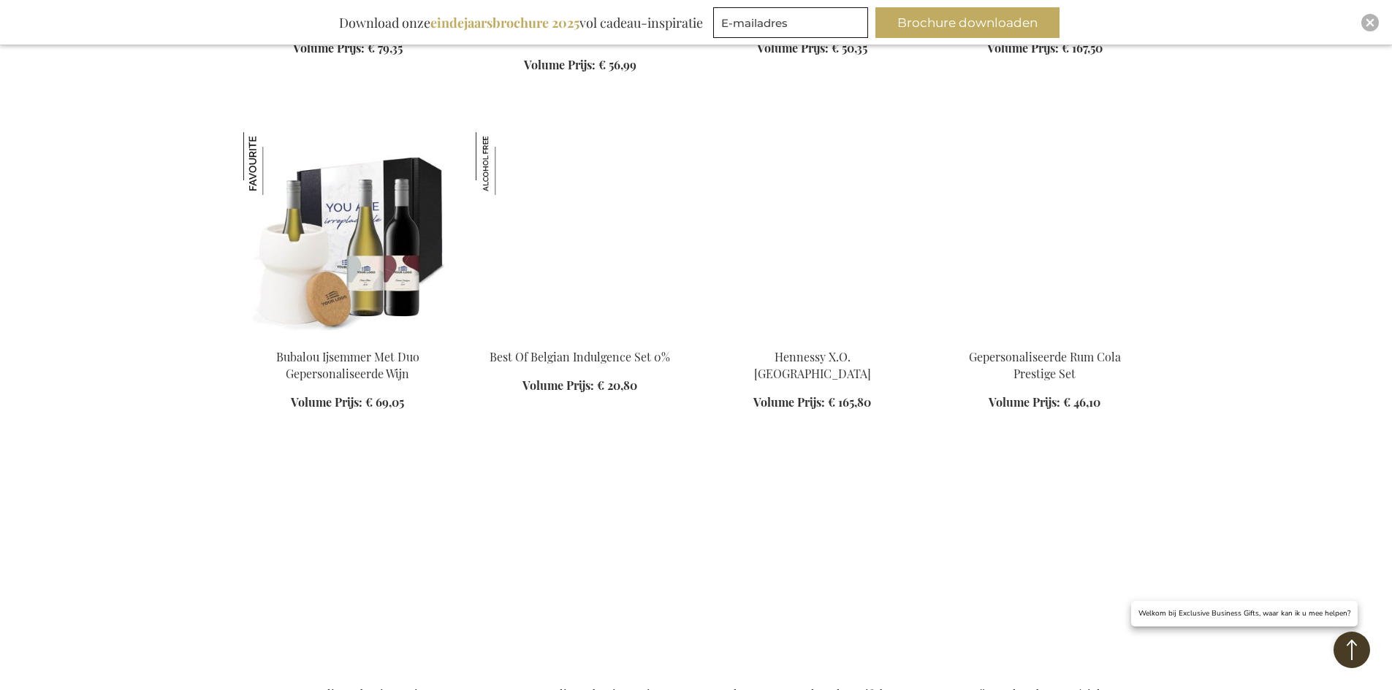
scroll to position [17535, 0]
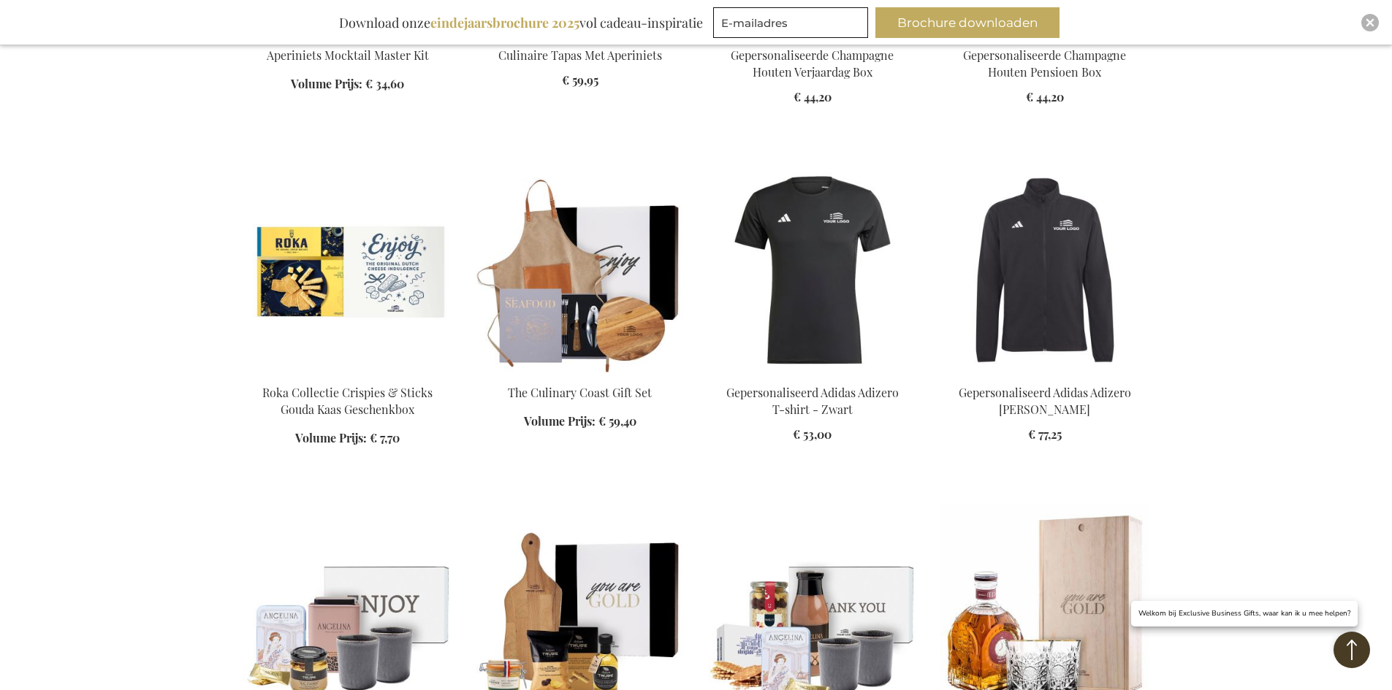
scroll to position [19361, 0]
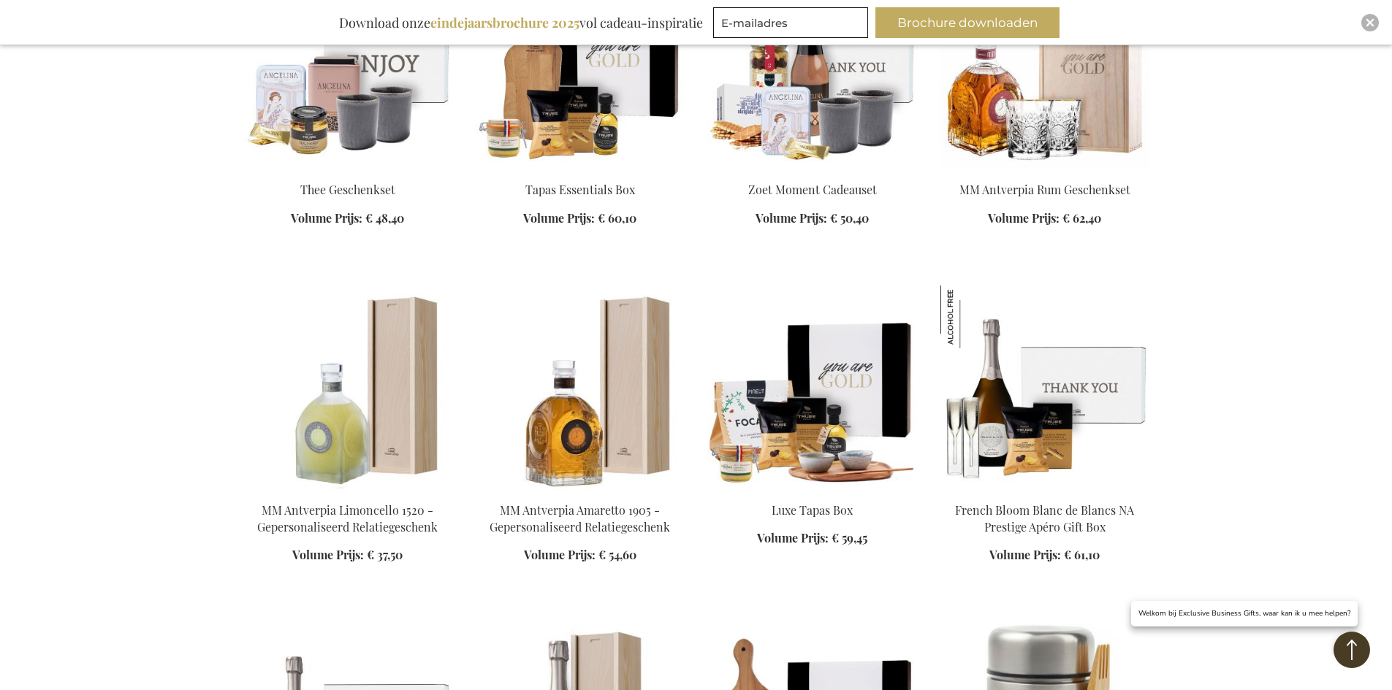
scroll to position [19653, 0]
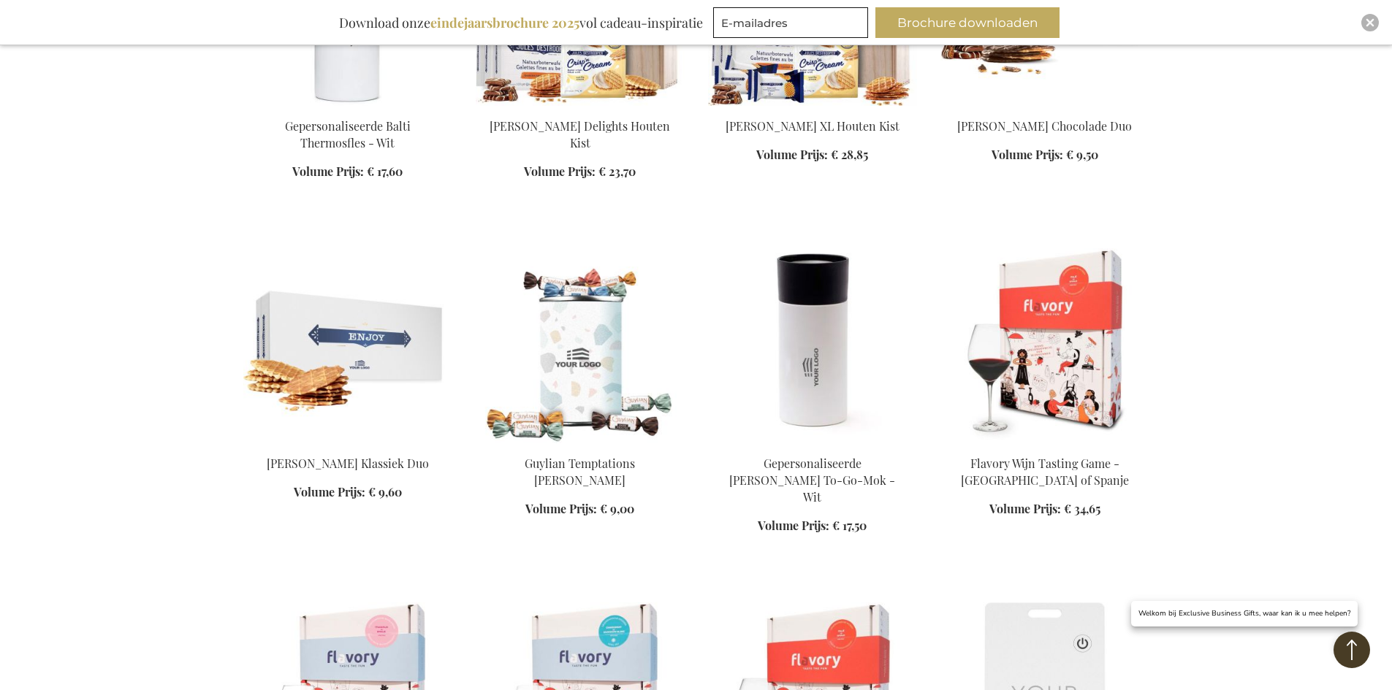
scroll to position [21553, 0]
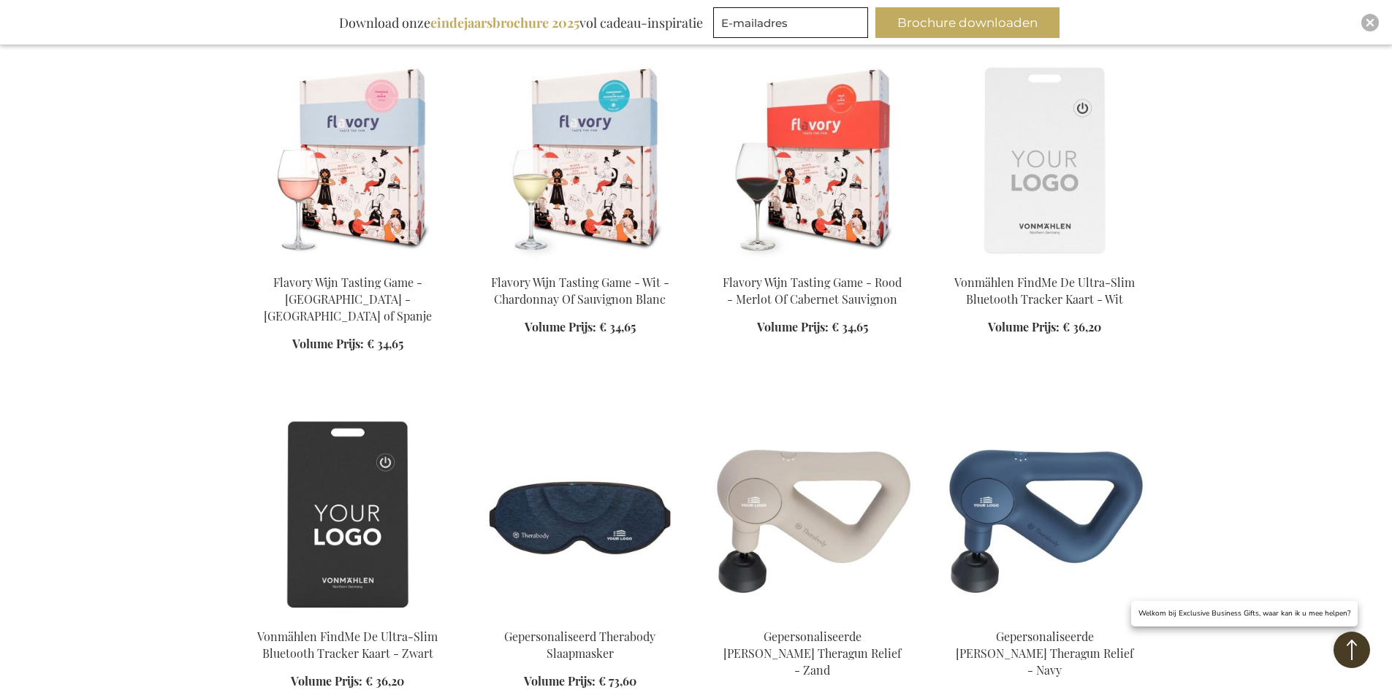
scroll to position [22284, 0]
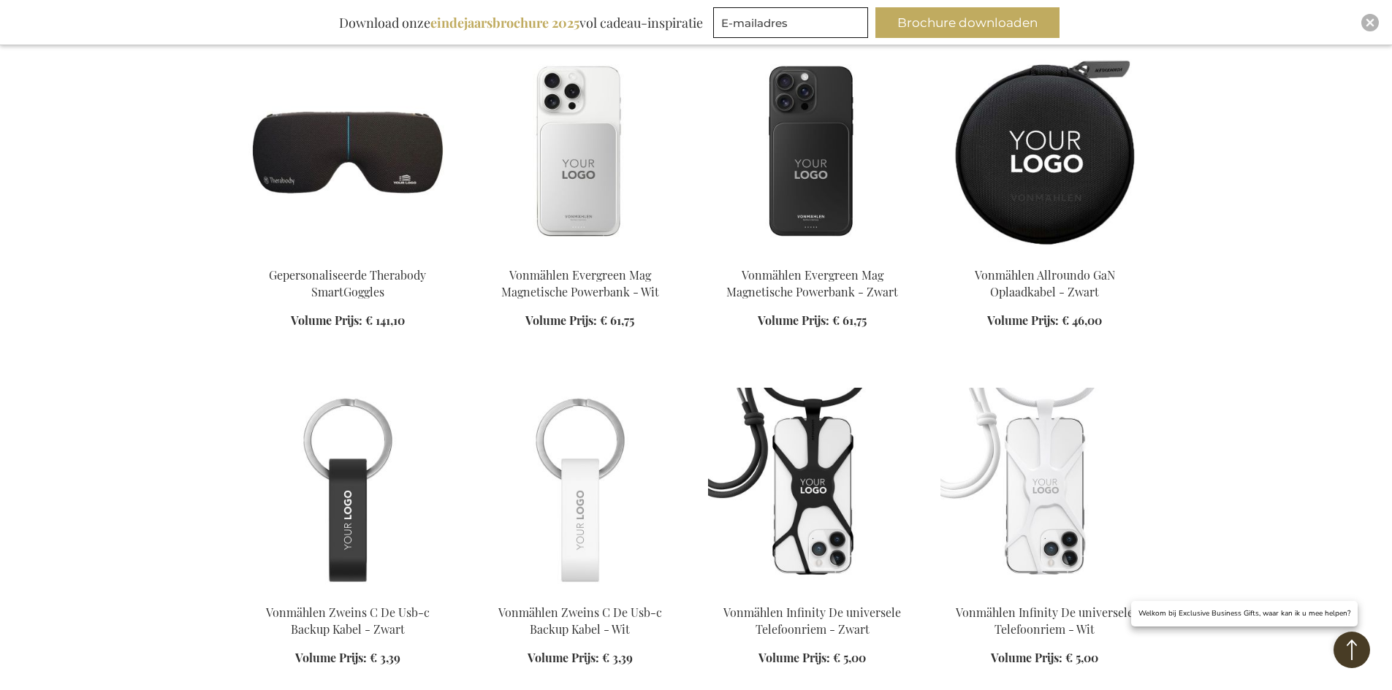
scroll to position [23014, 0]
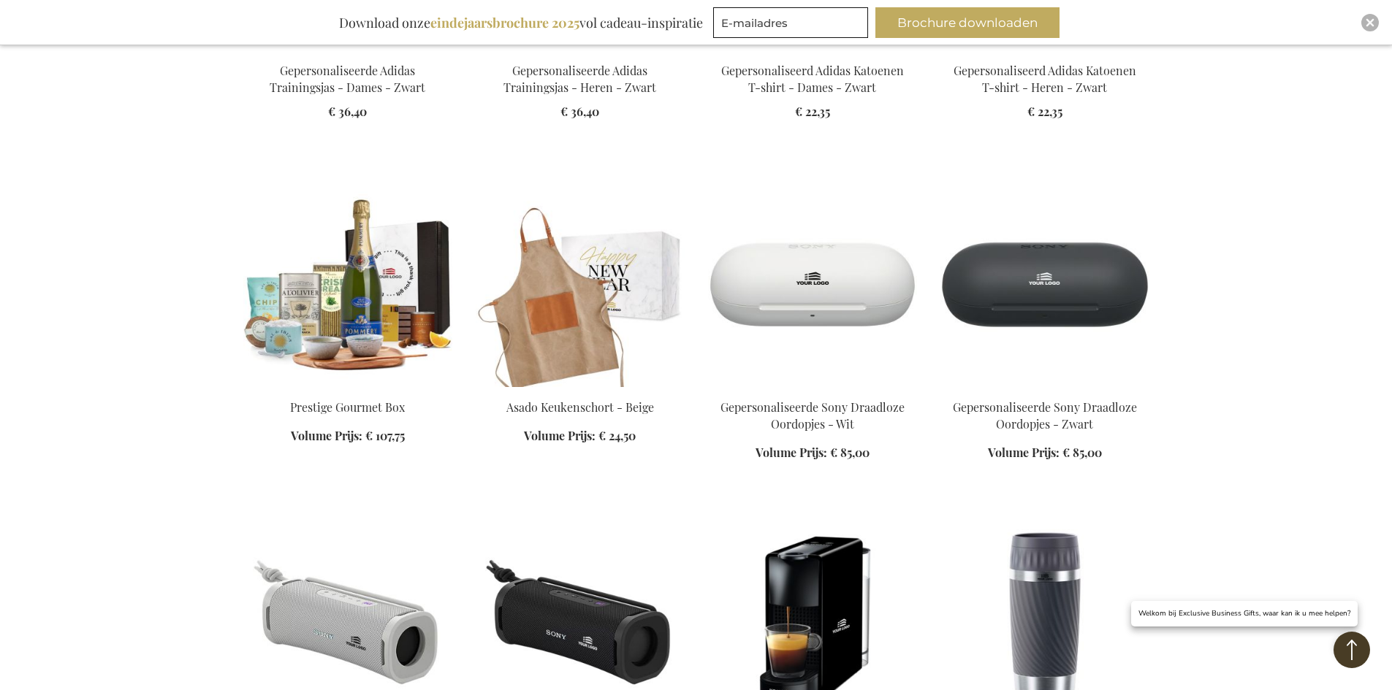
scroll to position [24914, 0]
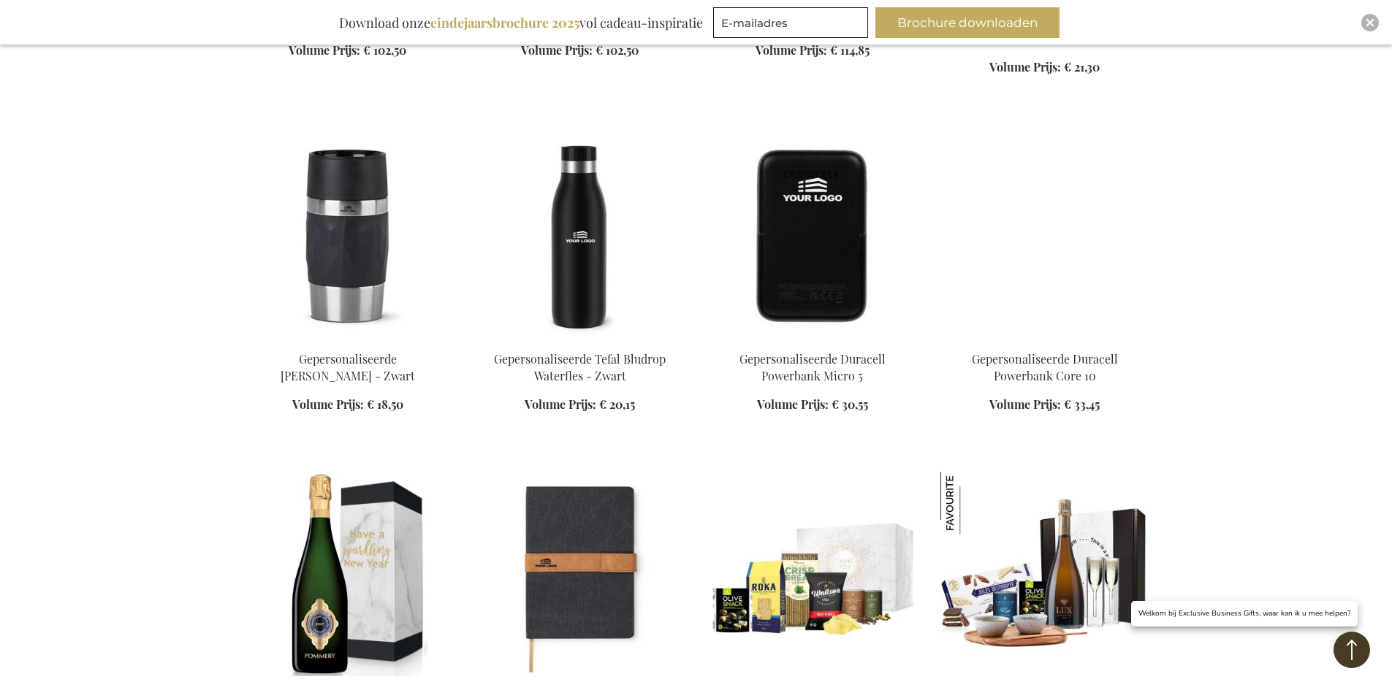
scroll to position [25644, 0]
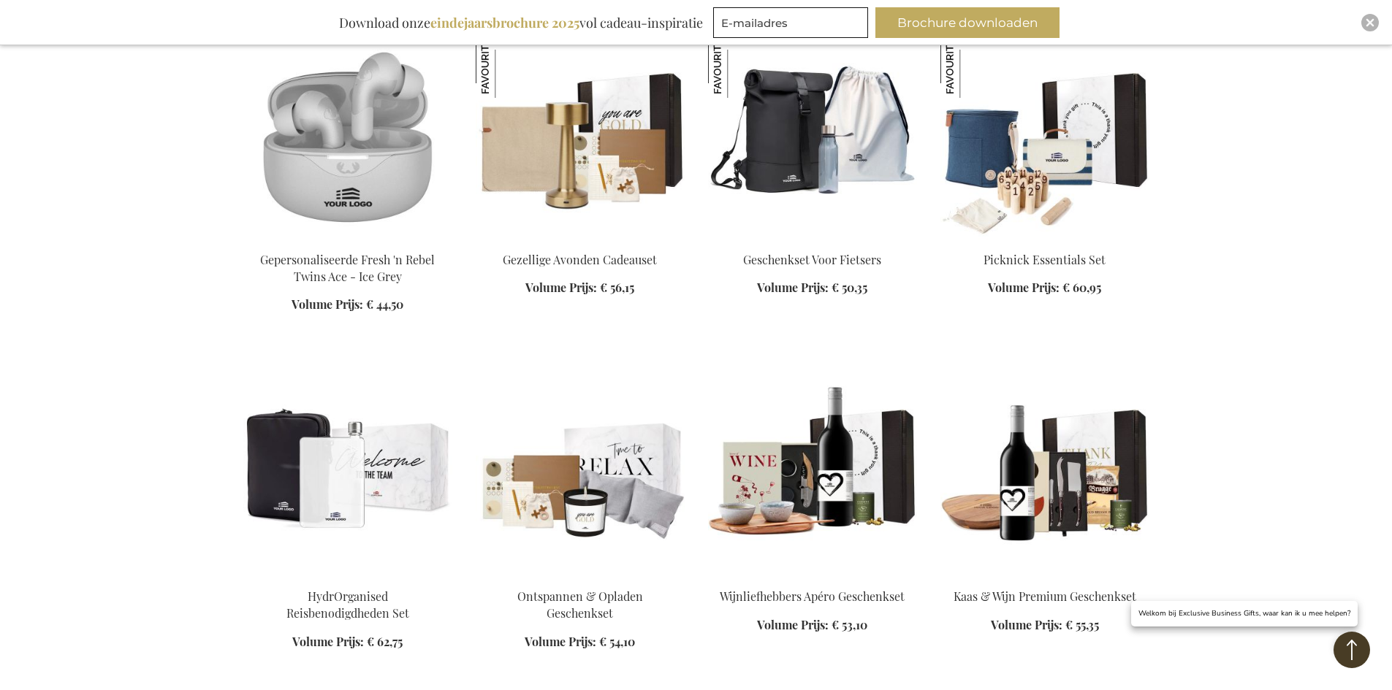
scroll to position [26959, 0]
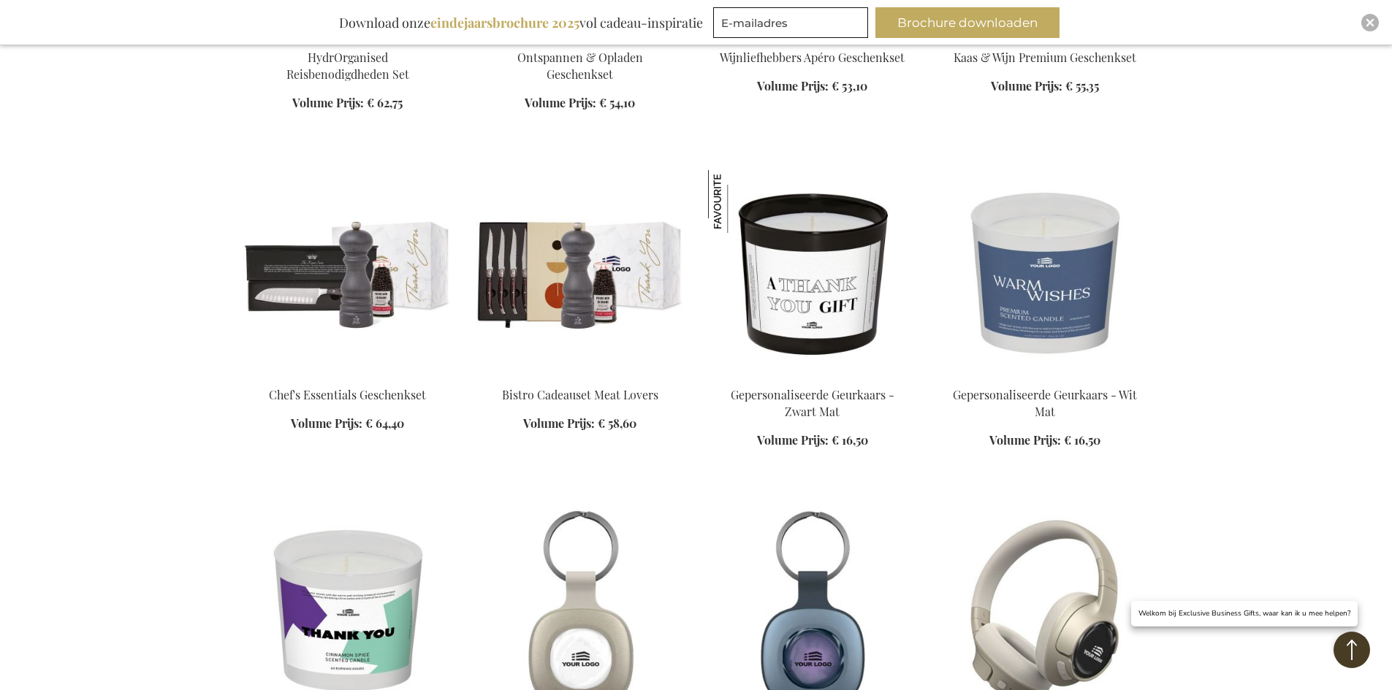
scroll to position [27325, 0]
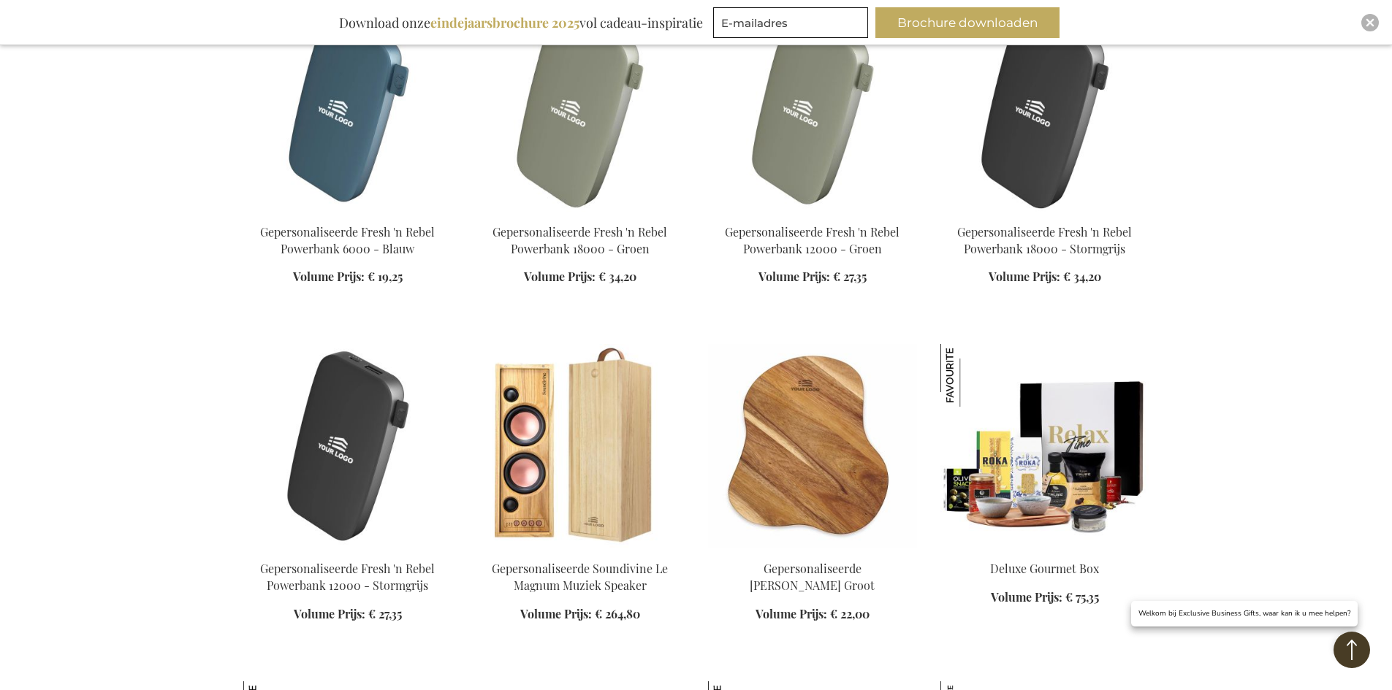
scroll to position [29078, 0]
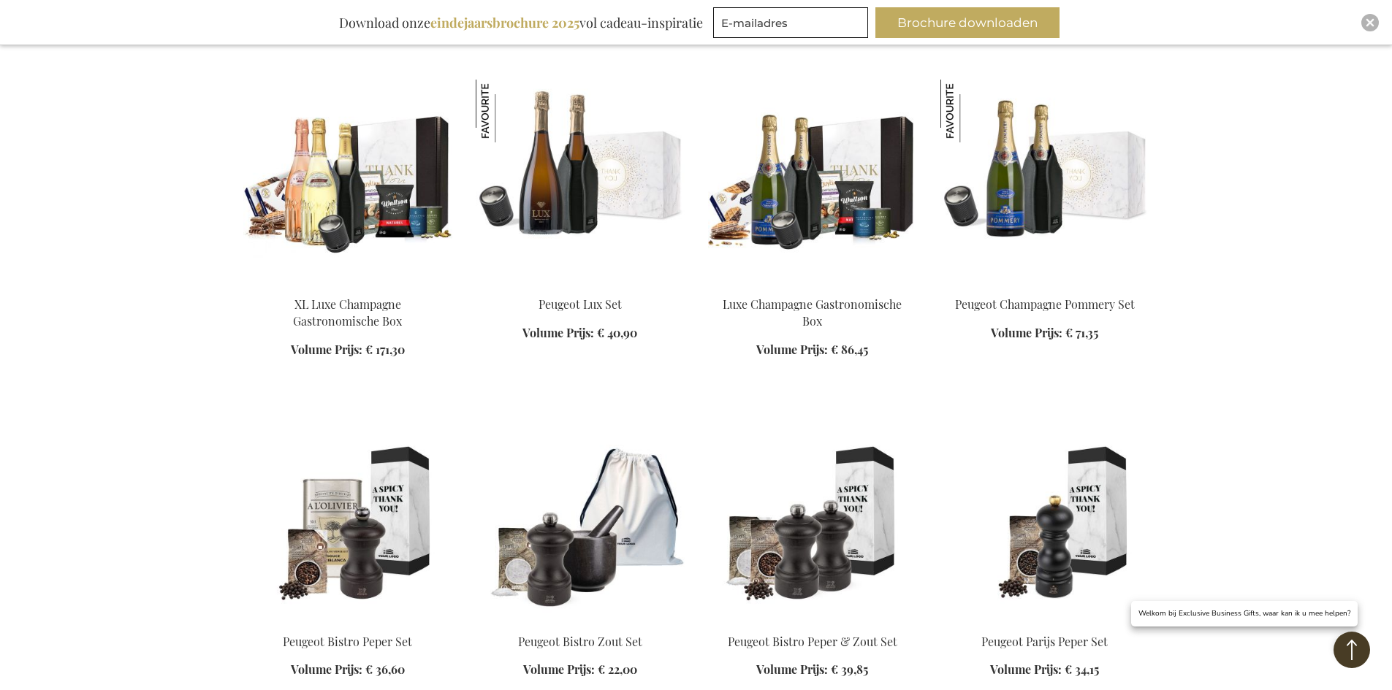
scroll to position [29809, 0]
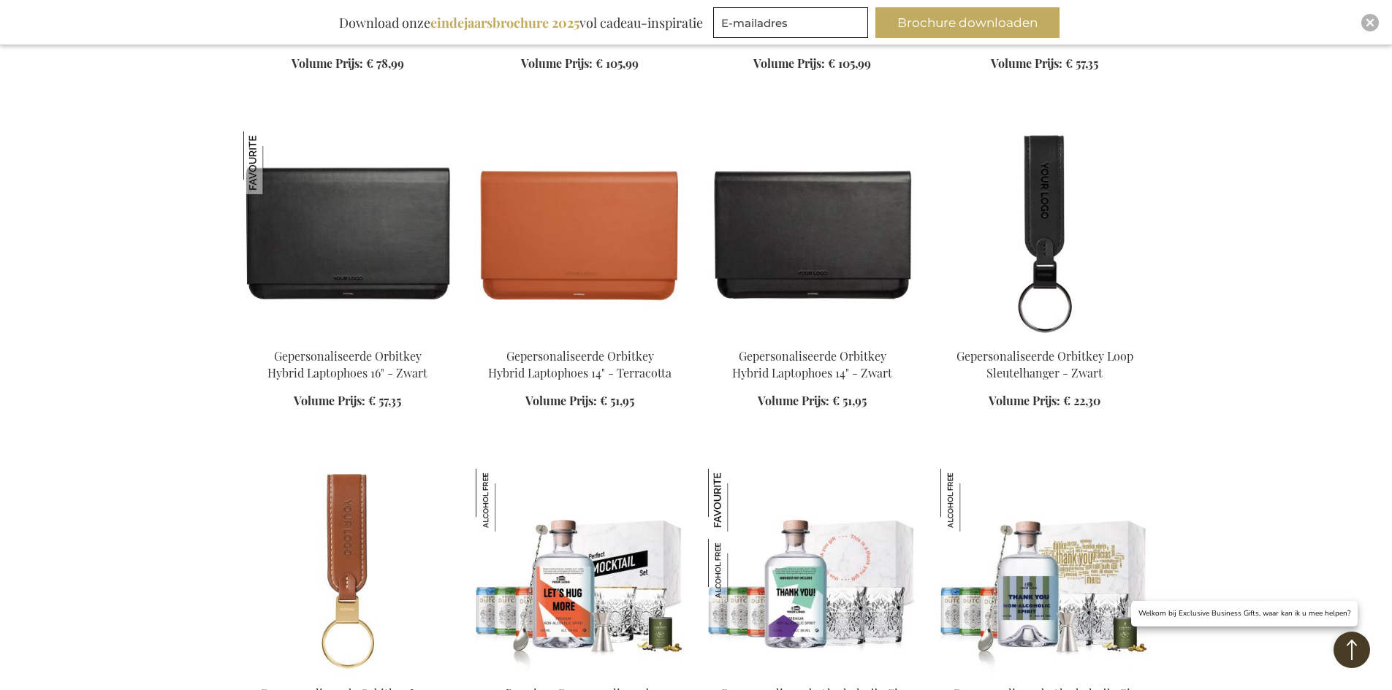
scroll to position [32804, 0]
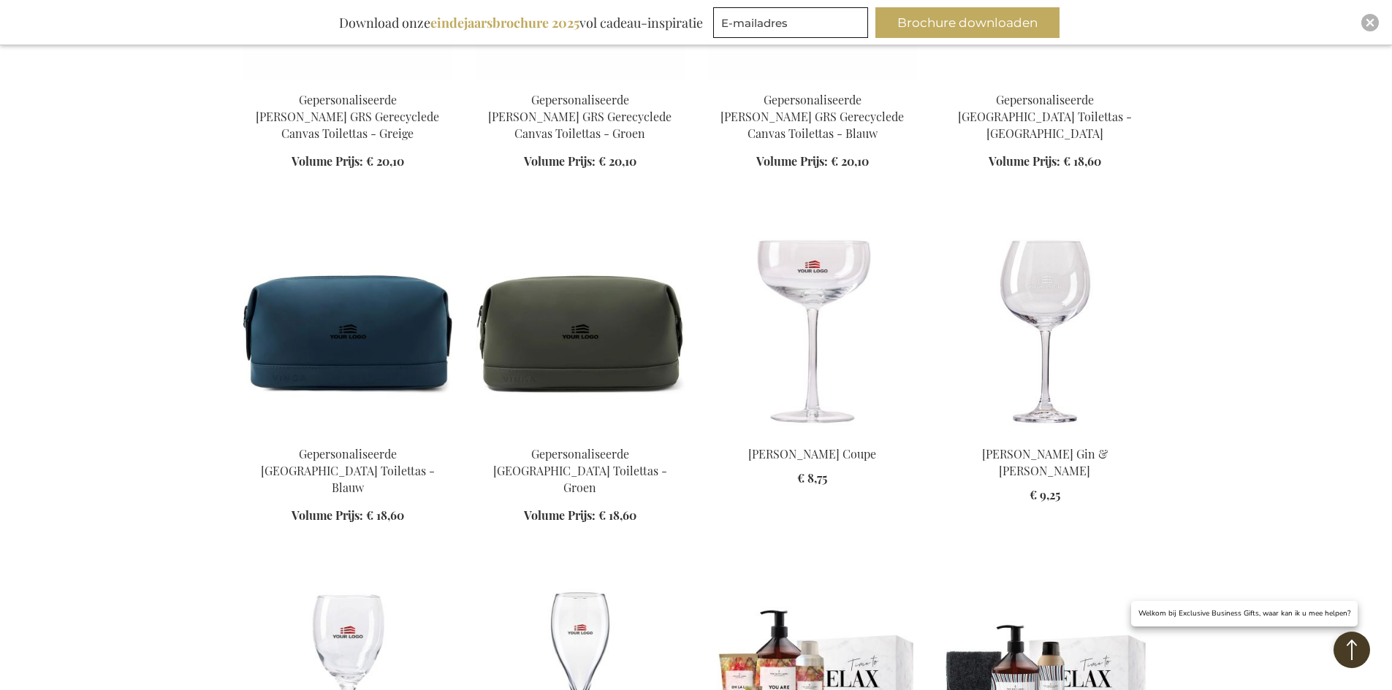
scroll to position [34631, 0]
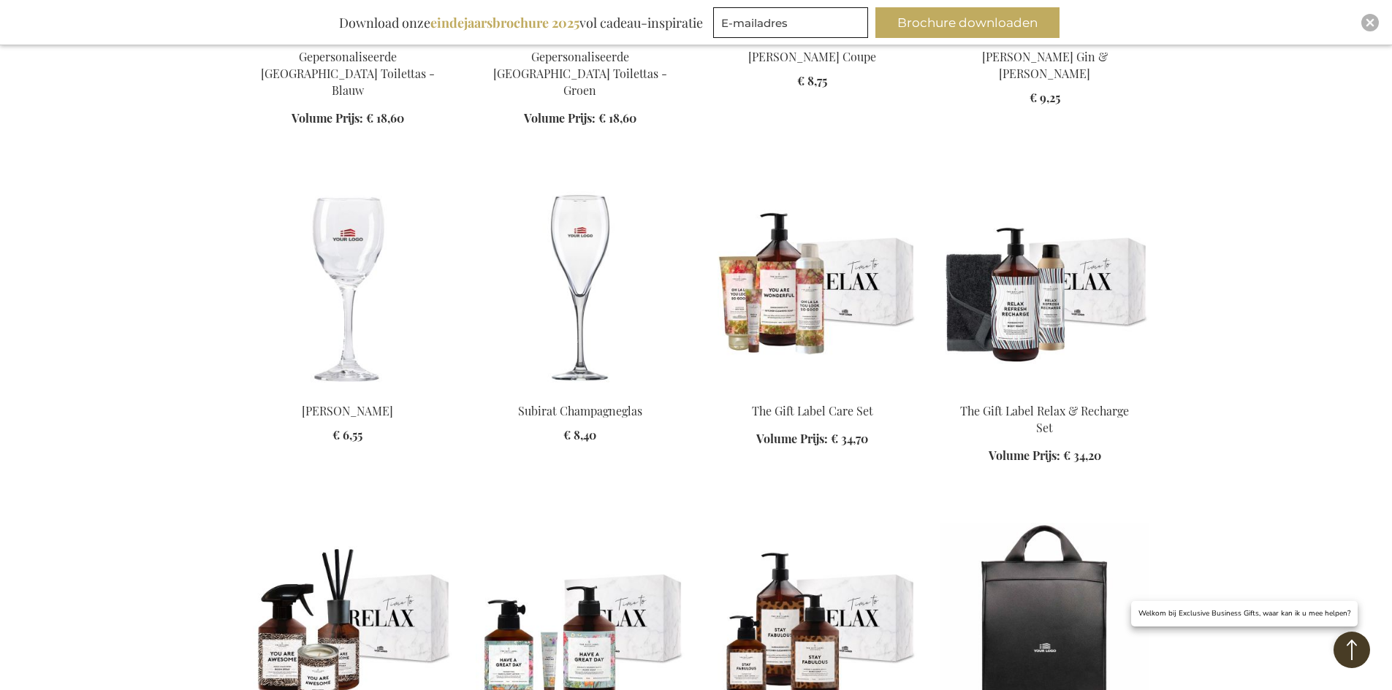
scroll to position [34850, 0]
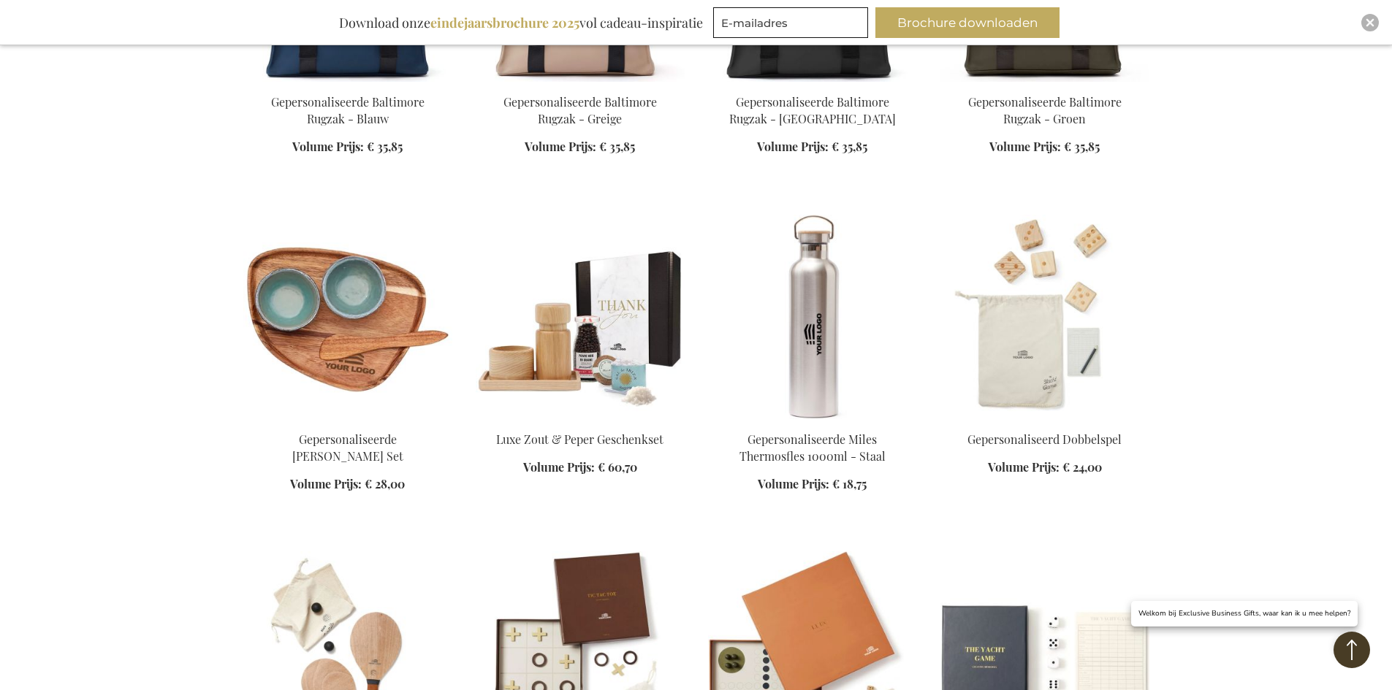
scroll to position [36969, 0]
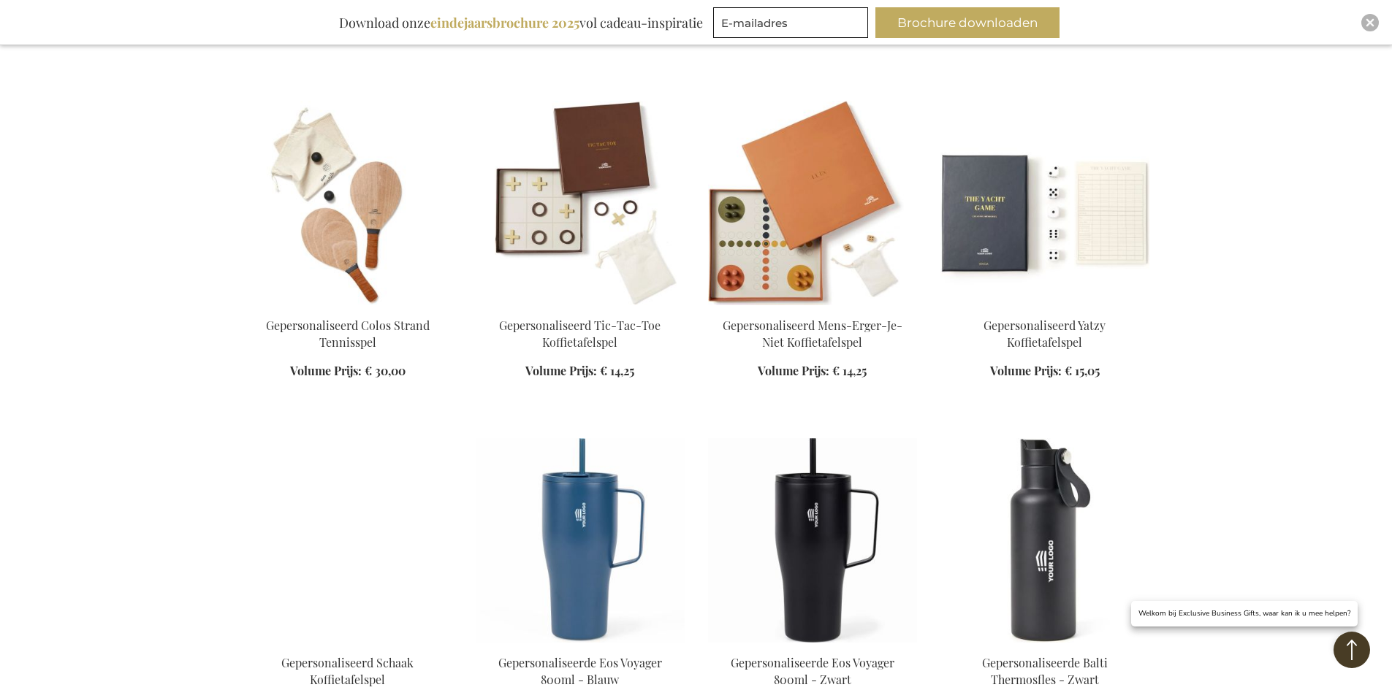
scroll to position [37334, 0]
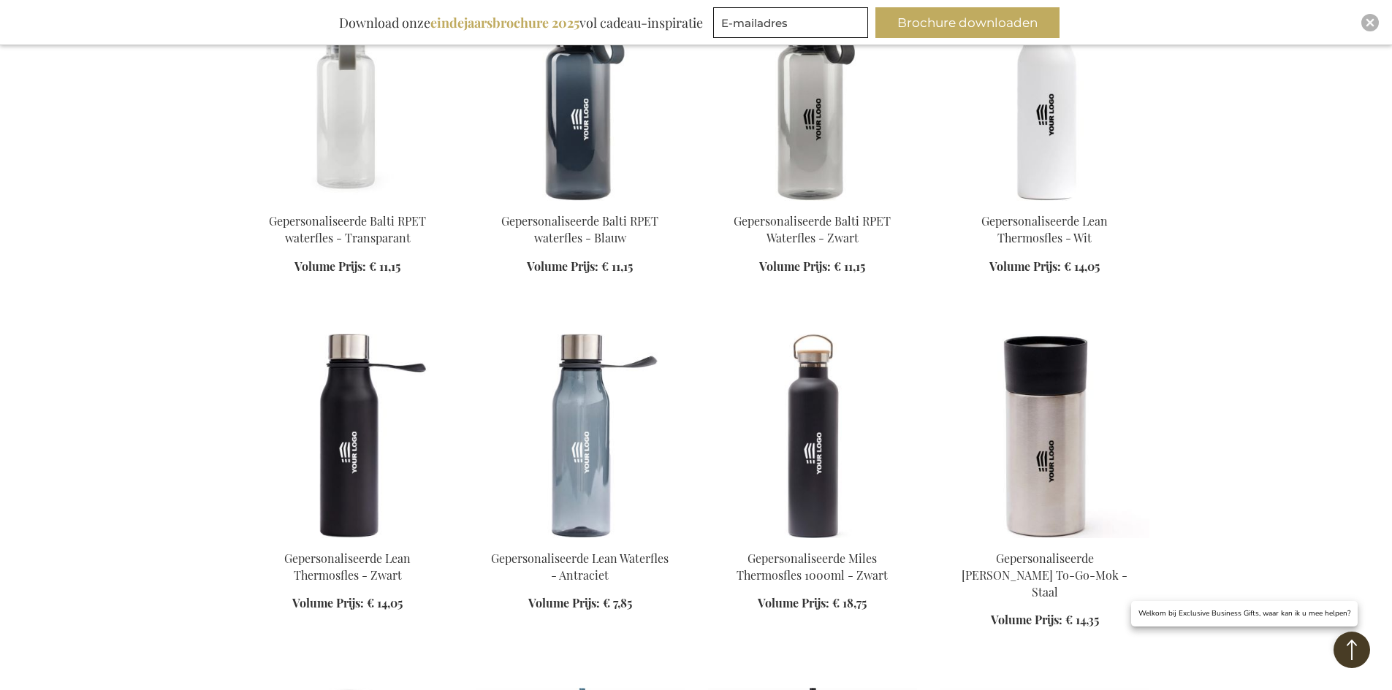
scroll to position [38138, 0]
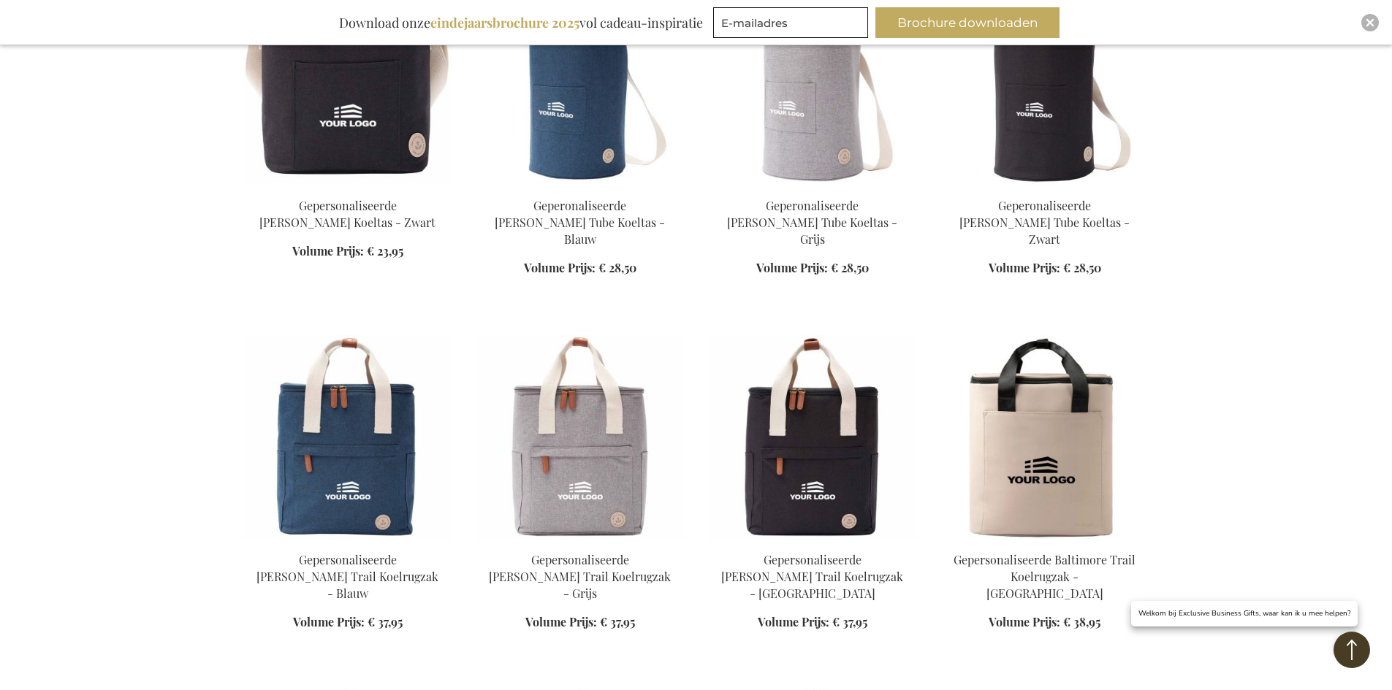
scroll to position [40110, 0]
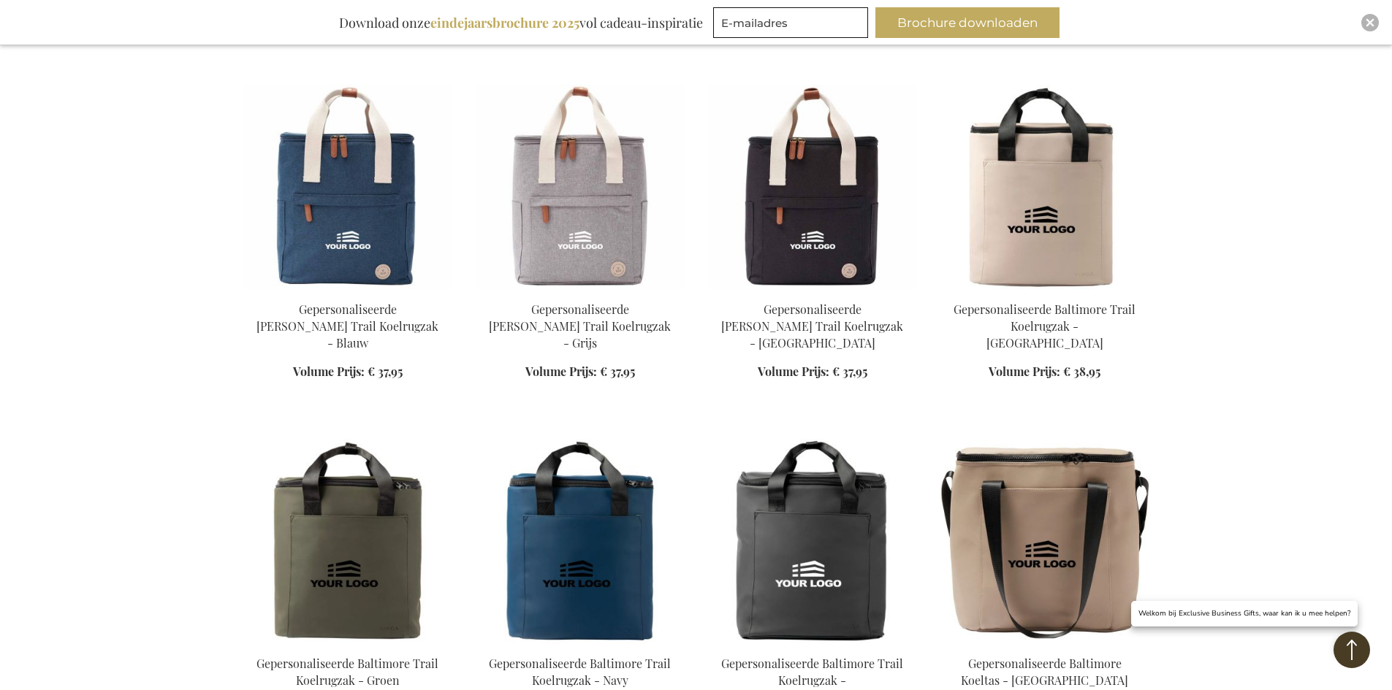
scroll to position [40037, 0]
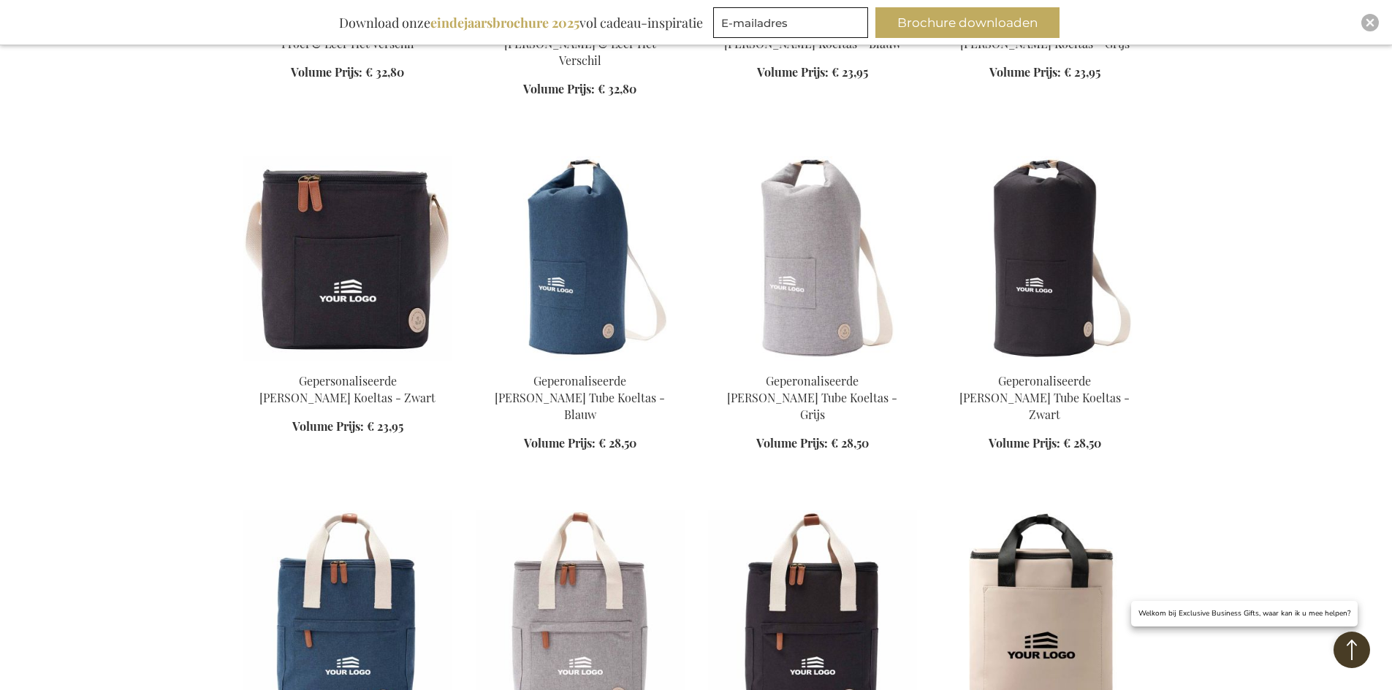
scroll to position [39672, 0]
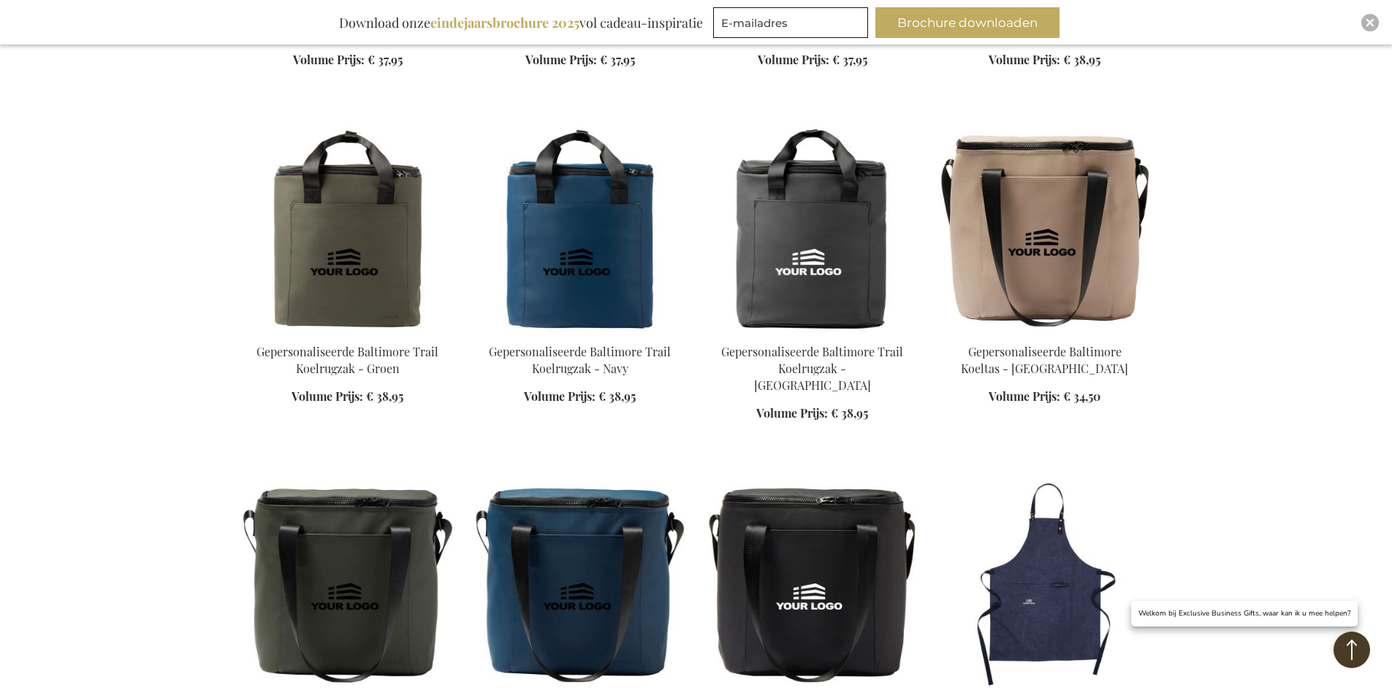
scroll to position [40695, 0]
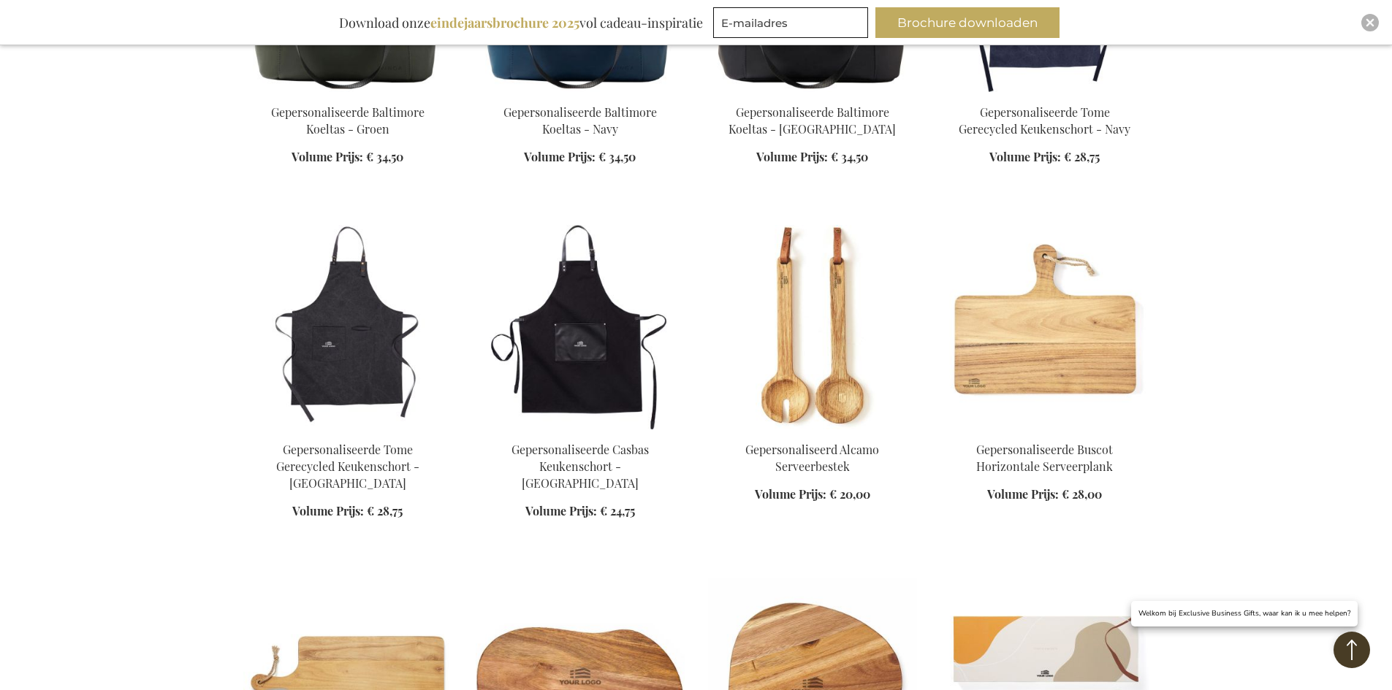
scroll to position [41060, 0]
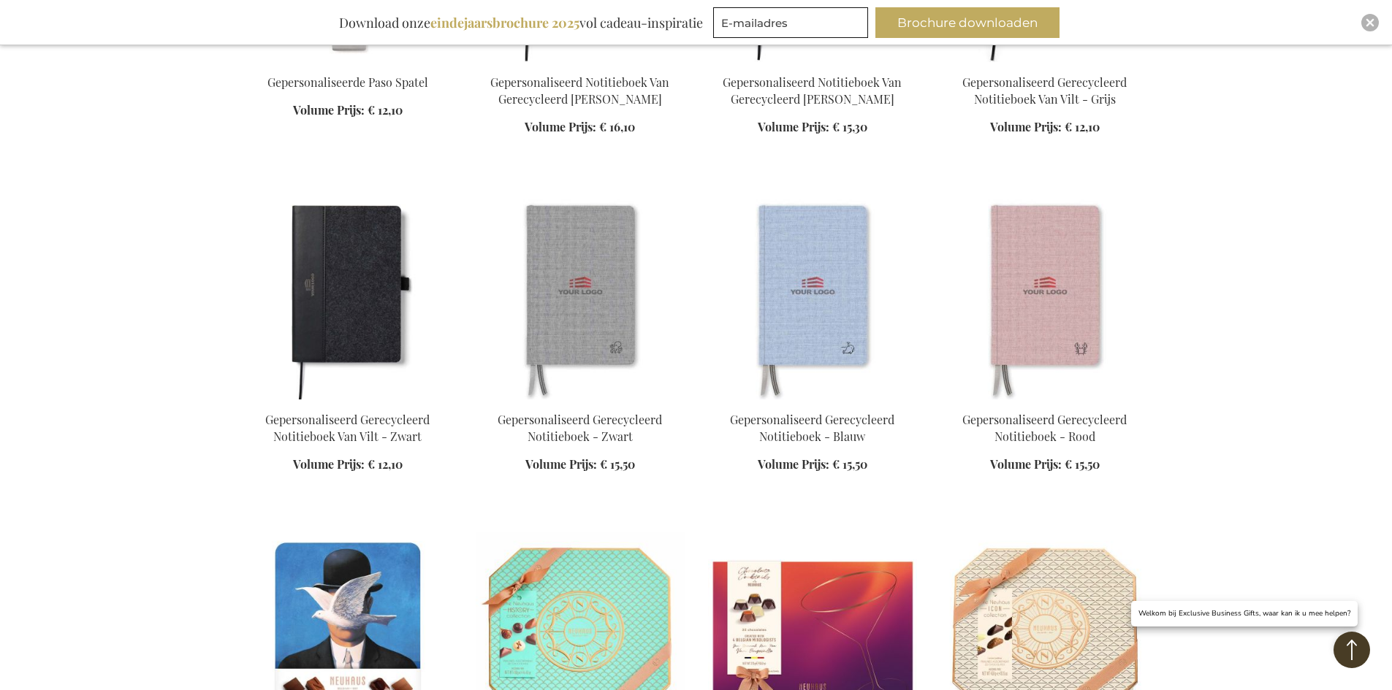
scroll to position [43179, 0]
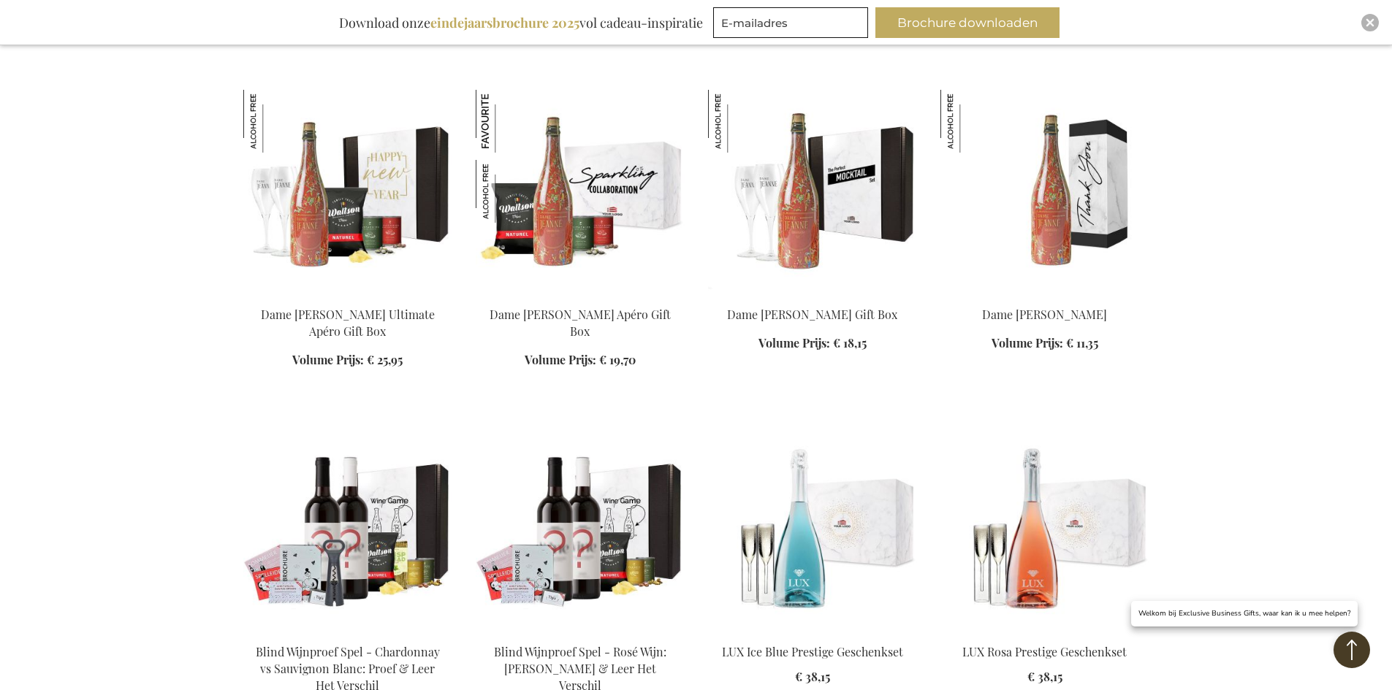
scroll to position [43910, 0]
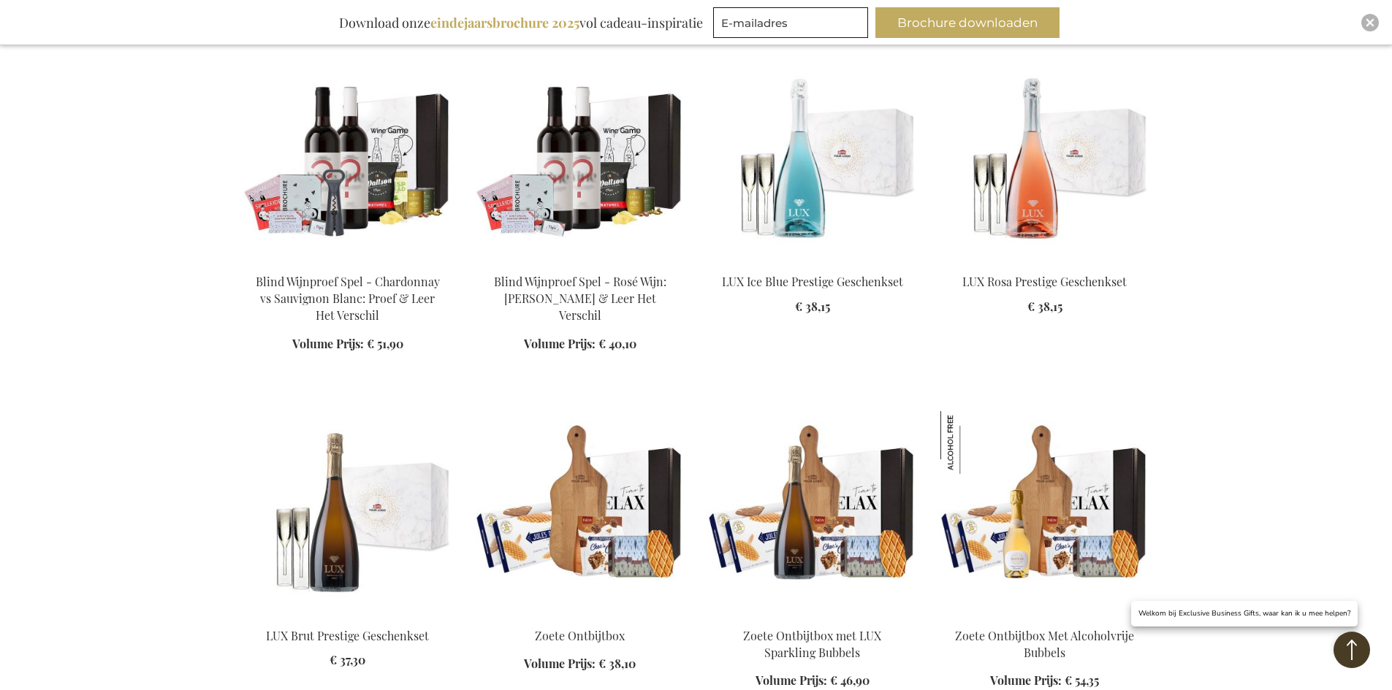
scroll to position [44275, 0]
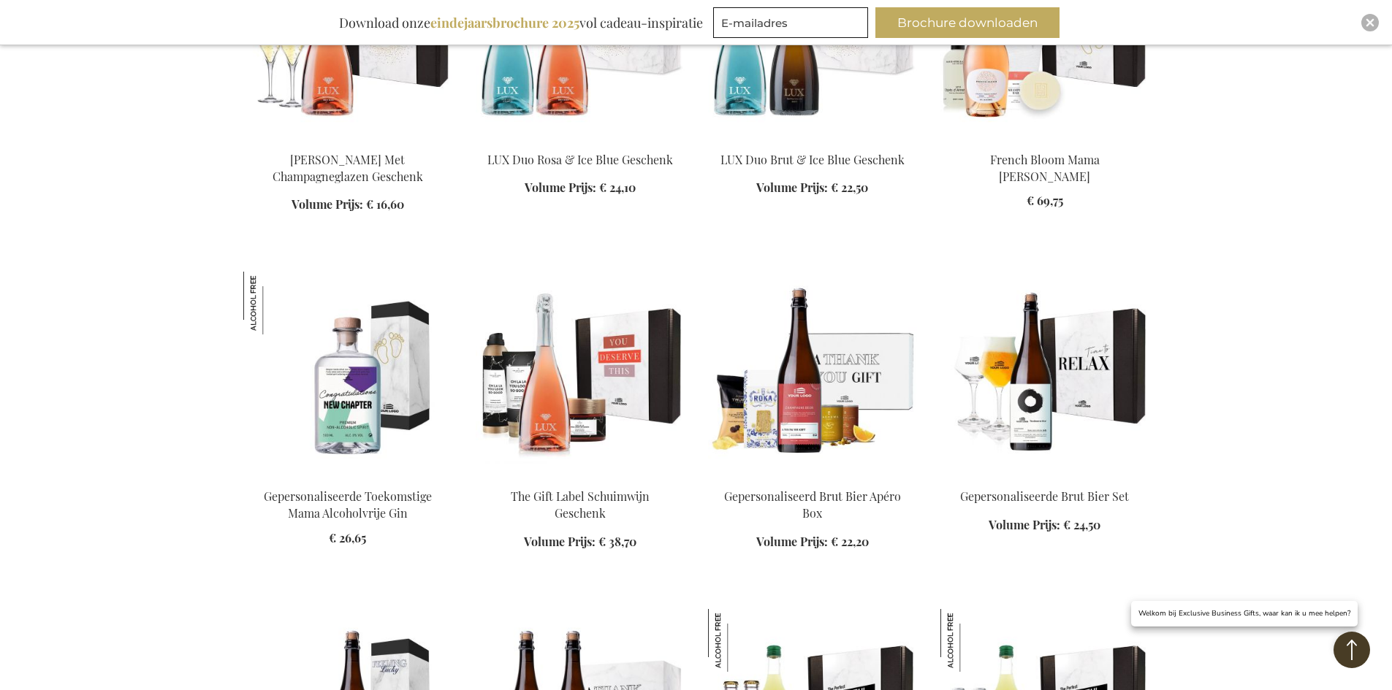
scroll to position [45663, 0]
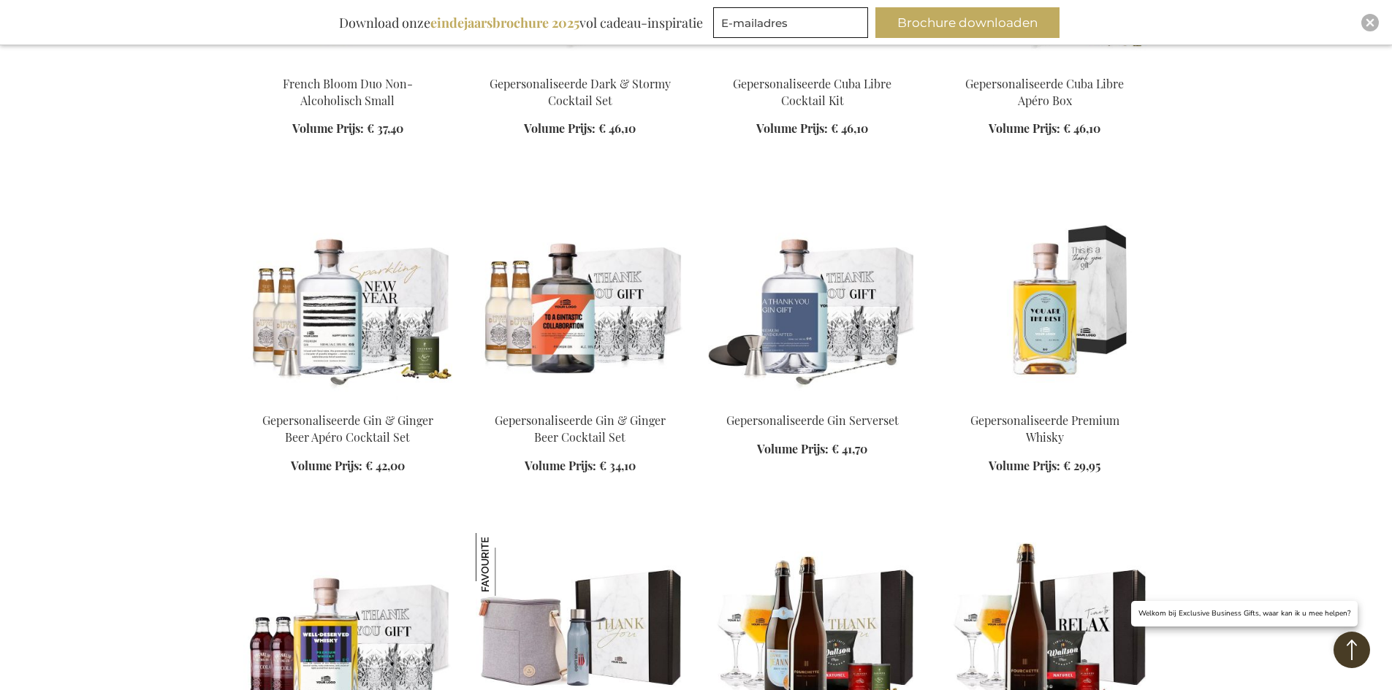
scroll to position [47563, 0]
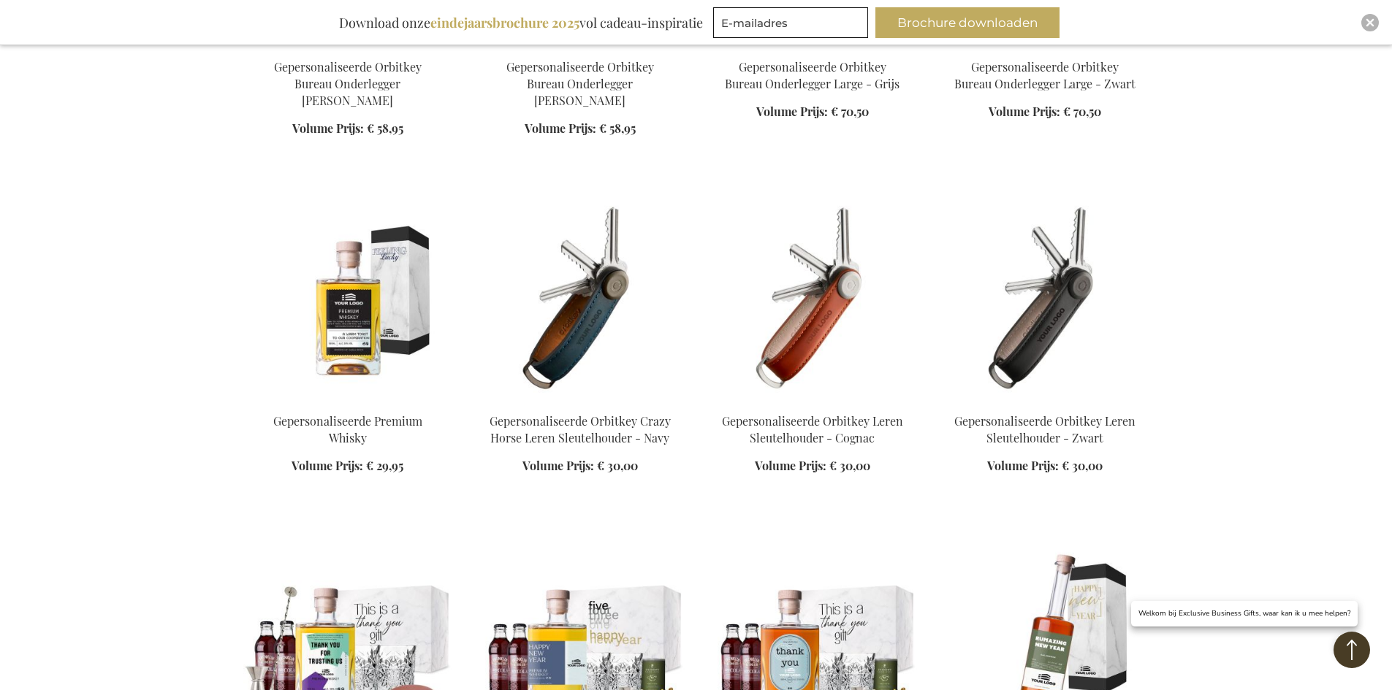
scroll to position [48878, 0]
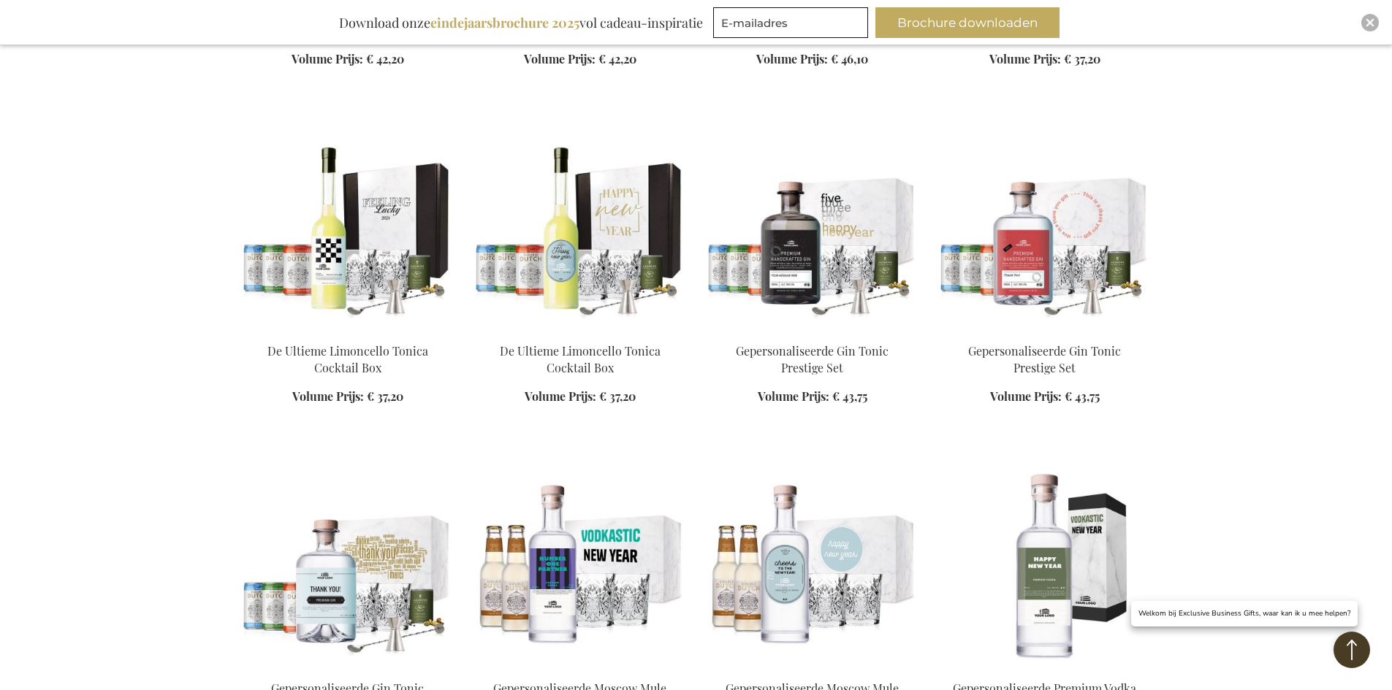
scroll to position [50047, 0]
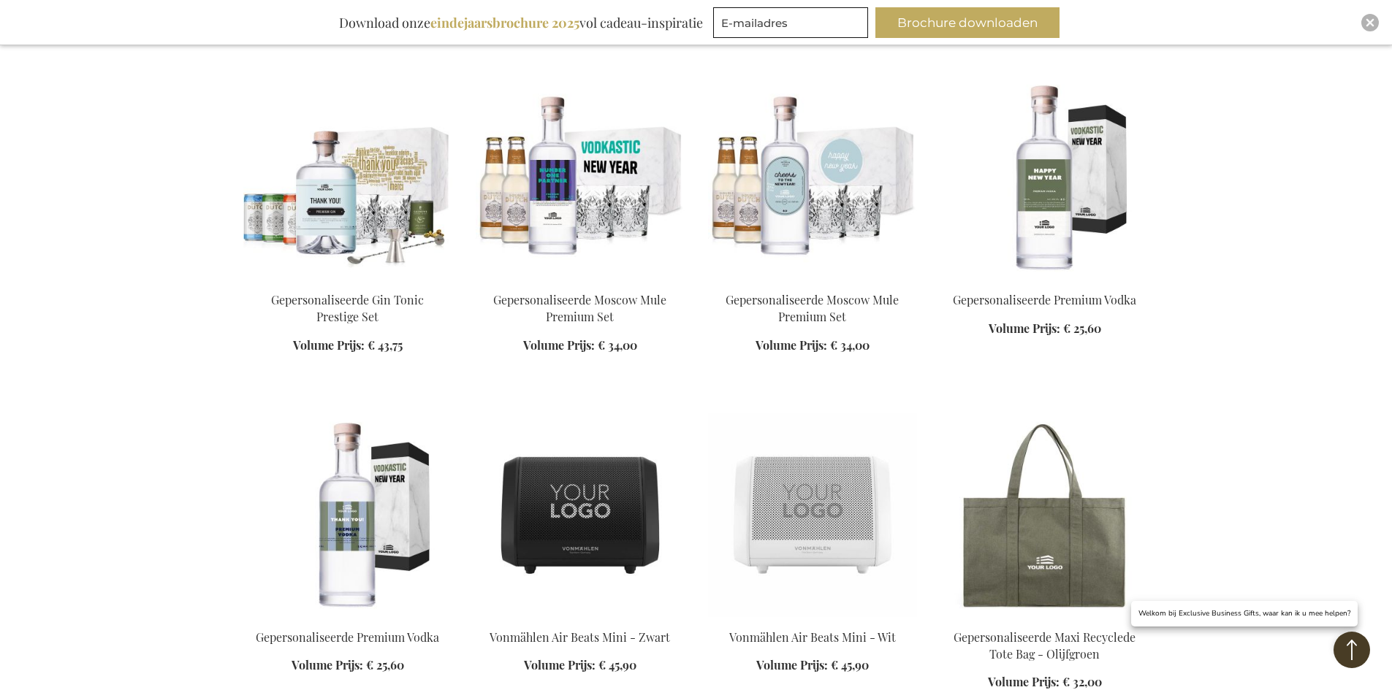
scroll to position [50339, 0]
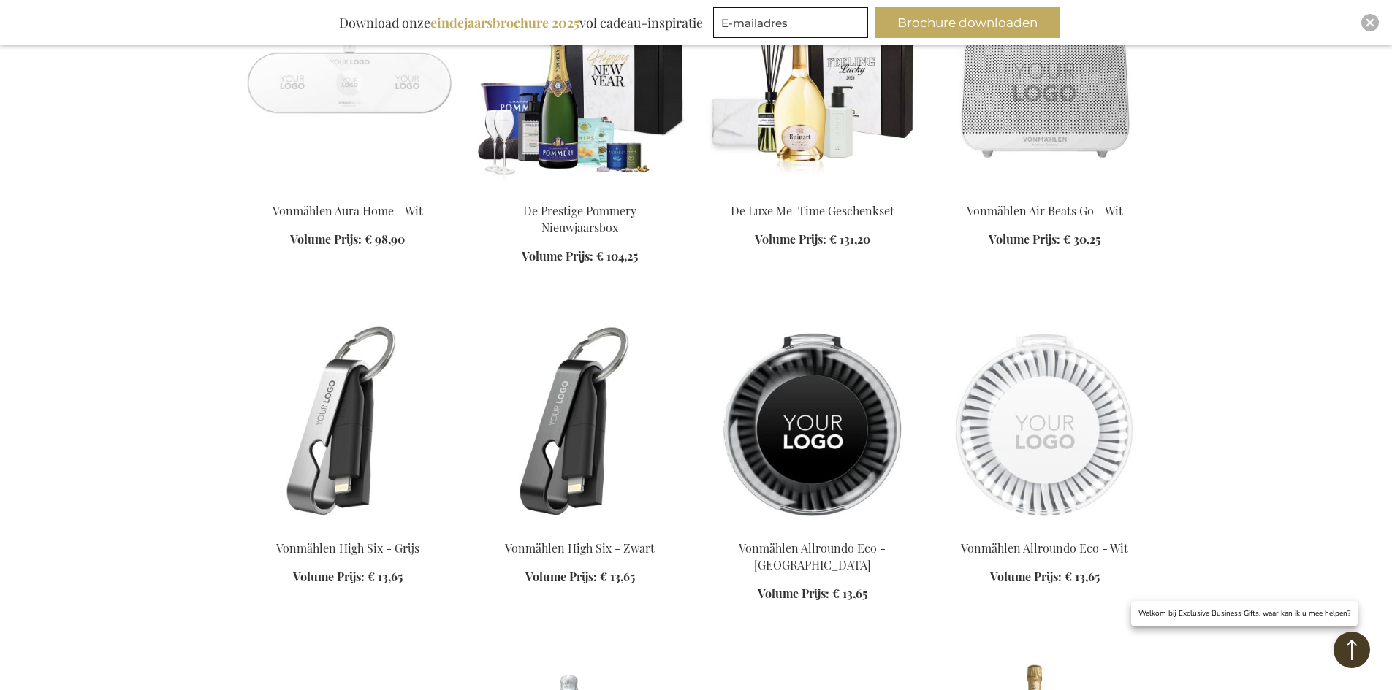
scroll to position [51800, 0]
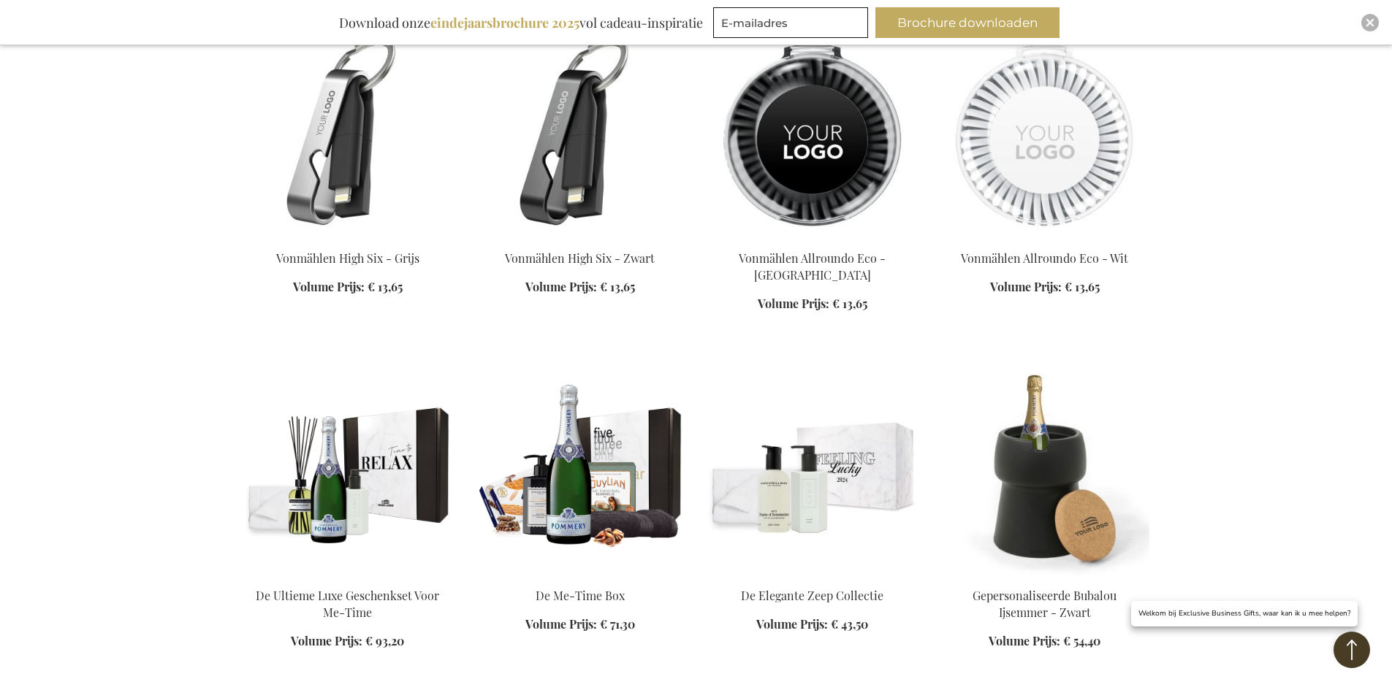
scroll to position [52092, 0]
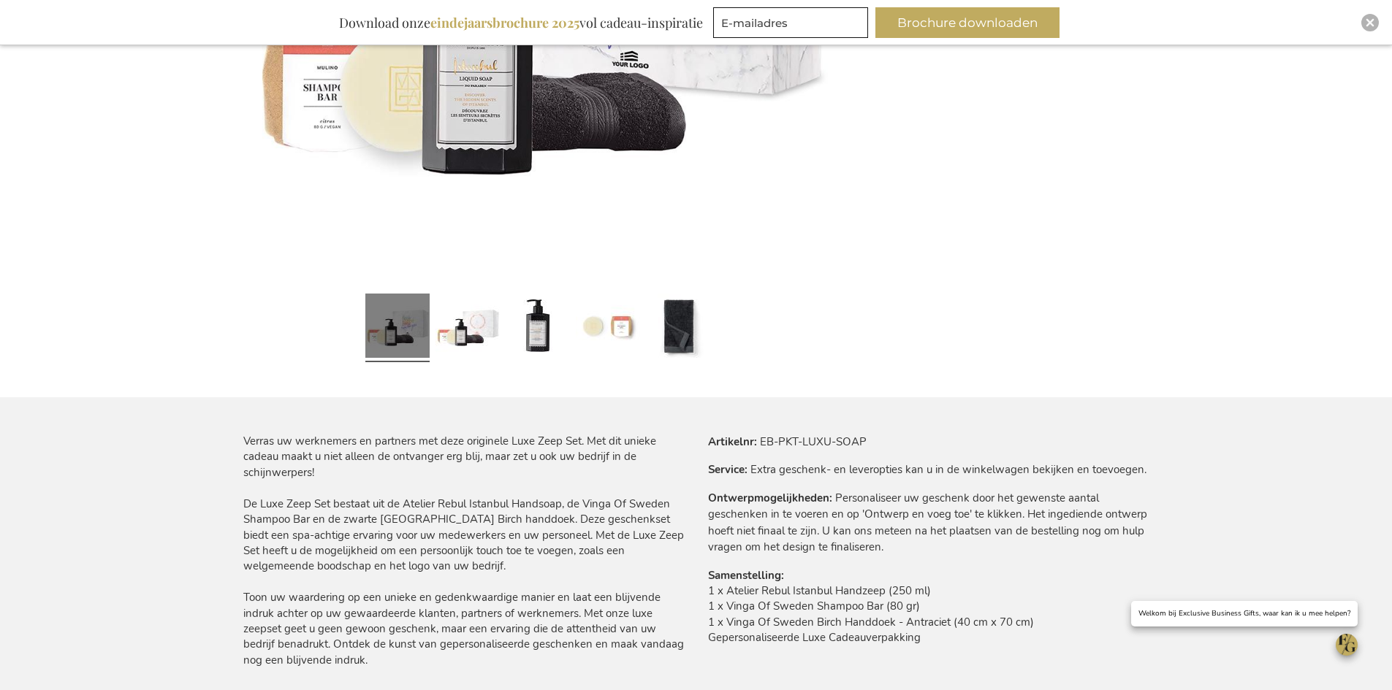
scroll to position [584, 0]
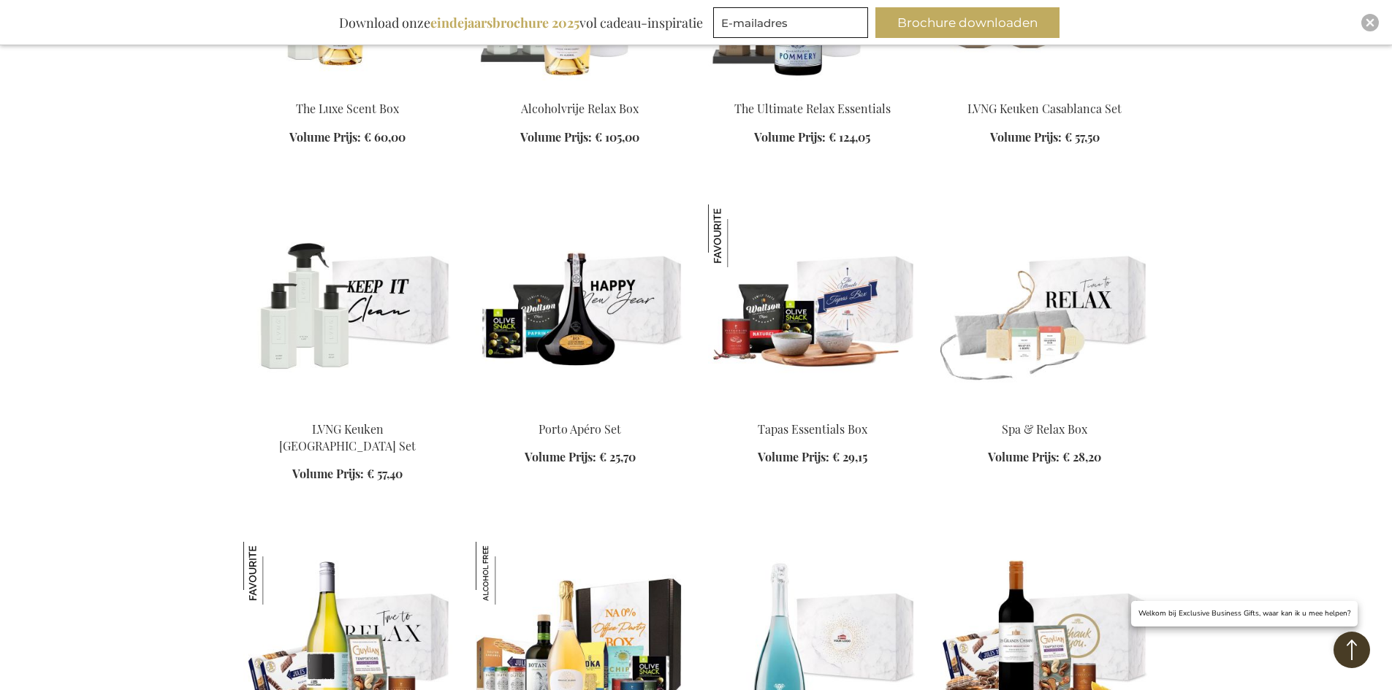
scroll to position [1730, 0]
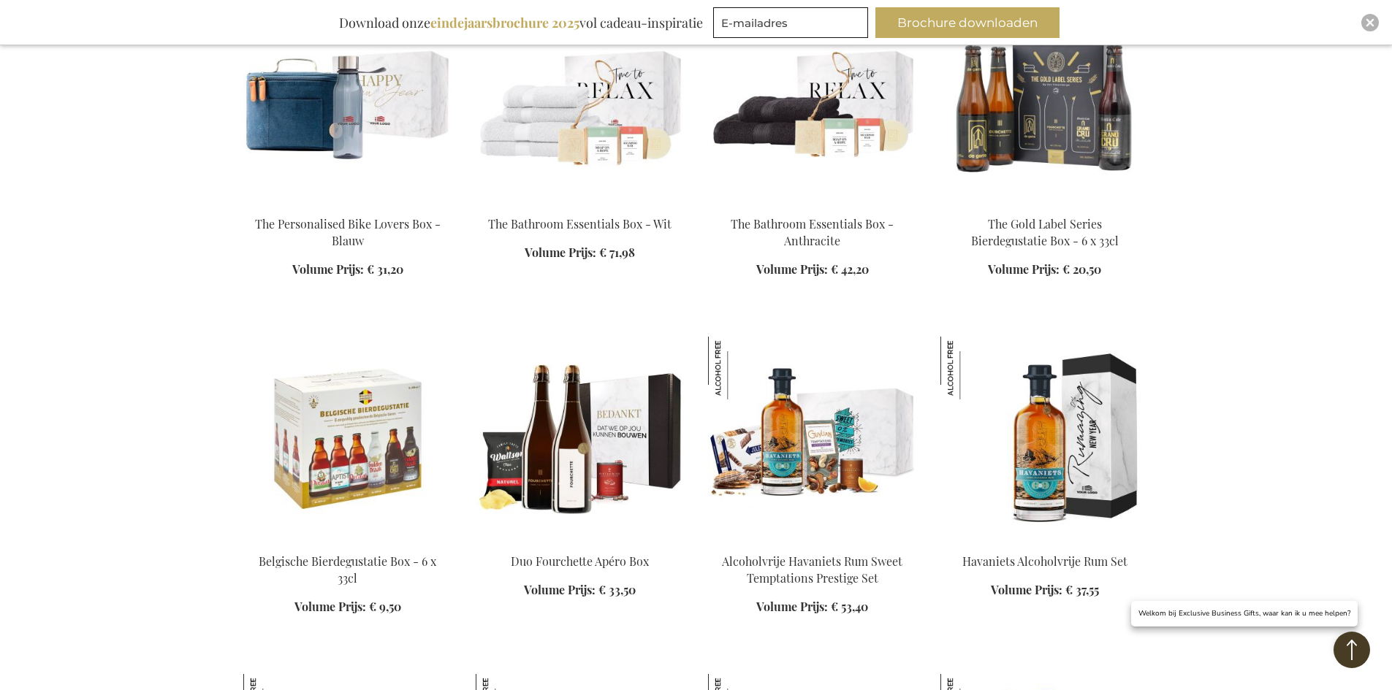
scroll to position [2753, 0]
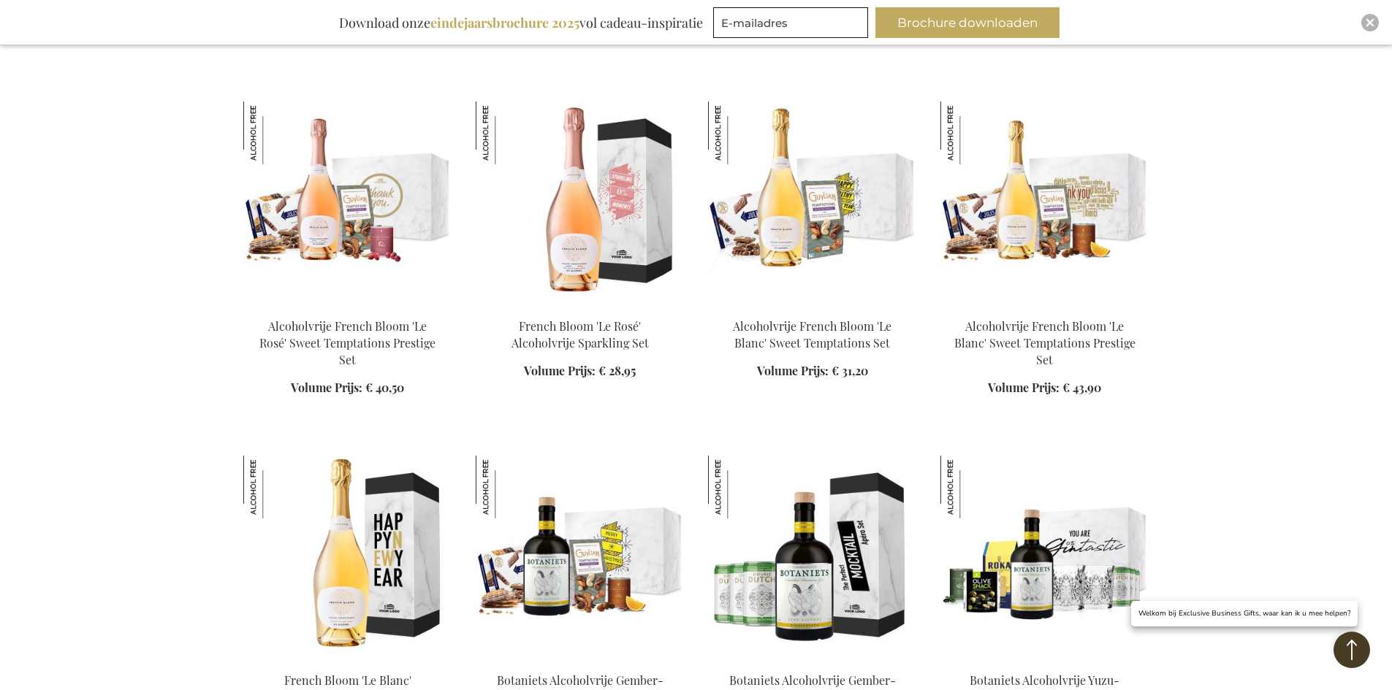
scroll to position [3703, 0]
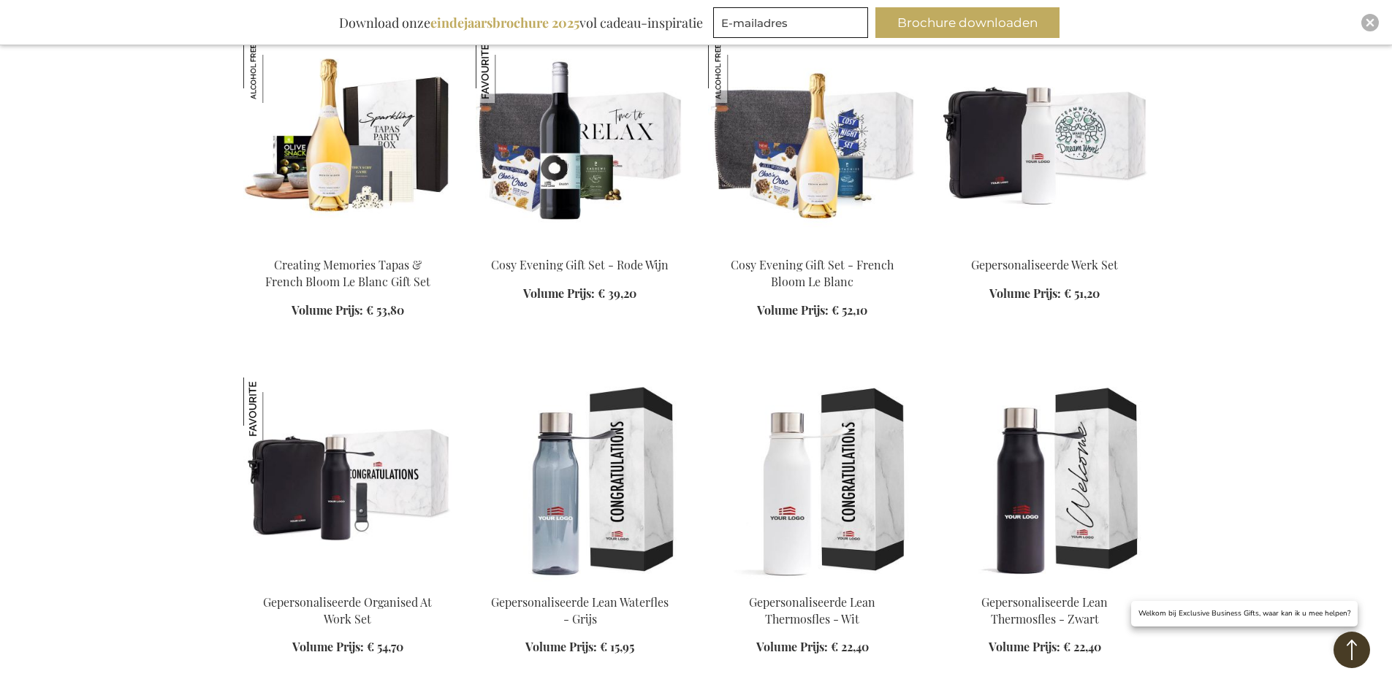
scroll to position [5529, 0]
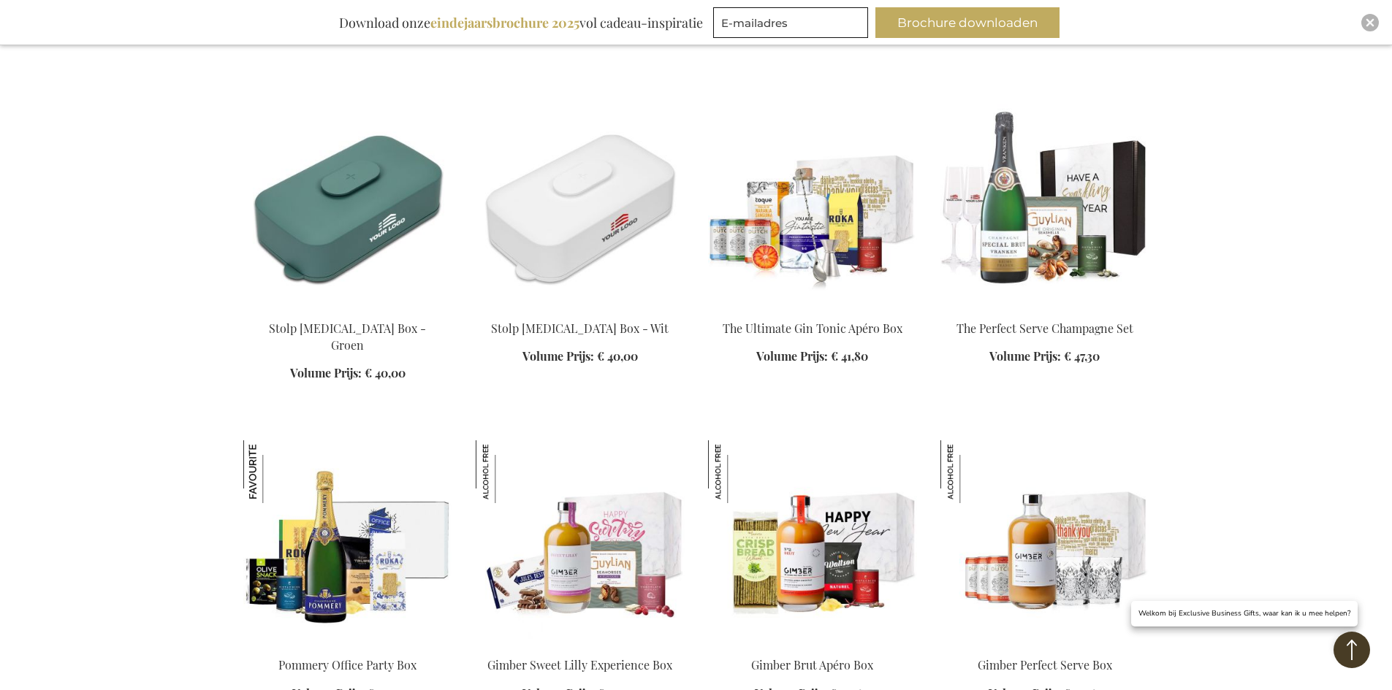
scroll to position [6552, 0]
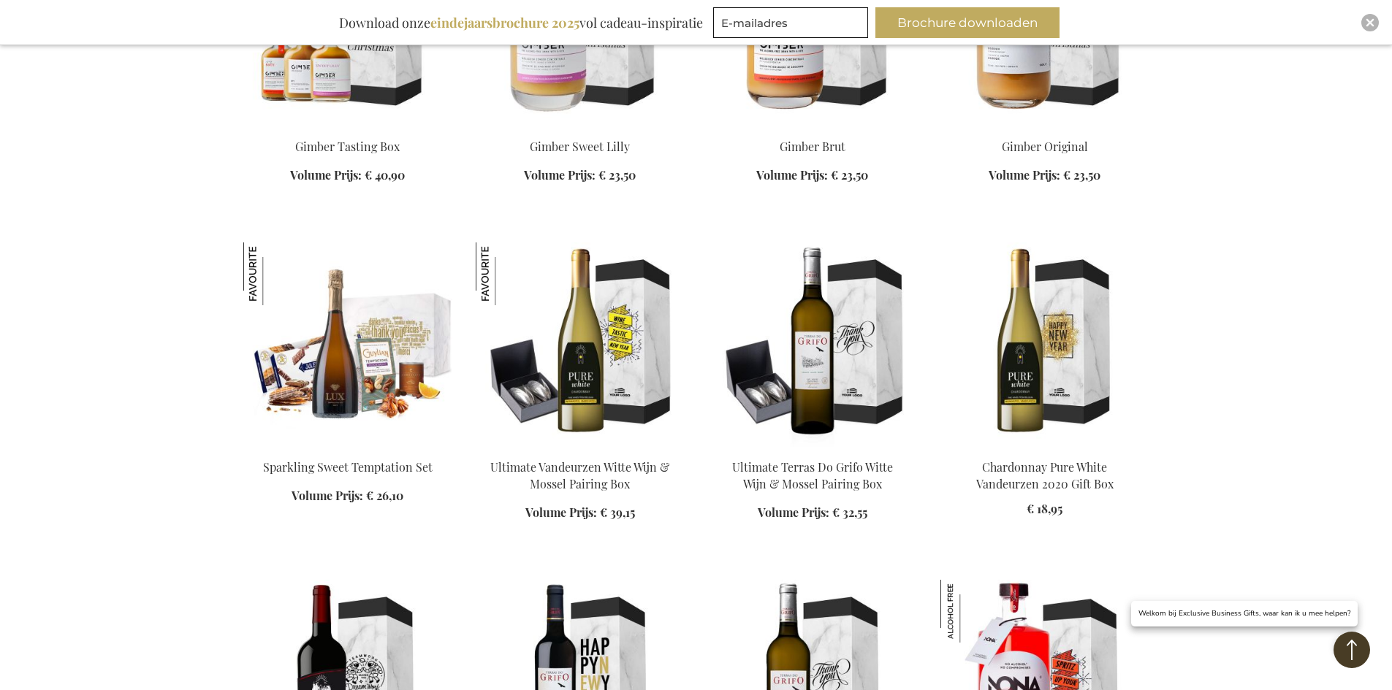
scroll to position [7283, 0]
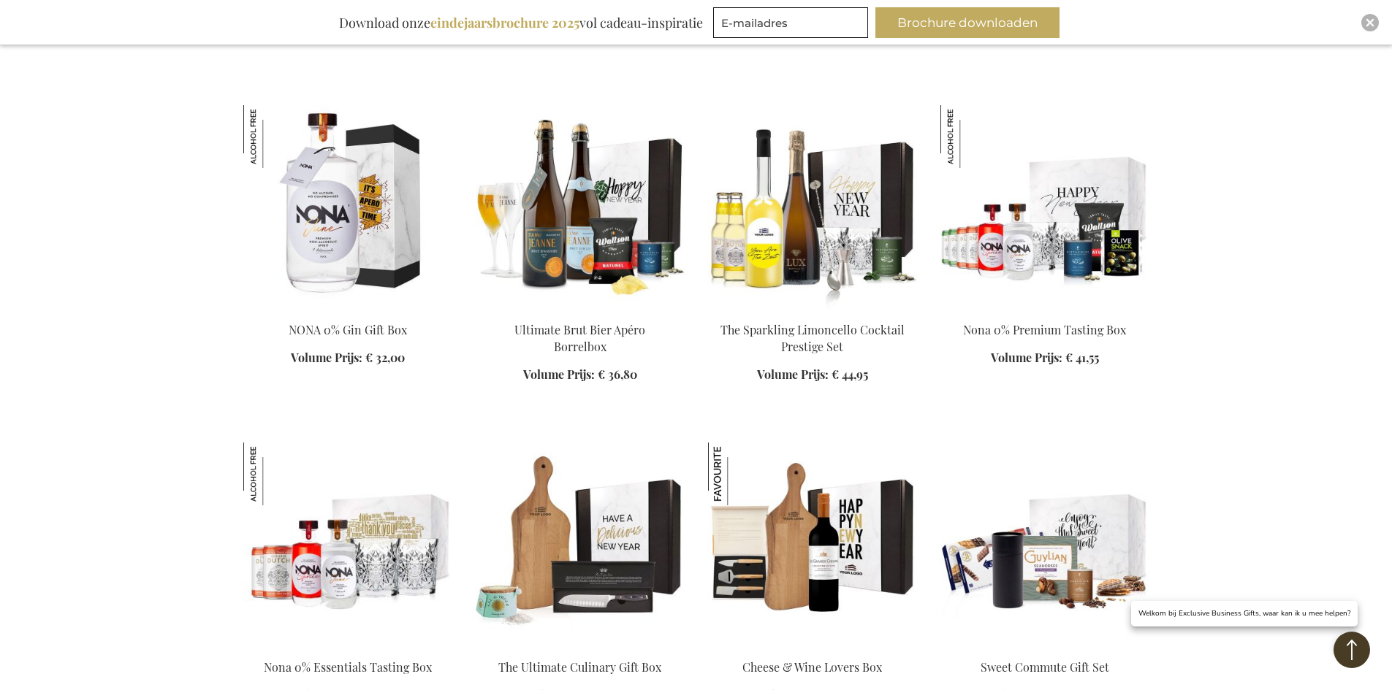
scroll to position [8233, 0]
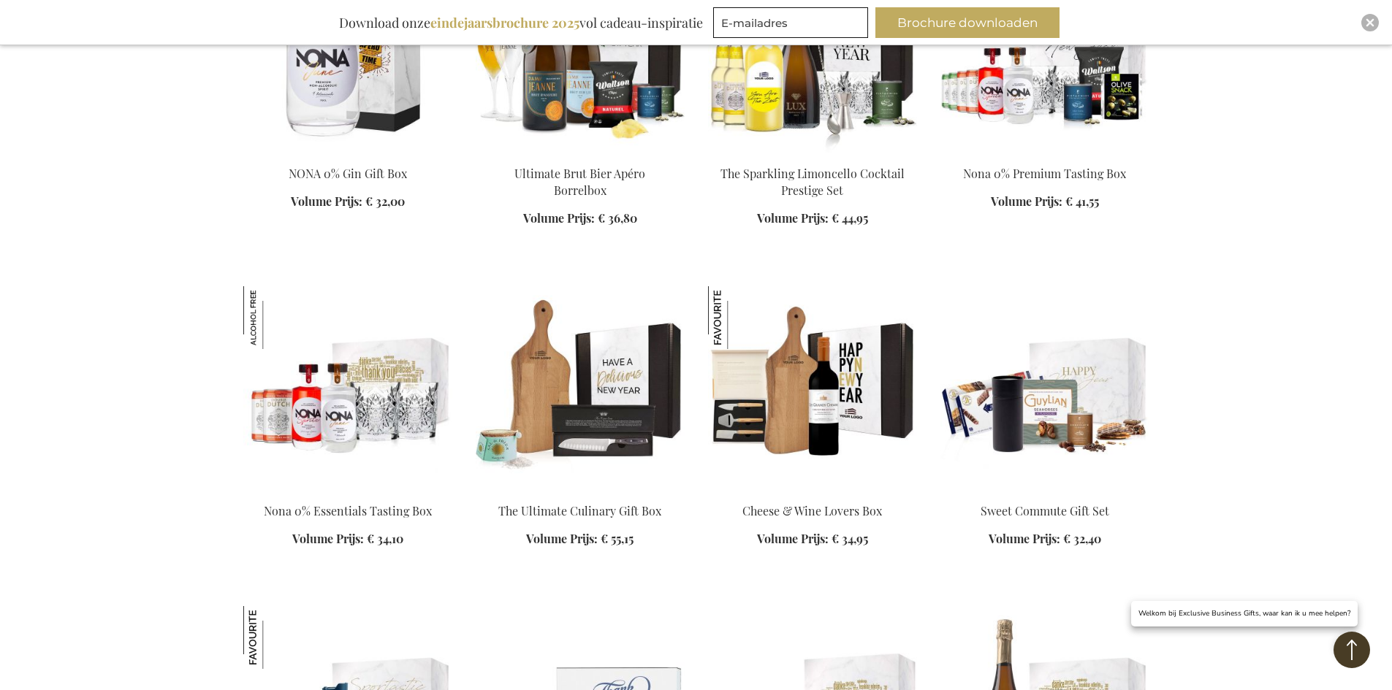
click at [1105, 340] on img at bounding box center [1044, 388] width 209 height 205
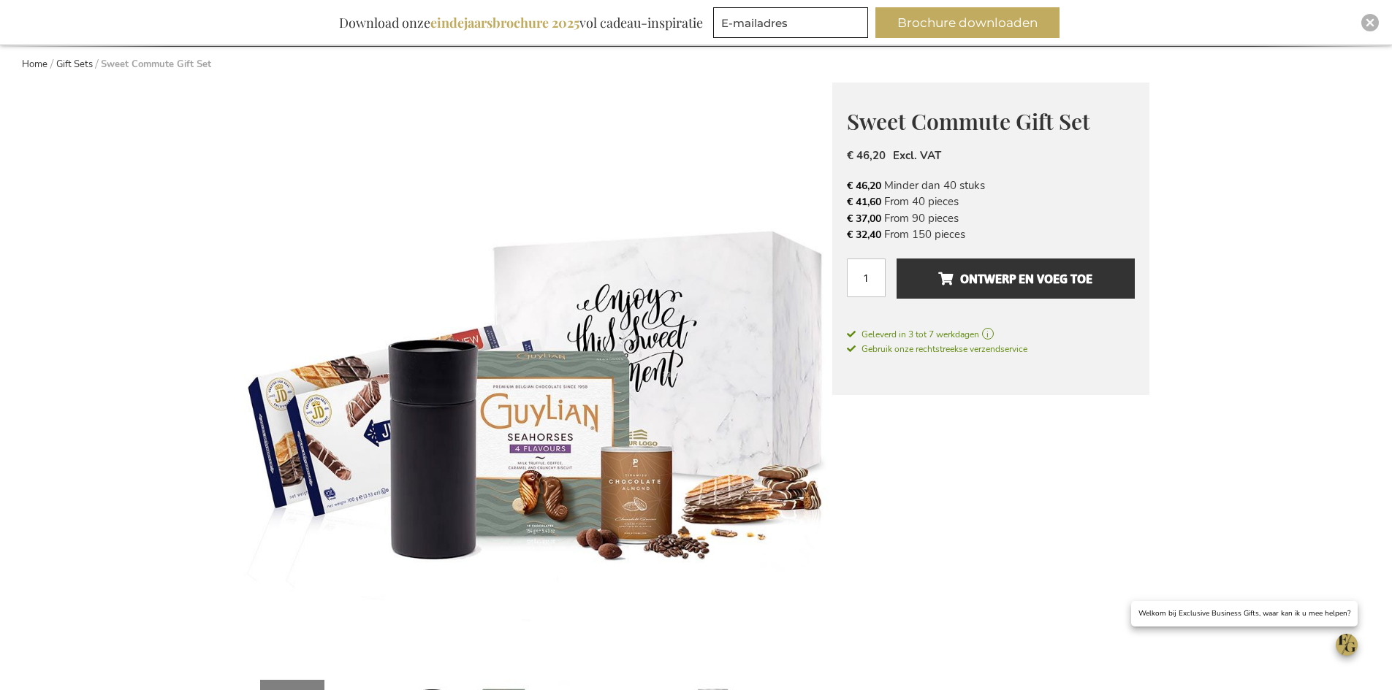
scroll to position [146, 0]
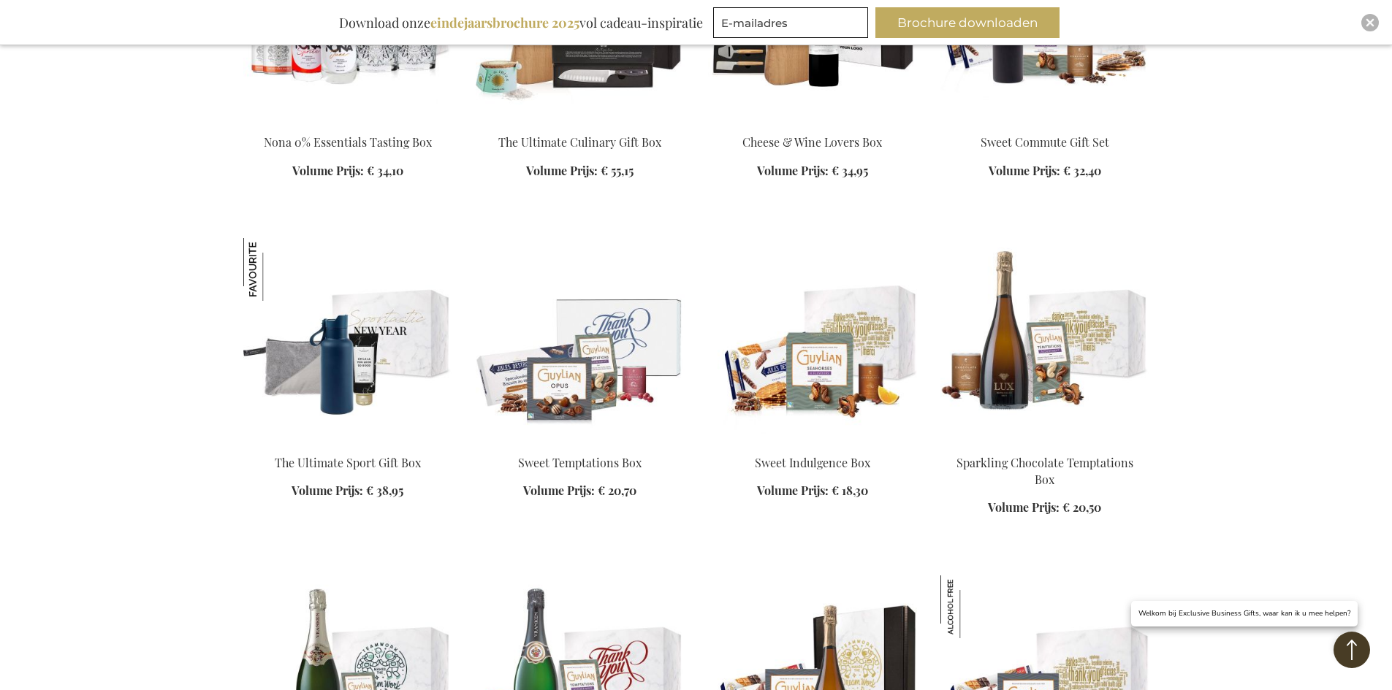
scroll to position [1601, 0]
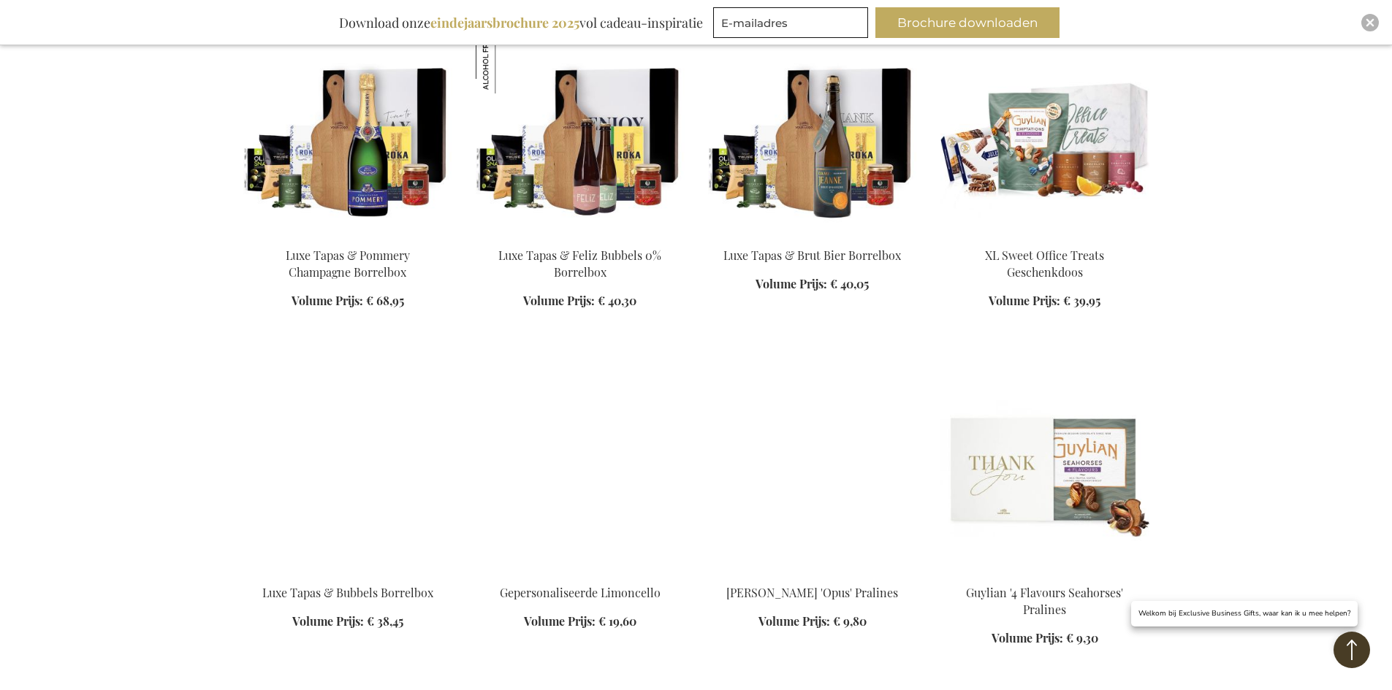
scroll to position [3063, 0]
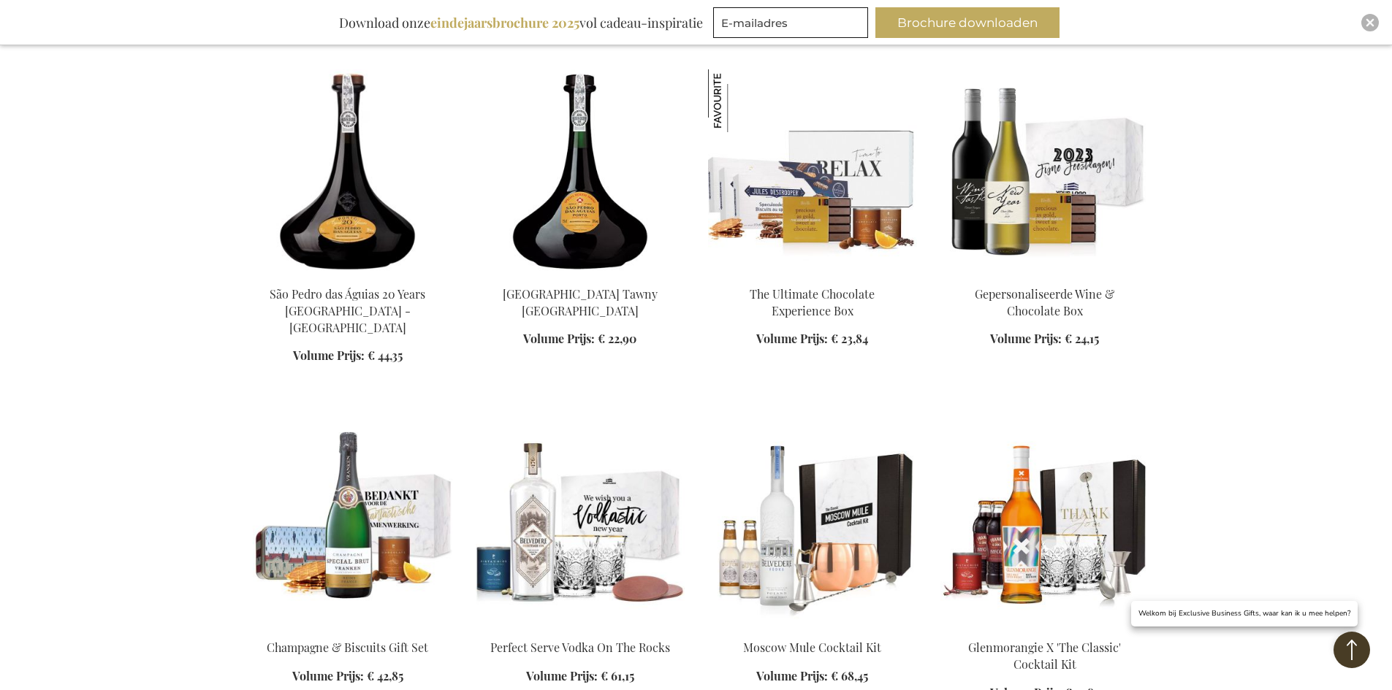
scroll to position [4597, 0]
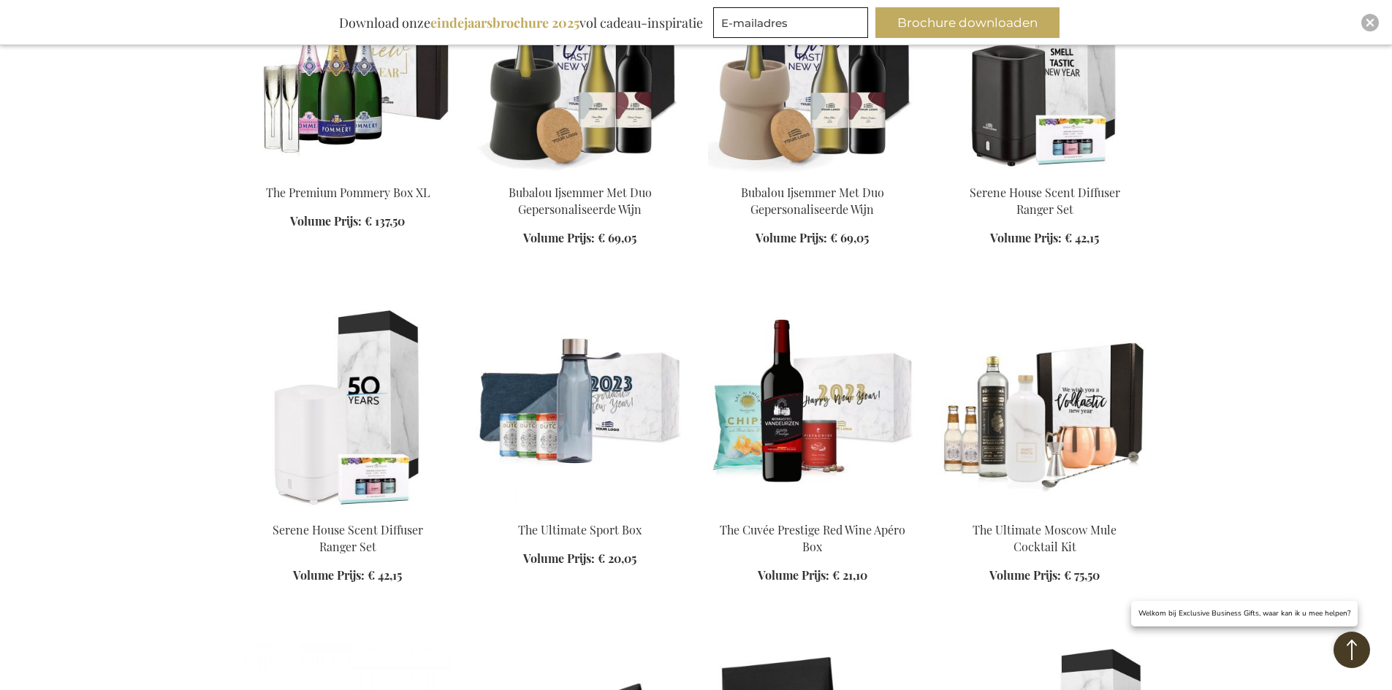
scroll to position [5255, 0]
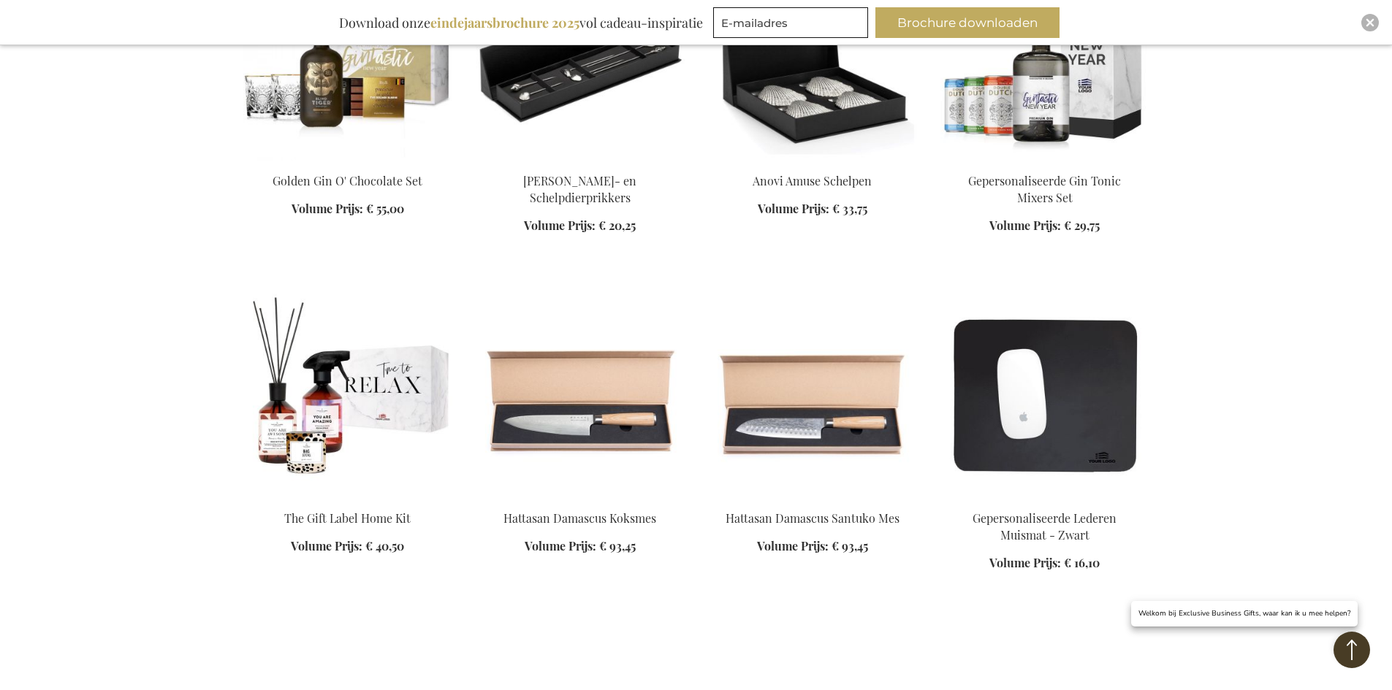
scroll to position [5839, 0]
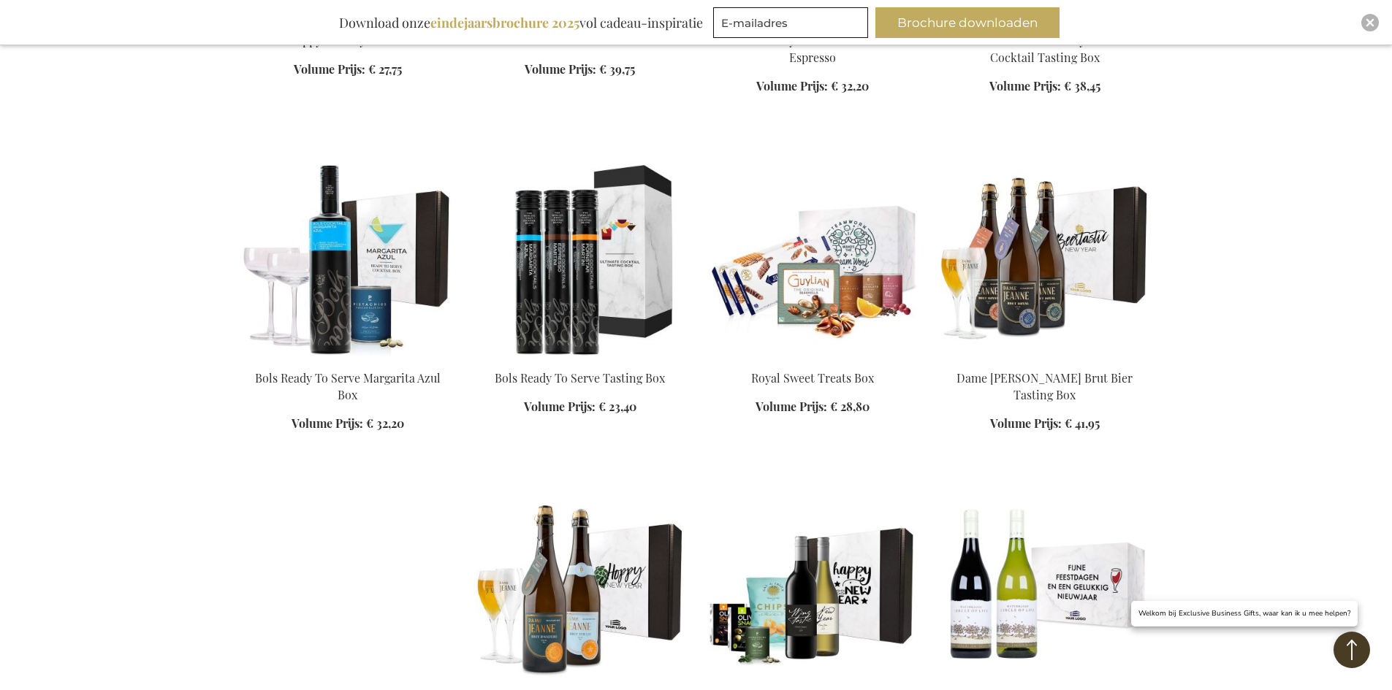
scroll to position [7008, 0]
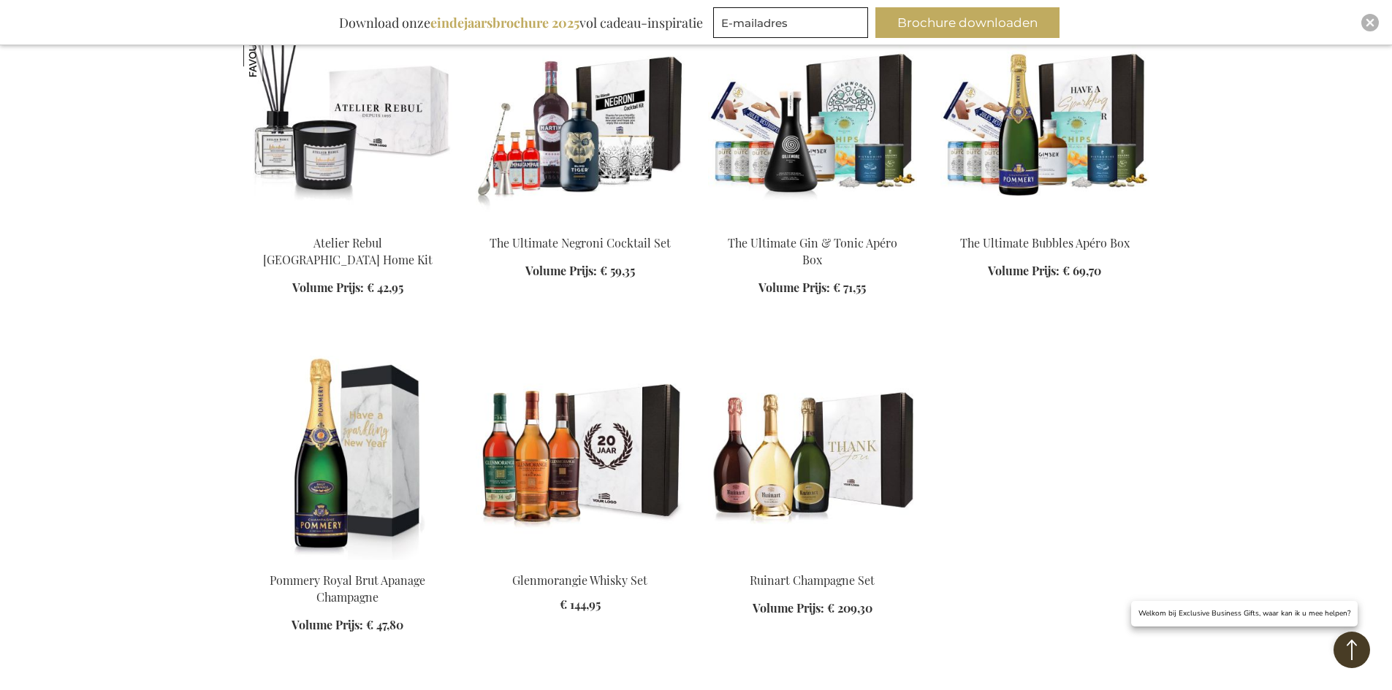
scroll to position [8177, 0]
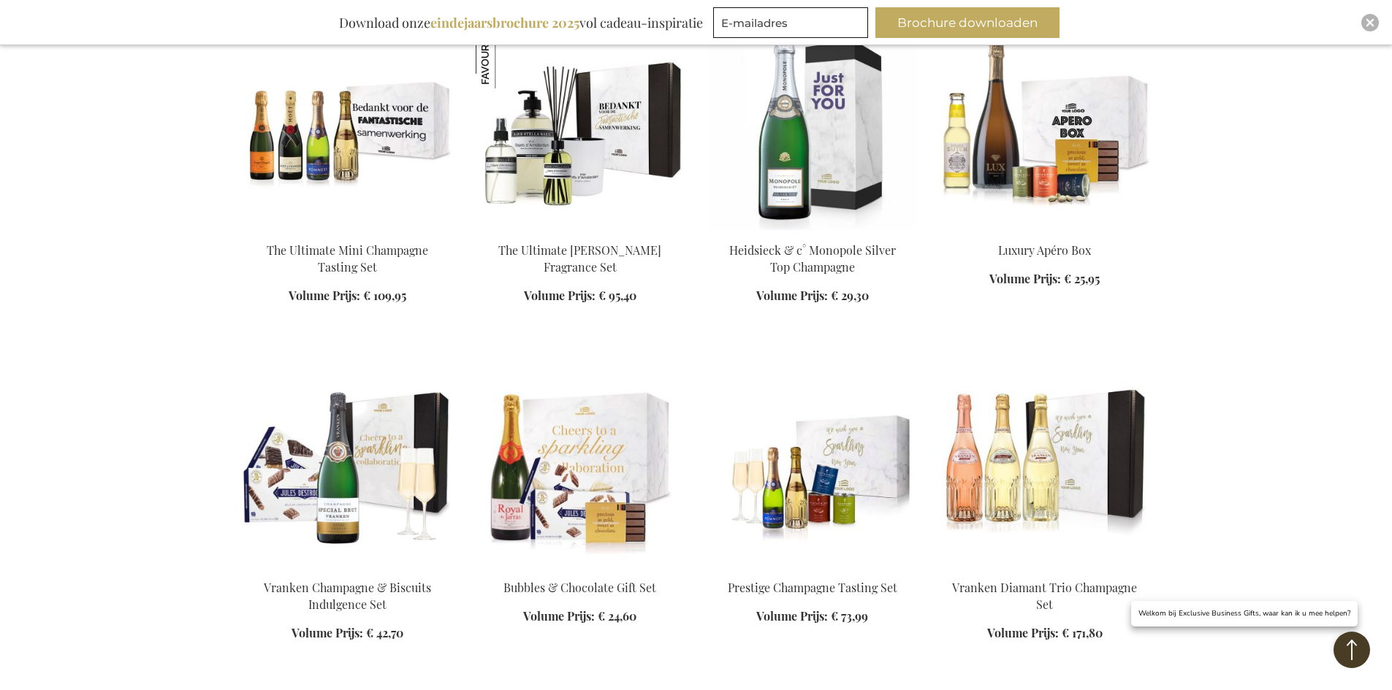
scroll to position [8835, 0]
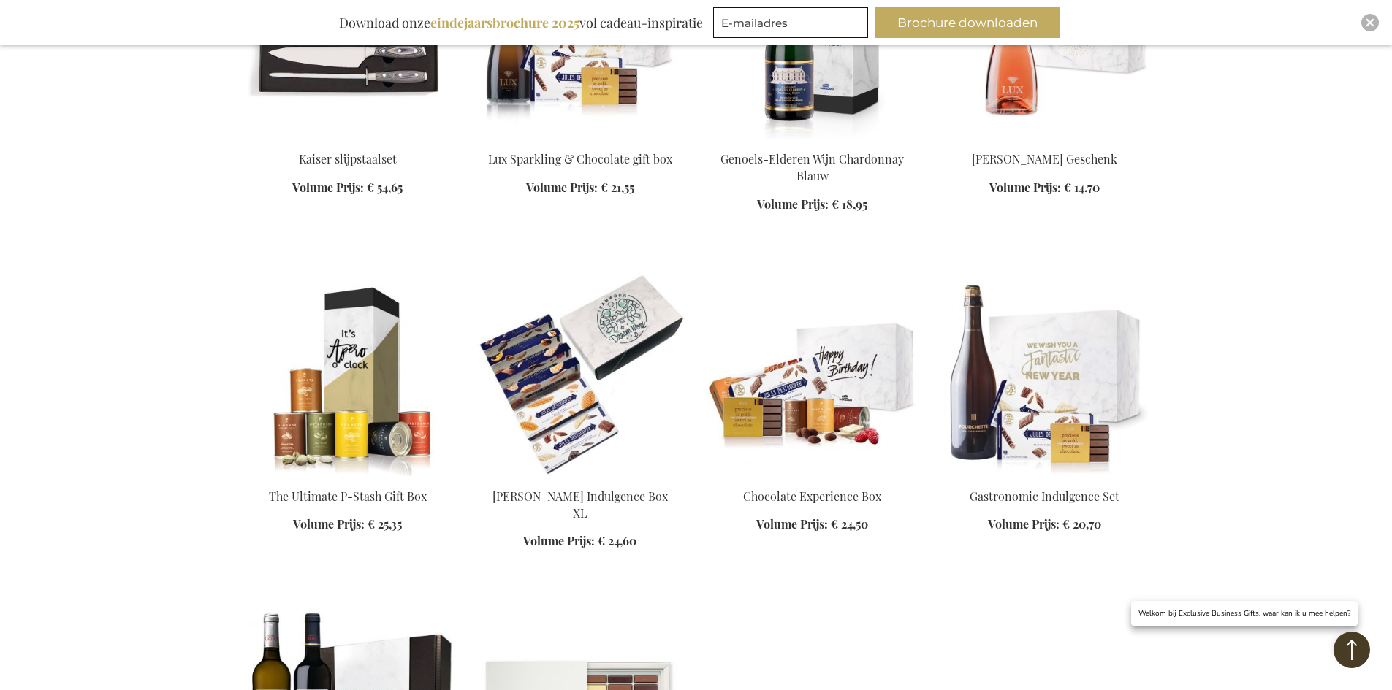
scroll to position [15629, 0]
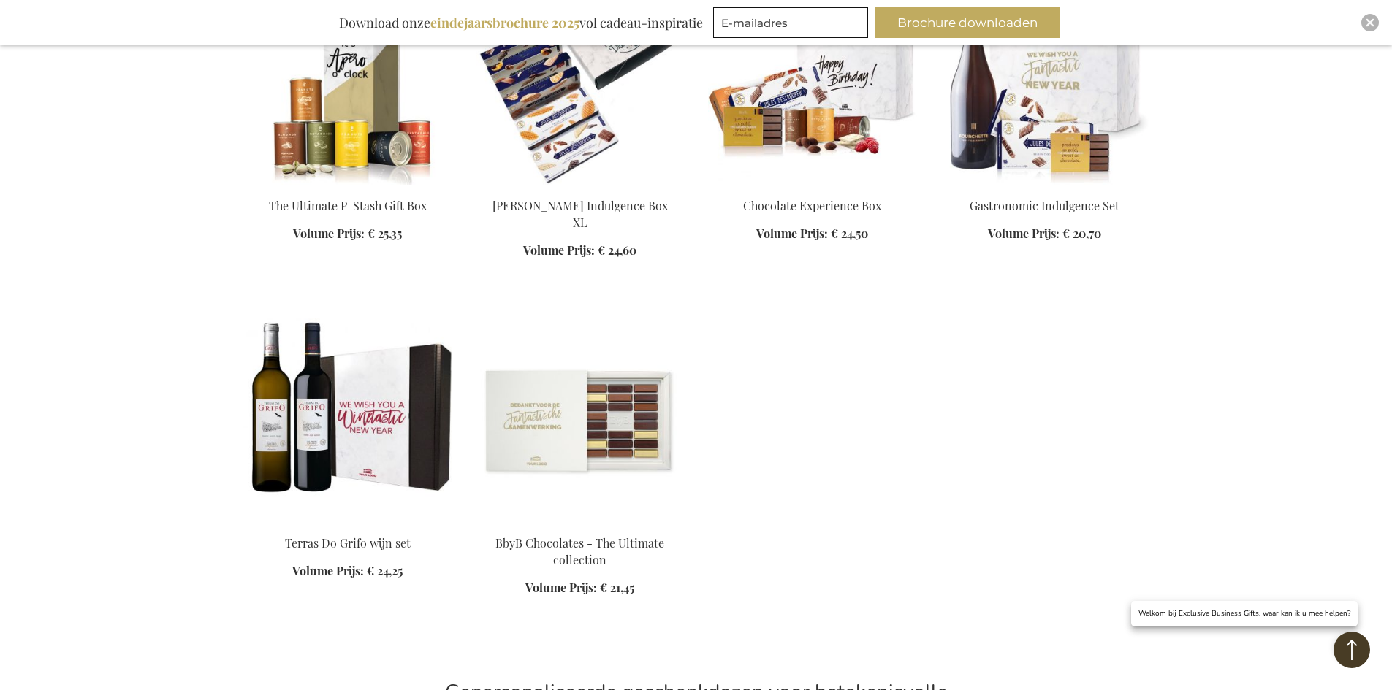
scroll to position [15921, 0]
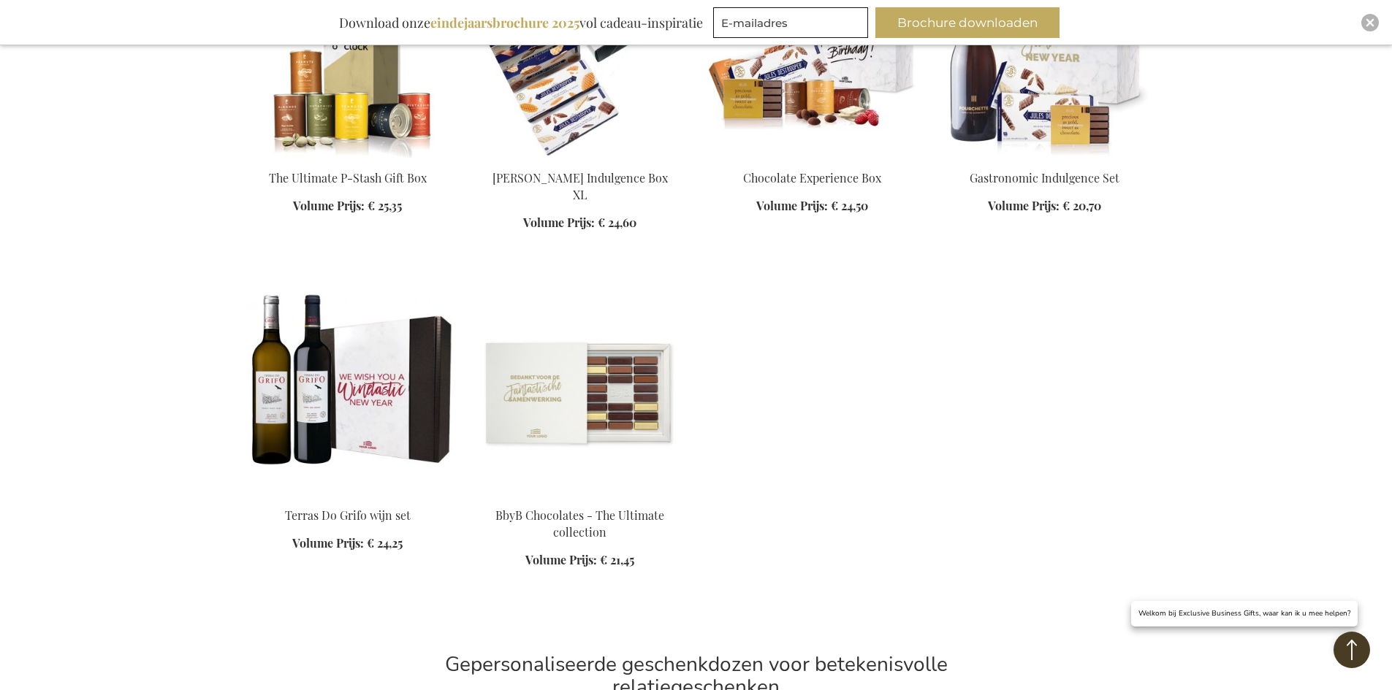
click at [544, 376] on img at bounding box center [580, 393] width 209 height 205
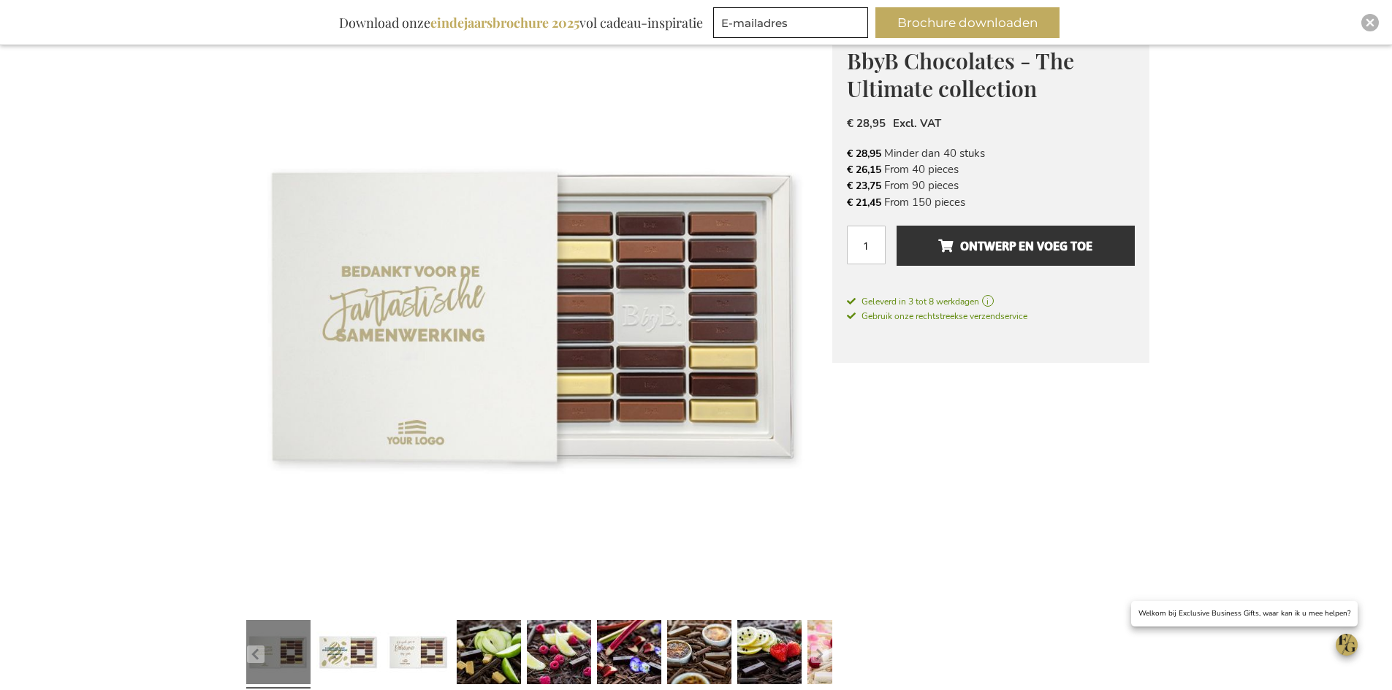
scroll to position [146, 0]
